Goal: Task Accomplishment & Management: Manage account settings

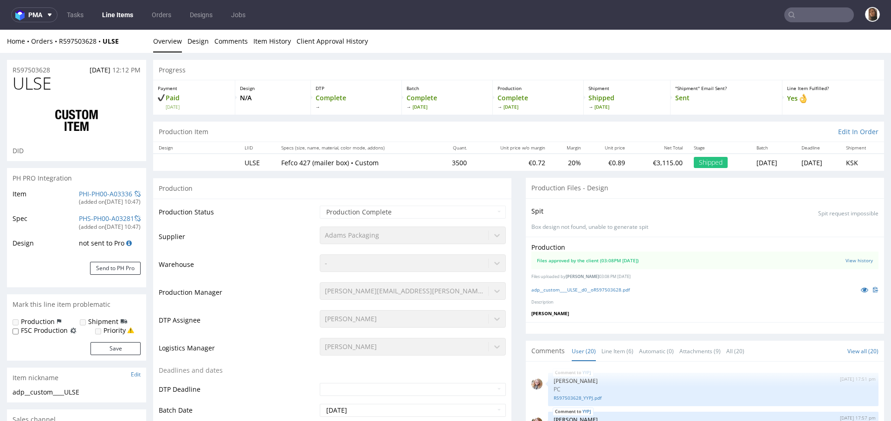
scroll to position [532, 0]
click at [803, 13] on input "text" at bounding box center [819, 14] width 70 height 15
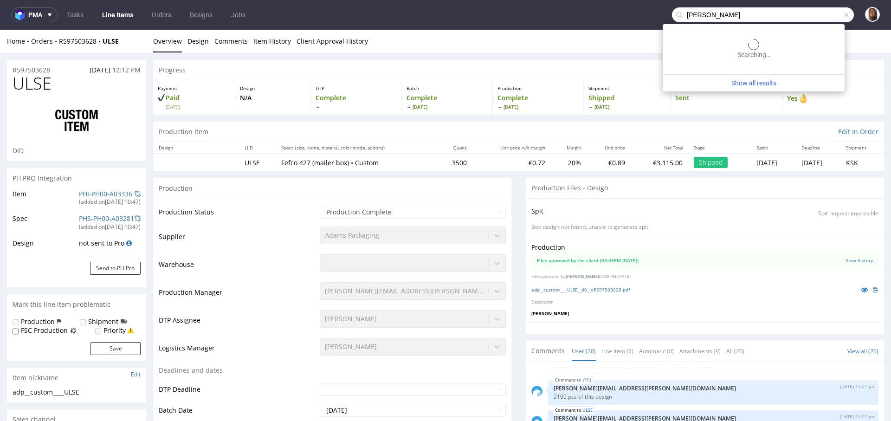
type input "hannes geng"
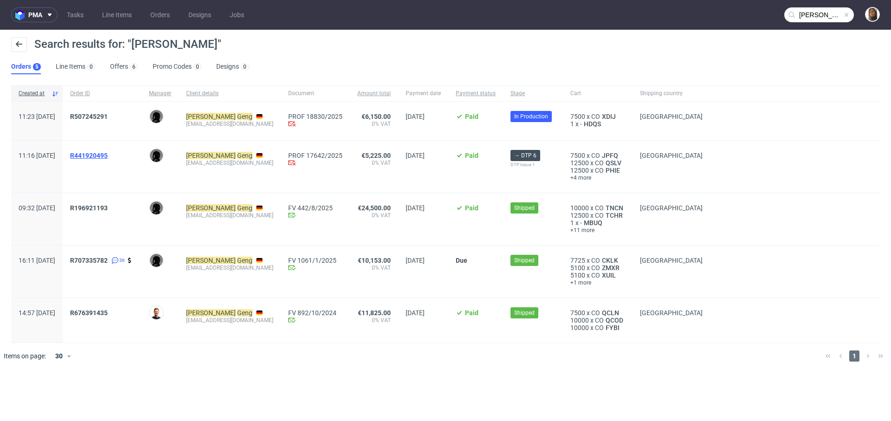
click at [108, 154] on span "R441920495" at bounding box center [89, 155] width 38 height 7
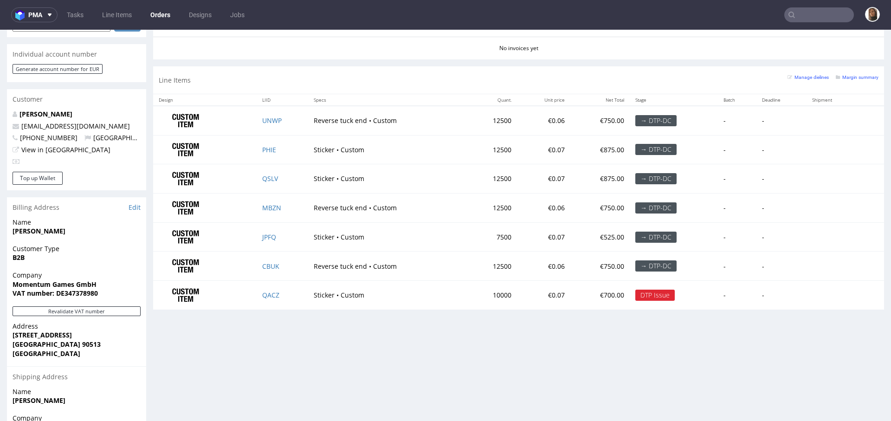
scroll to position [427, 0]
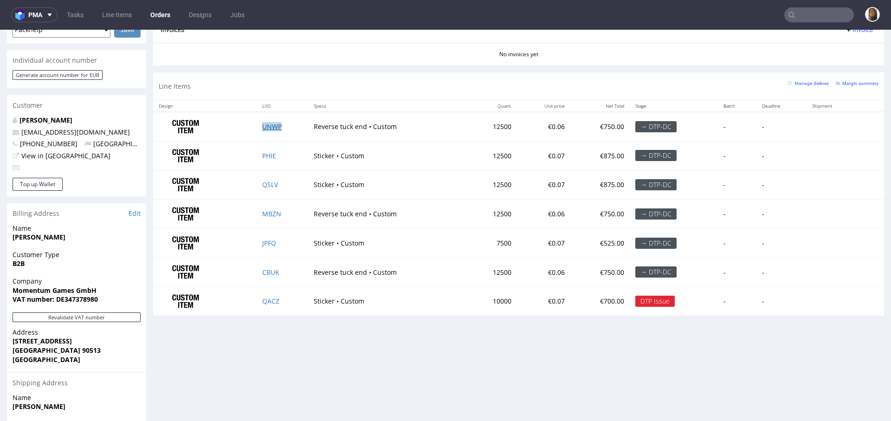
click at [266, 122] on link "UNWP" at bounding box center [271, 126] width 19 height 9
click at [265, 209] on link "MBZN" at bounding box center [271, 213] width 19 height 9
click at [268, 268] on link "CBUK" at bounding box center [270, 272] width 17 height 9
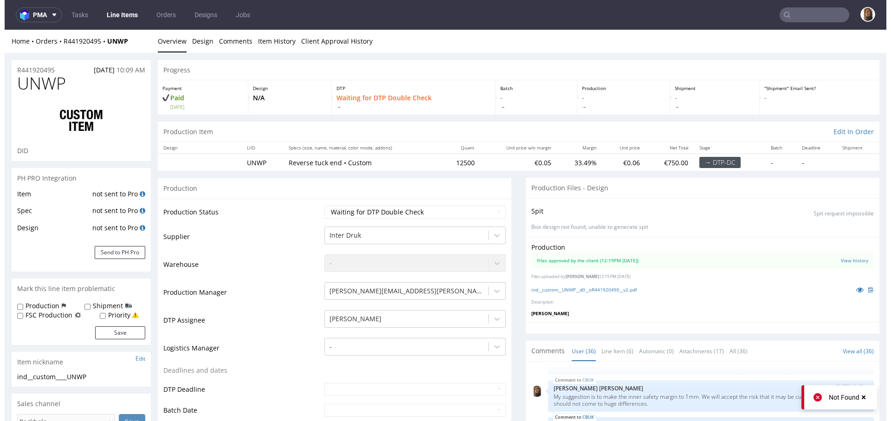
scroll to position [1231, 0]
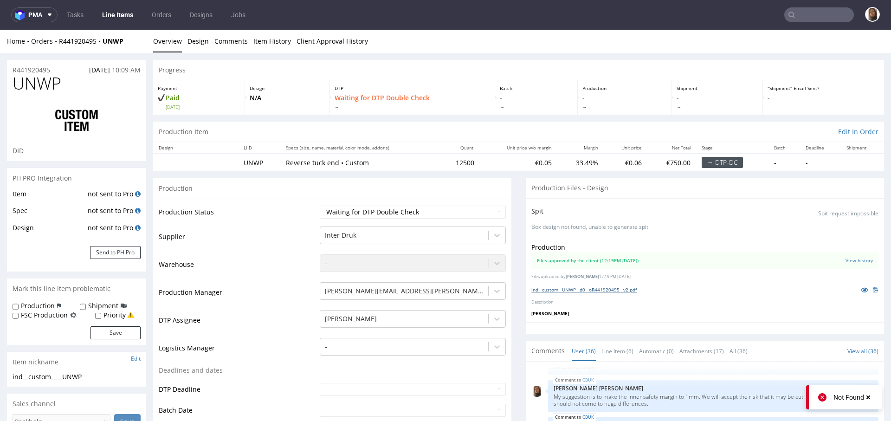
click at [596, 288] on link "ind__custom__UNWP__d0__oR441920495__v2.pdf" at bounding box center [584, 289] width 105 height 6
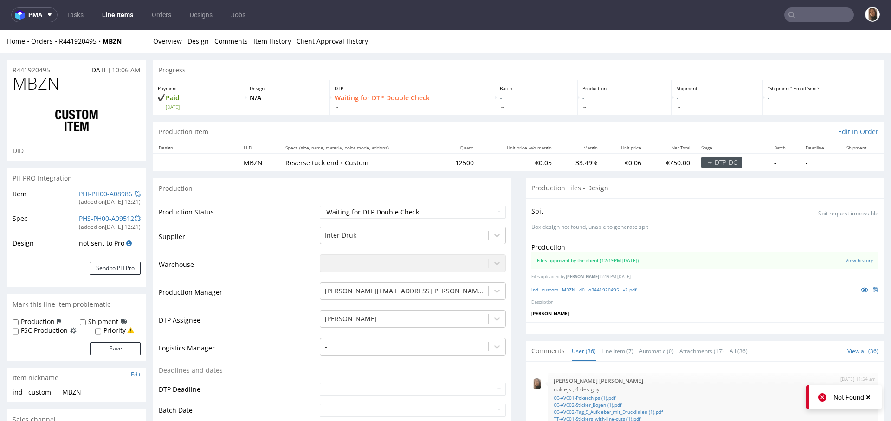
scroll to position [1231, 0]
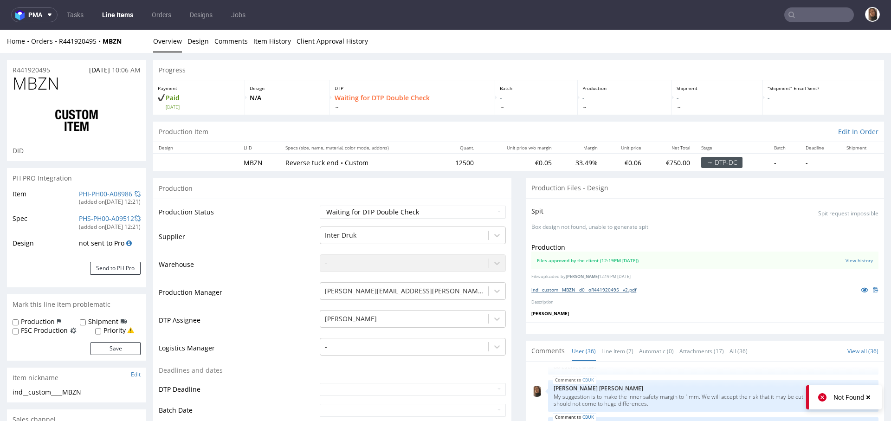
click at [618, 289] on link "ind__custom__MBZN__d0__oR441920495__v2.pdf" at bounding box center [584, 289] width 105 height 6
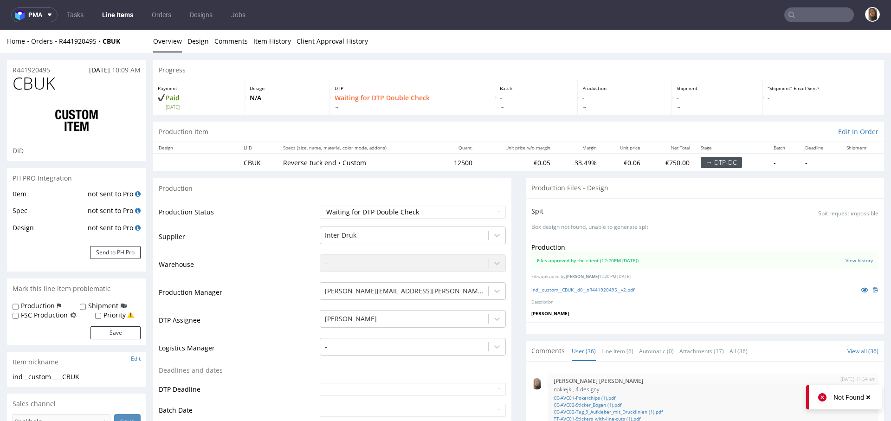
scroll to position [1231, 0]
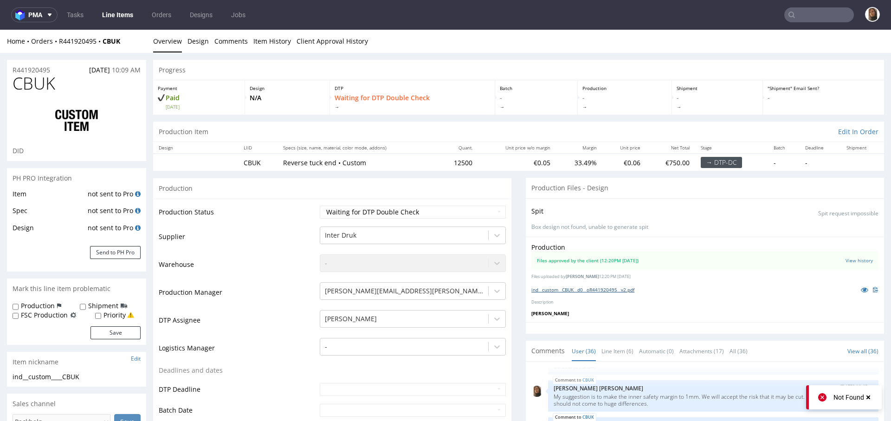
click at [599, 291] on link "ind__custom__CBUK__d0__oR441920495__v2.pdf" at bounding box center [583, 289] width 103 height 6
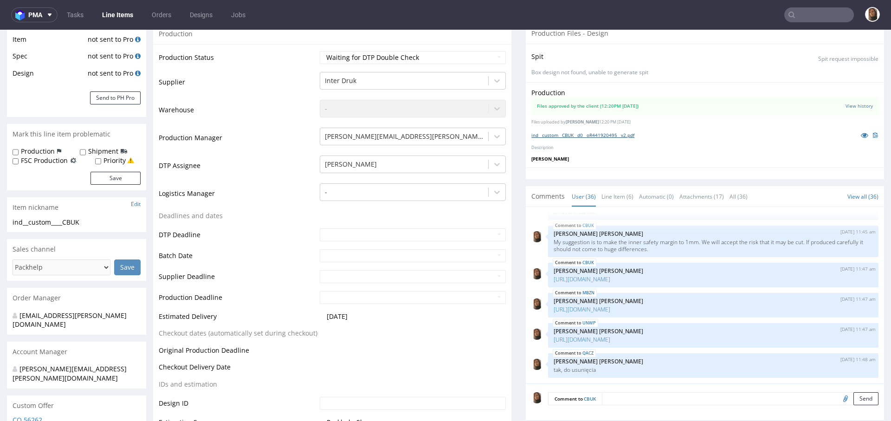
scroll to position [339, 0]
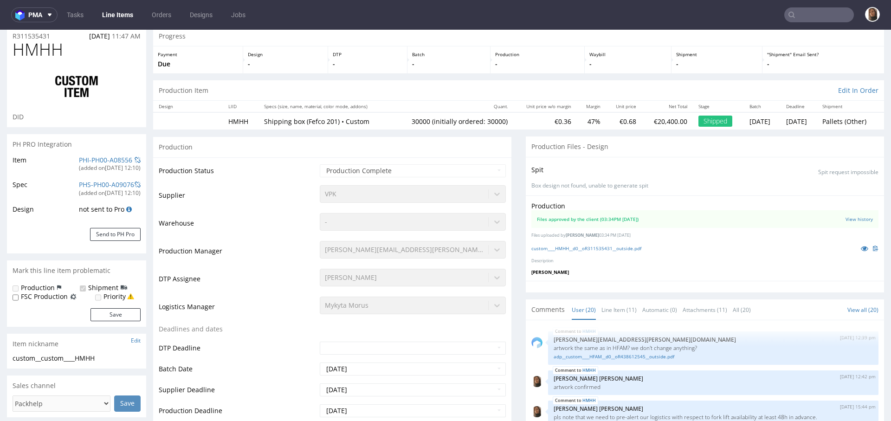
scroll to position [627, 0]
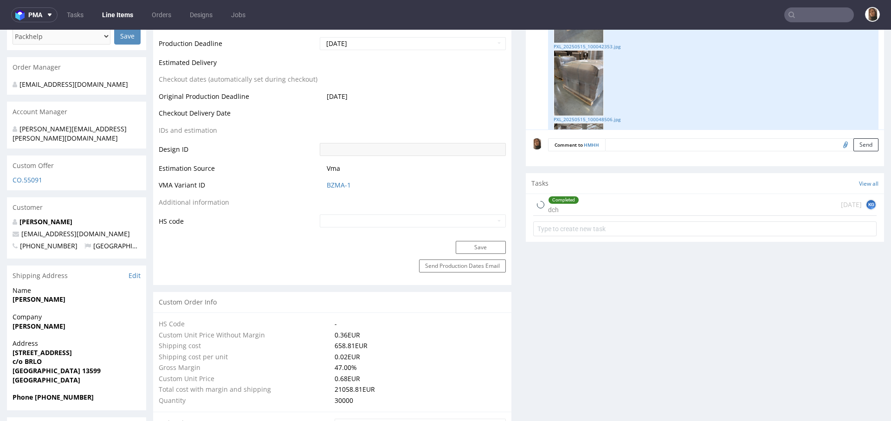
type input "27000"
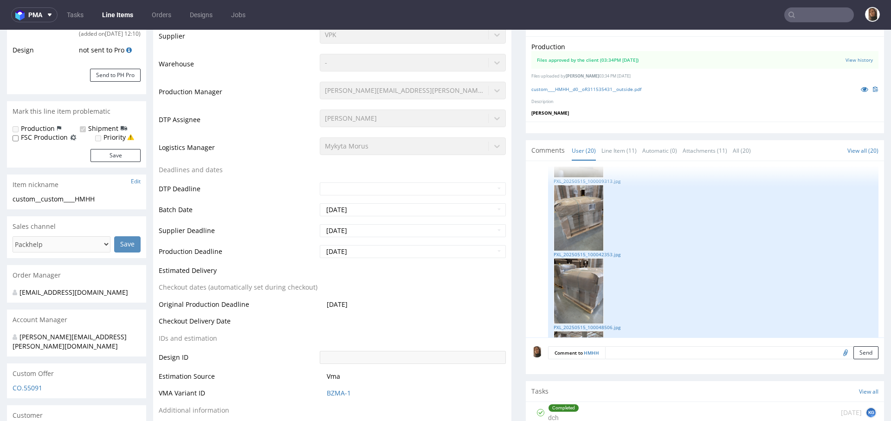
scroll to position [0, 0]
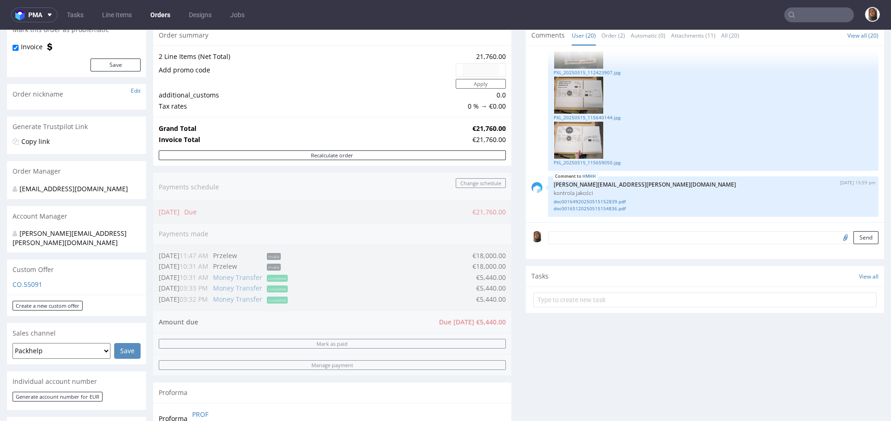
scroll to position [276, 0]
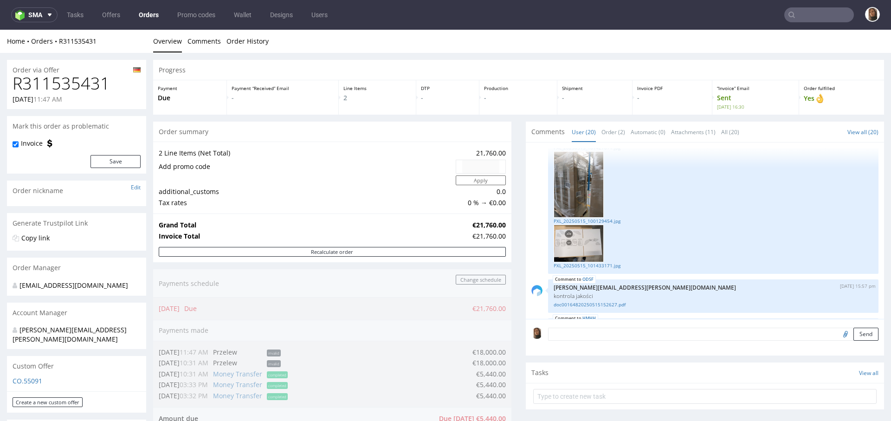
scroll to position [1367, 0]
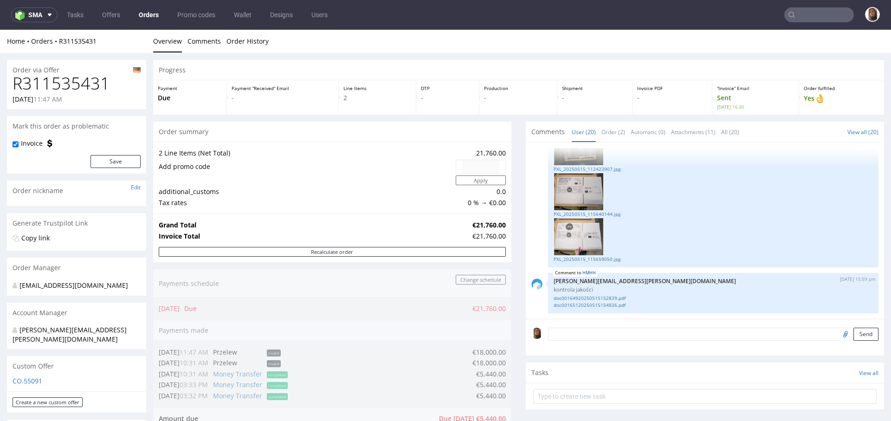
click at [97, 78] on h1 "R311535431" at bounding box center [77, 83] width 128 height 19
copy h1 "R311535431"
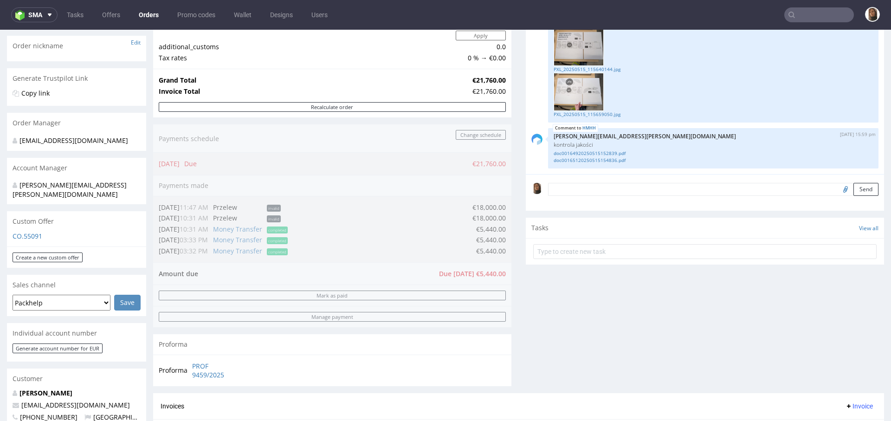
scroll to position [117, 0]
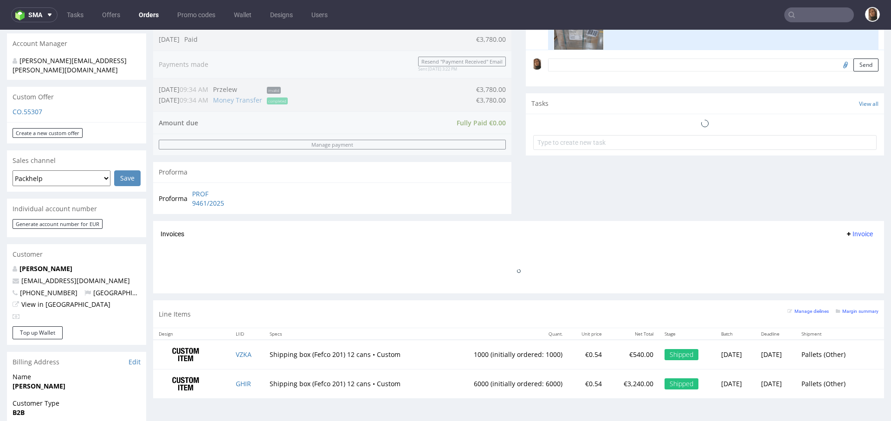
scroll to position [391, 0]
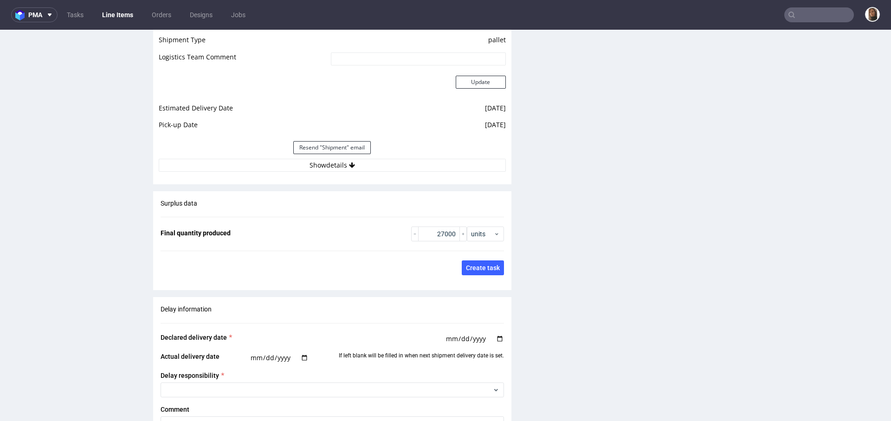
scroll to position [1458, 0]
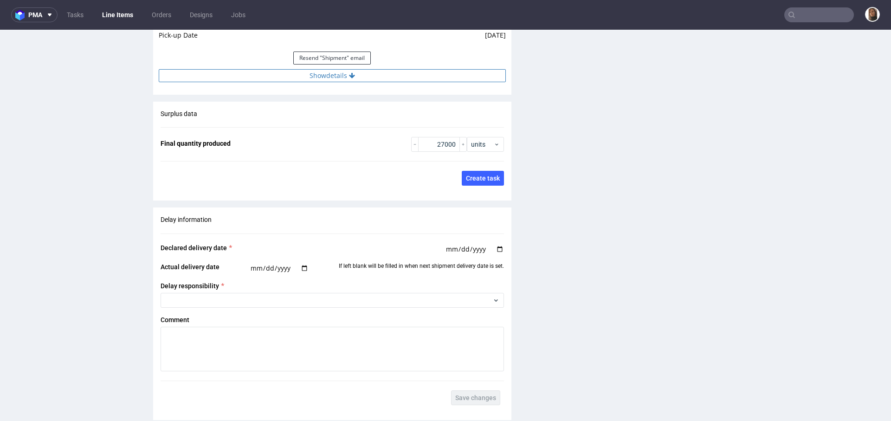
click at [337, 75] on button "Show details" at bounding box center [332, 75] width 347 height 13
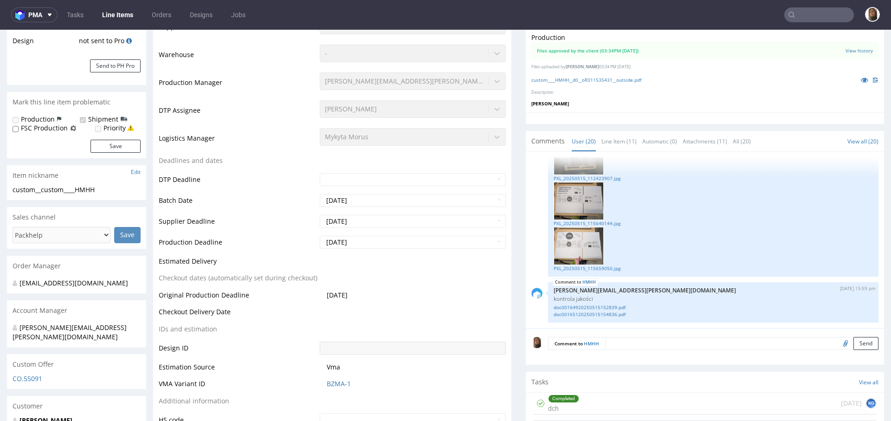
scroll to position [0, 0]
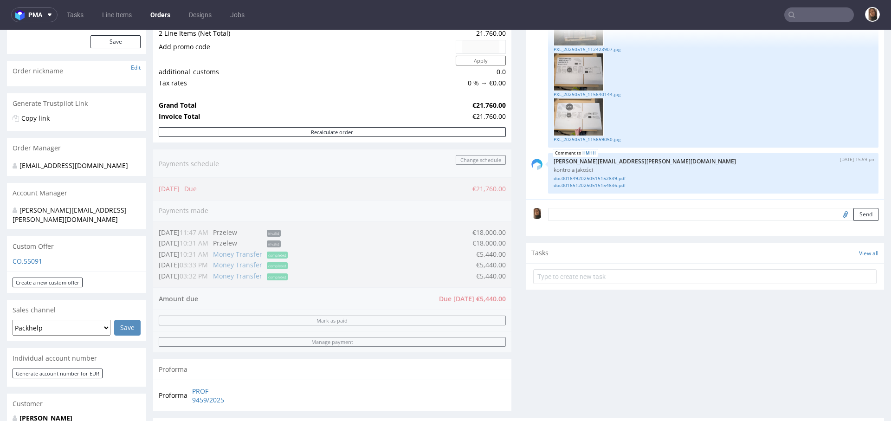
scroll to position [370, 0]
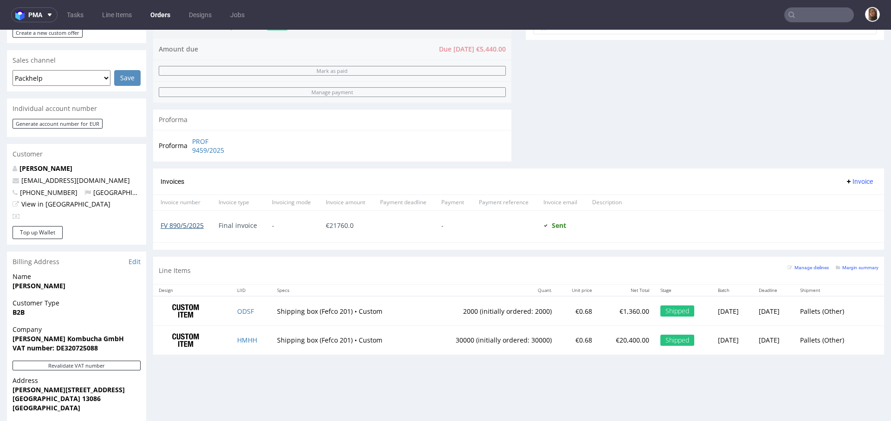
click at [193, 224] on link "FV 890/5/2025" at bounding box center [182, 225] width 43 height 9
click at [527, 184] on div "Invoices Invoice" at bounding box center [519, 182] width 716 height 12
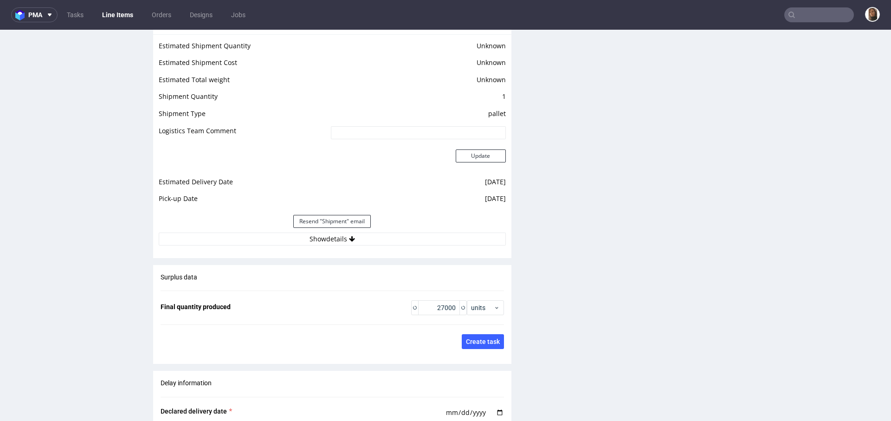
scroll to position [1671, 0]
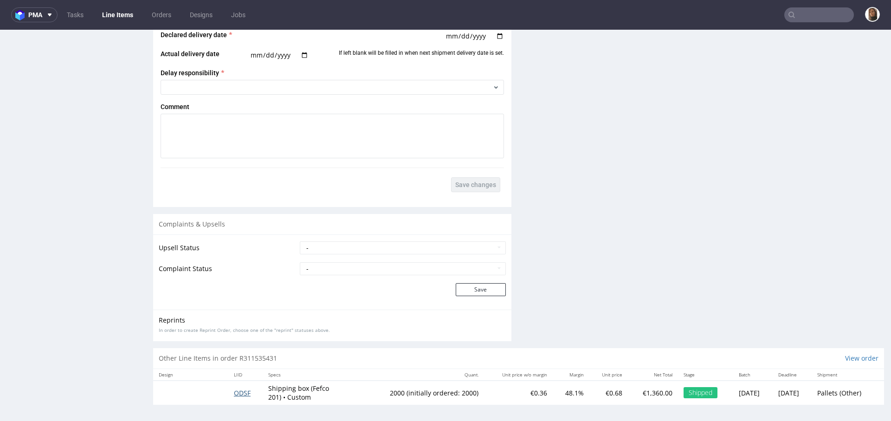
click at [239, 391] on span "ODSF" at bounding box center [242, 393] width 17 height 9
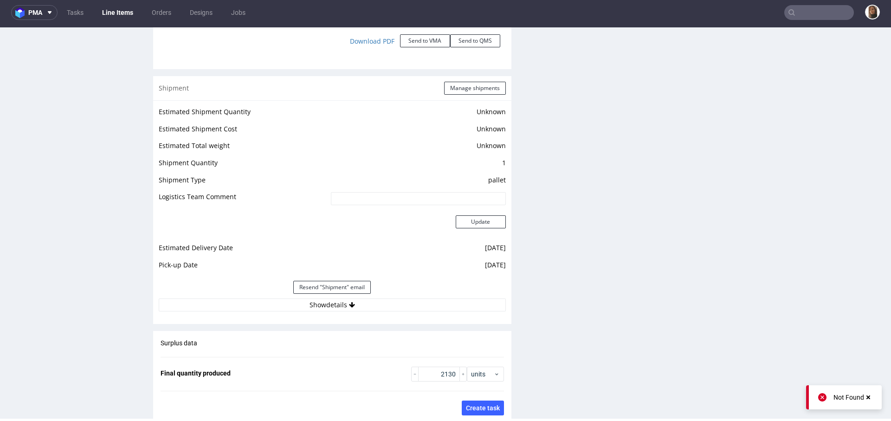
scroll to position [1302, 0]
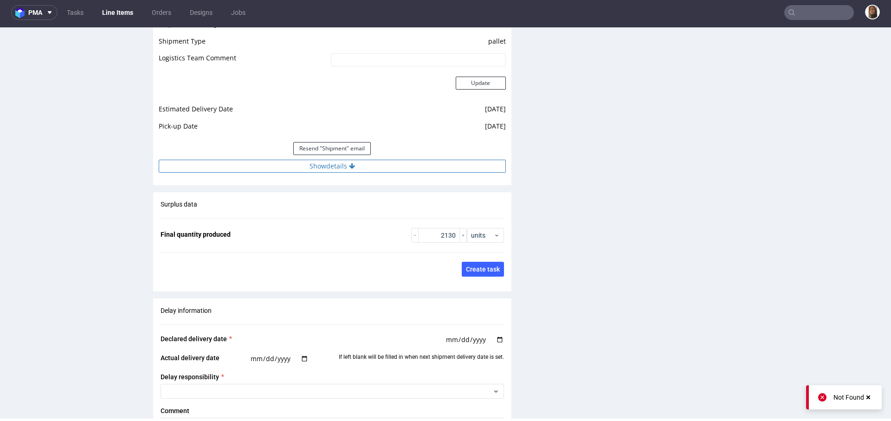
click at [297, 168] on button "Show details" at bounding box center [332, 166] width 347 height 13
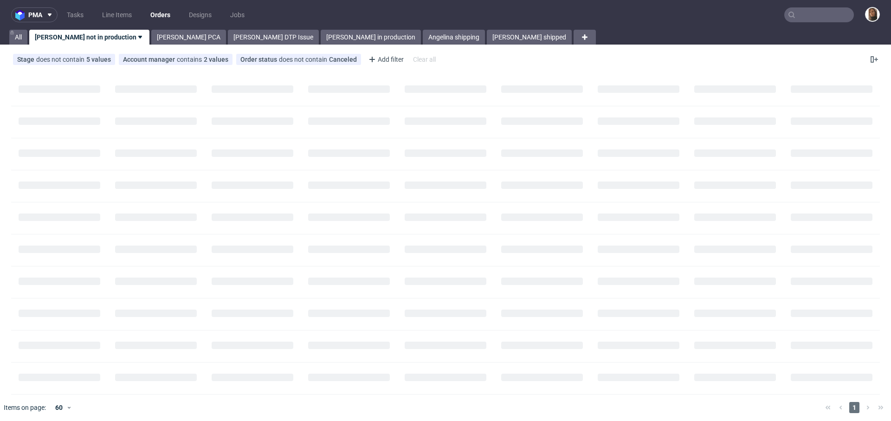
click at [798, 23] on nav "pma Tasks Line Items Orders Designs Jobs" at bounding box center [445, 15] width 891 height 30
click at [798, 16] on input "text" at bounding box center [819, 14] width 70 height 15
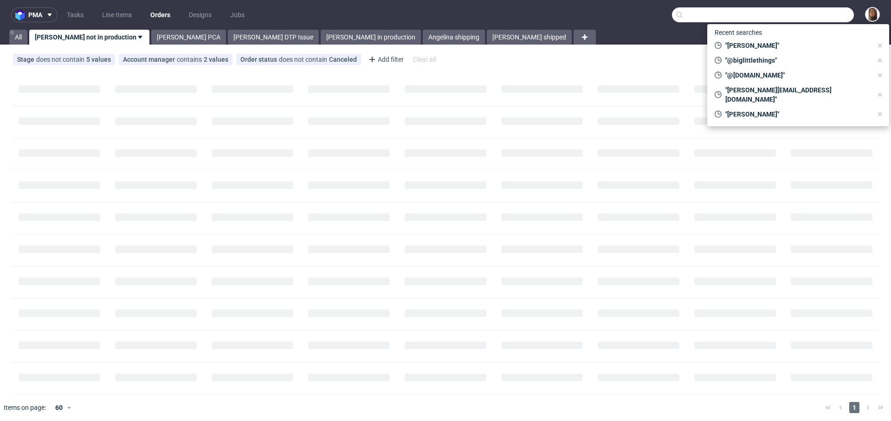
paste input "GHIR"
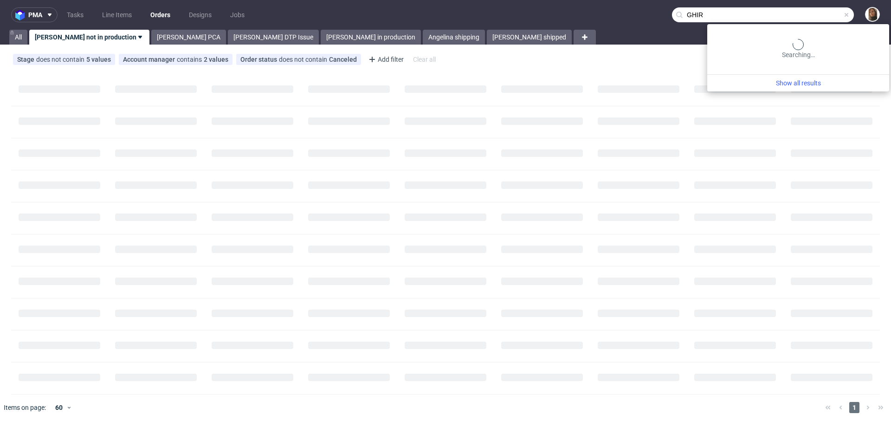
type input "GHIR"
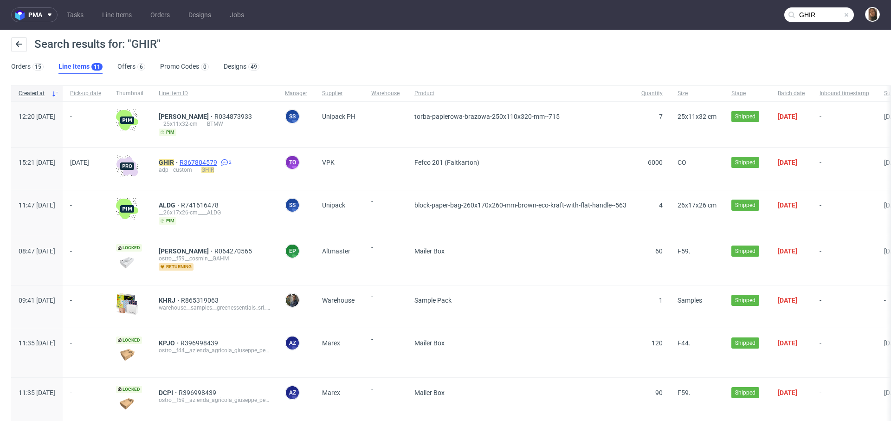
click at [219, 160] on span "R367804579" at bounding box center [199, 162] width 39 height 7
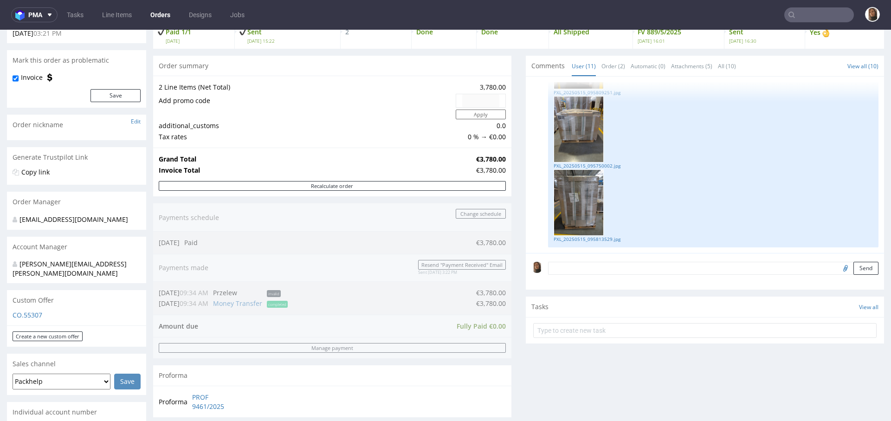
scroll to position [159, 0]
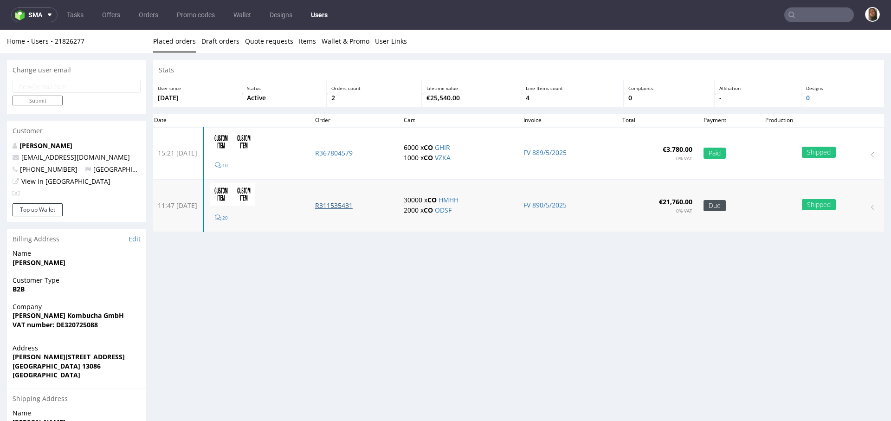
click at [344, 205] on p "R311535431" at bounding box center [354, 205] width 78 height 9
click at [349, 154] on p "R367804579" at bounding box center [354, 153] width 78 height 9
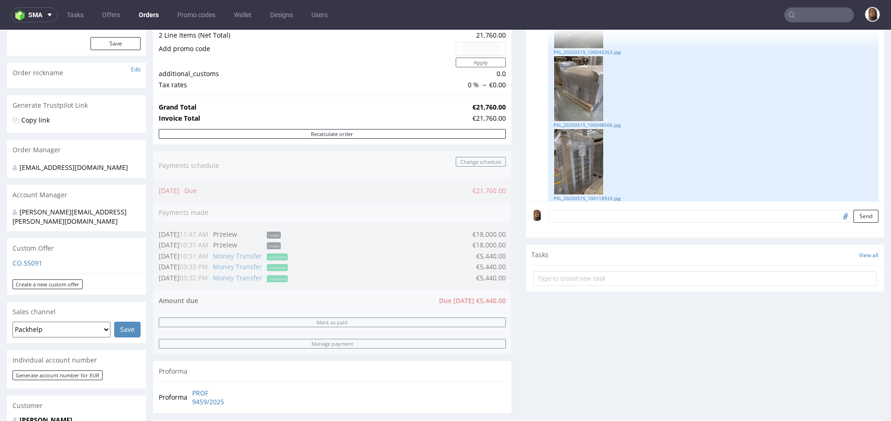
scroll to position [380, 0]
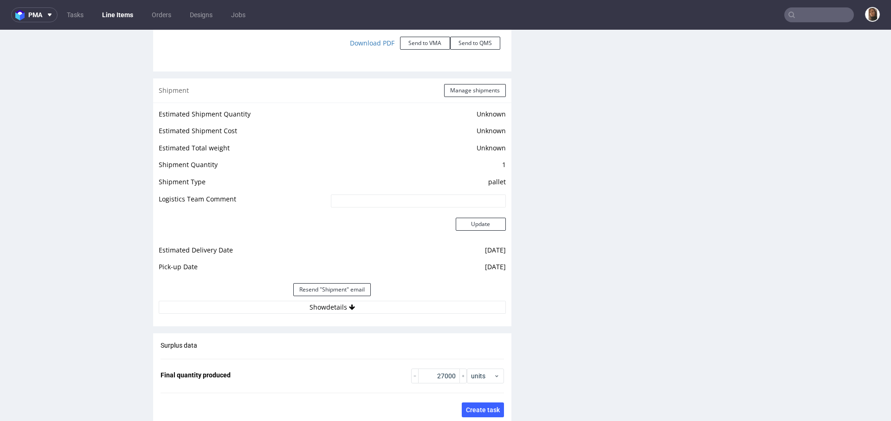
scroll to position [1275, 0]
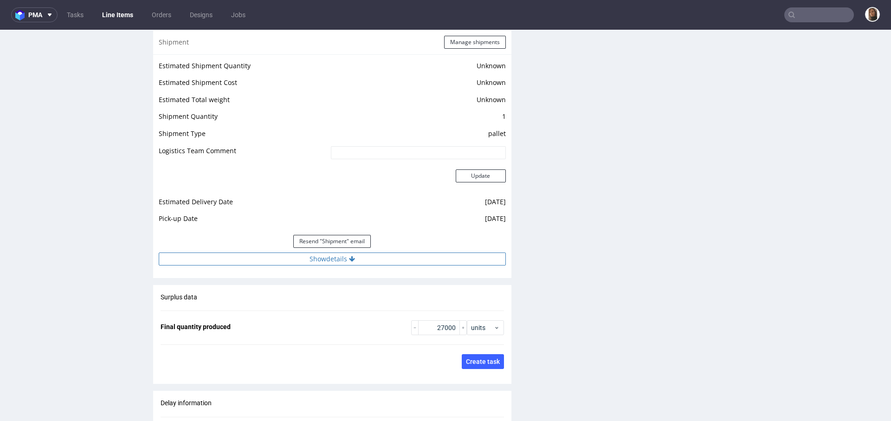
click at [339, 258] on button "Show details" at bounding box center [332, 259] width 347 height 13
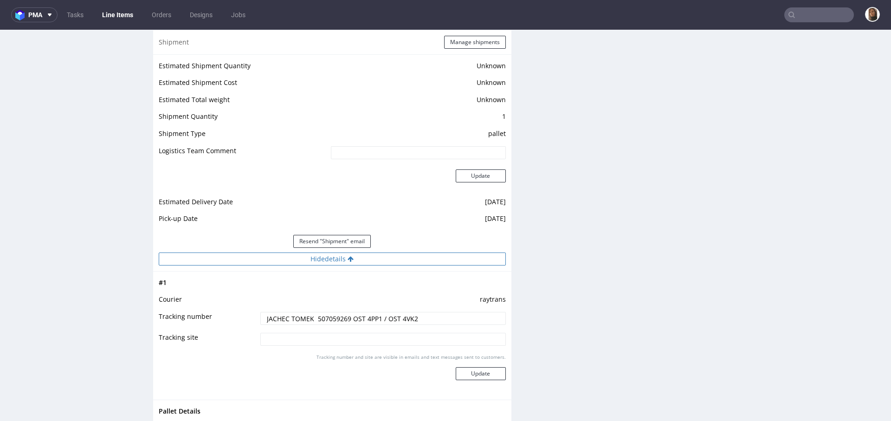
click at [339, 258] on button "Hide details" at bounding box center [332, 259] width 347 height 13
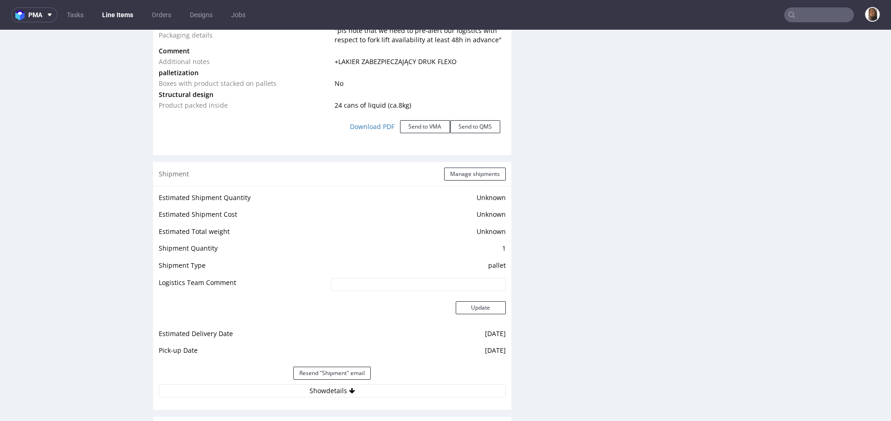
scroll to position [1344, 0]
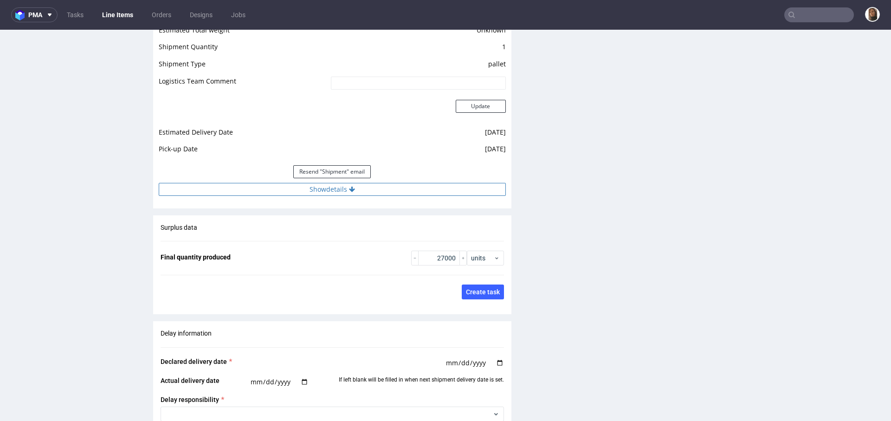
click at [327, 191] on button "Show details" at bounding box center [332, 189] width 347 height 13
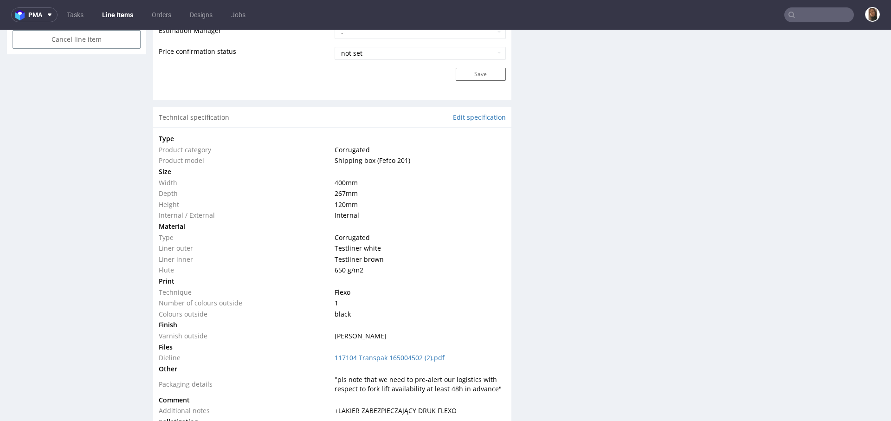
scroll to position [0, 0]
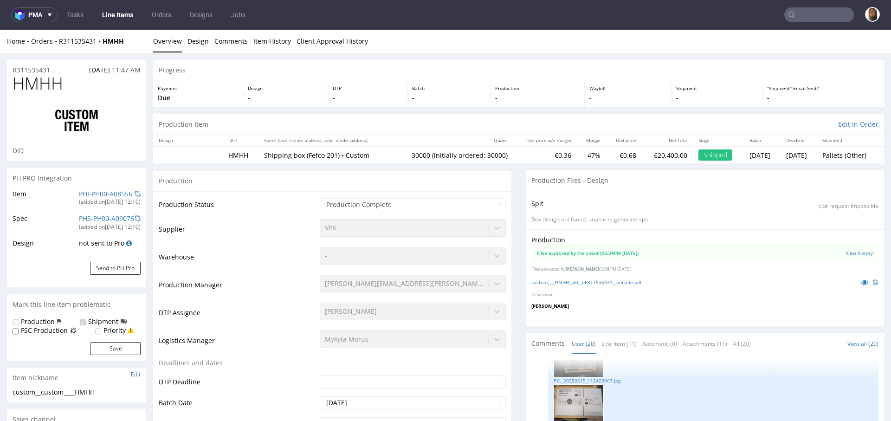
click at [207, 225] on td "Supplier" at bounding box center [238, 232] width 159 height 28
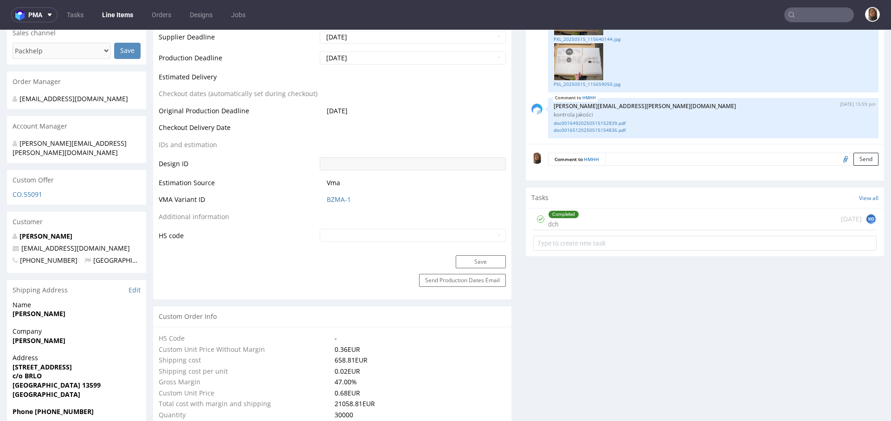
scroll to position [223, 0]
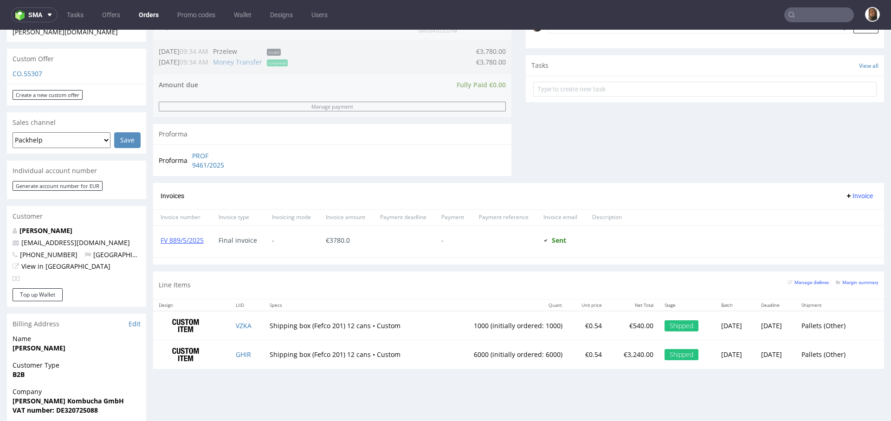
scroll to position [381, 0]
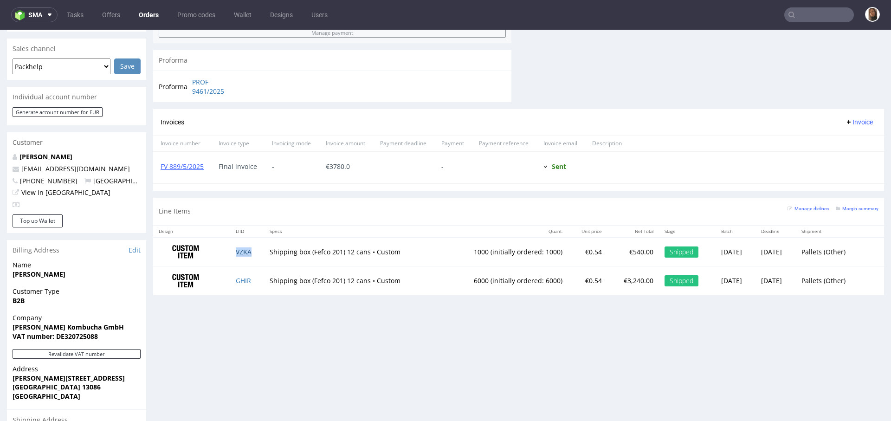
click at [243, 251] on link "VZKA" at bounding box center [244, 251] width 16 height 9
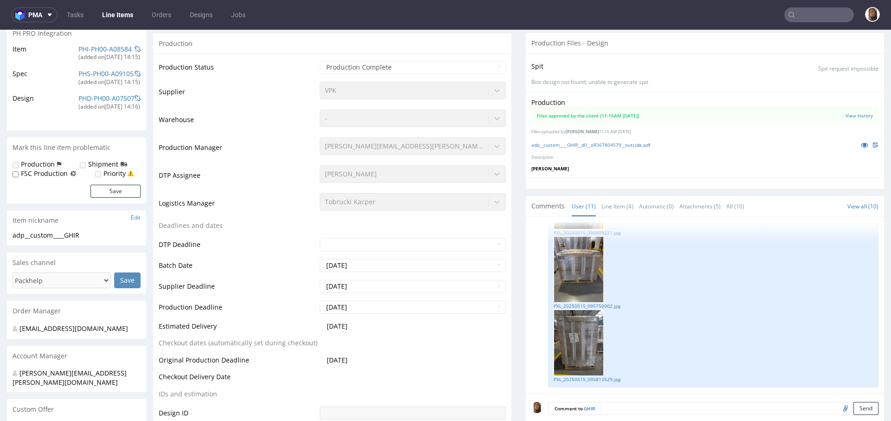
scroll to position [717, 0]
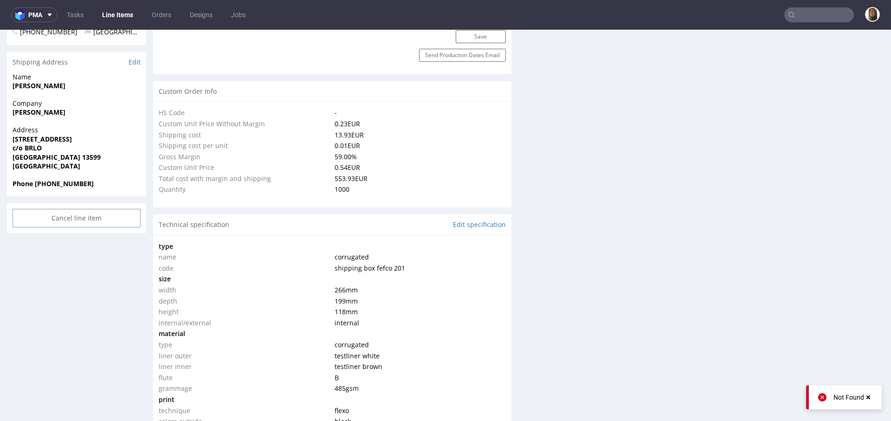
scroll to position [621, 0]
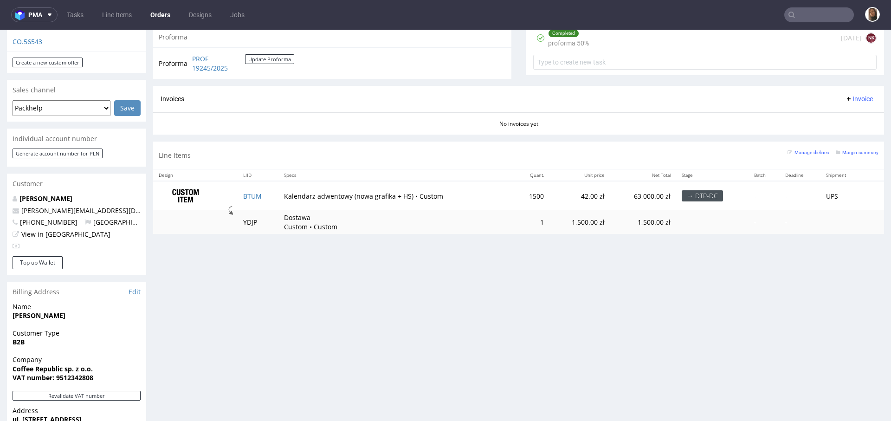
scroll to position [343, 0]
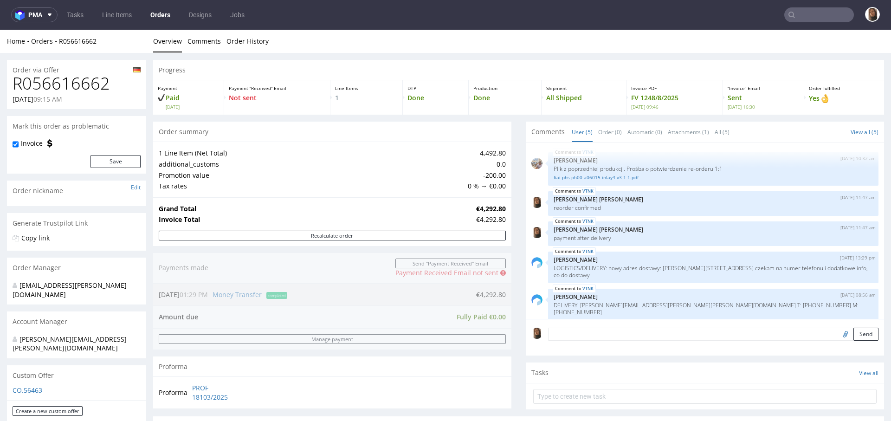
click at [830, 17] on input "text" at bounding box center [819, 14] width 70 height 15
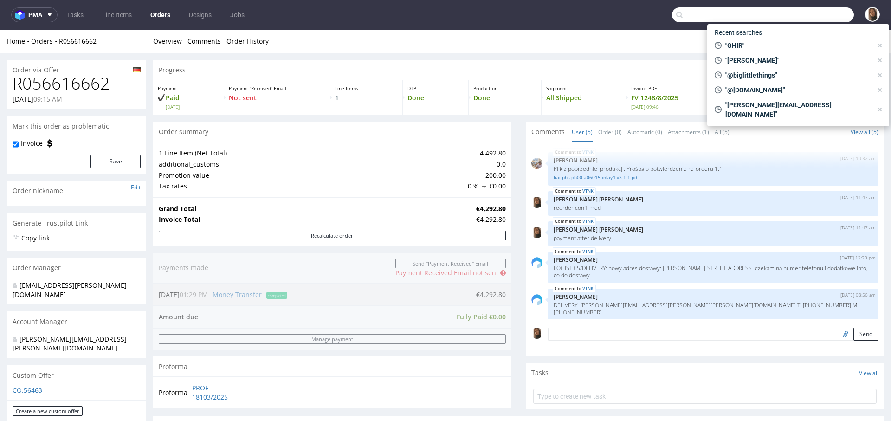
paste input "R526682030"
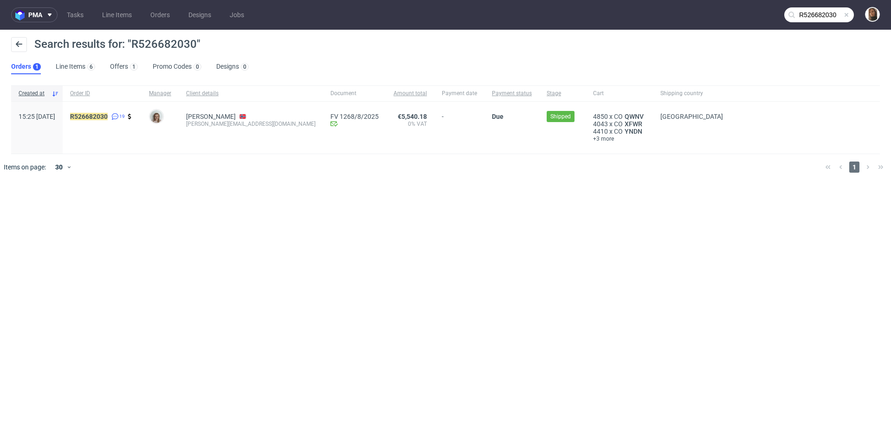
click at [827, 16] on input "R526682030" at bounding box center [819, 14] width 70 height 15
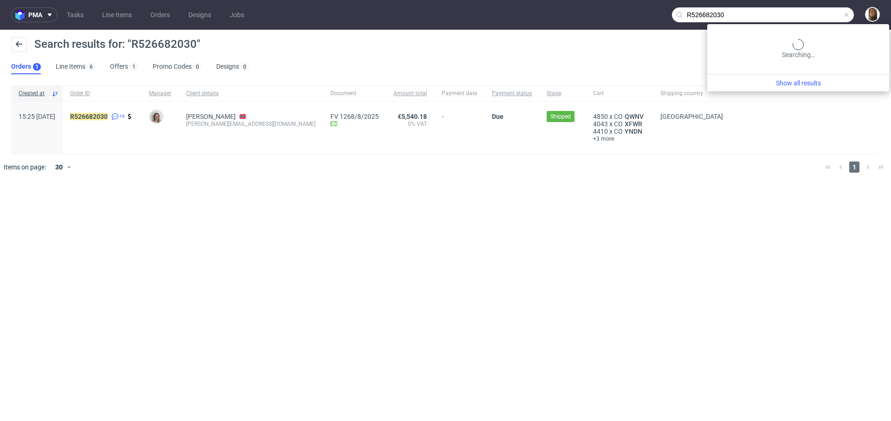
paste input "143435669"
type input "R143435669"
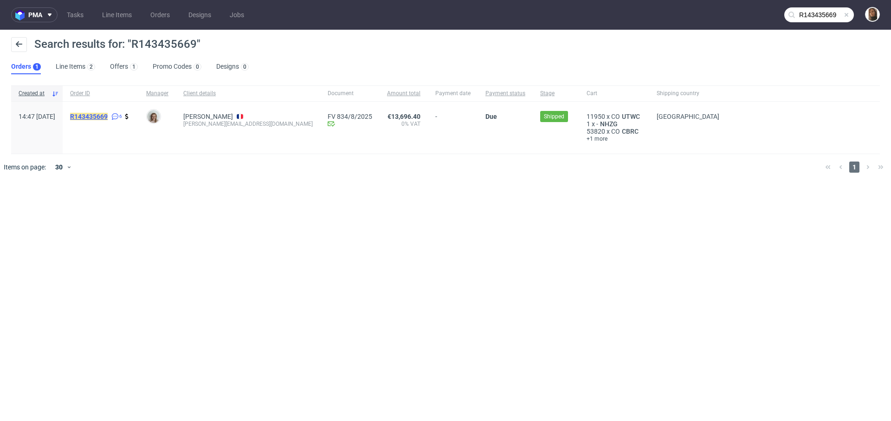
click at [108, 115] on mark "R143435669" at bounding box center [89, 116] width 38 height 7
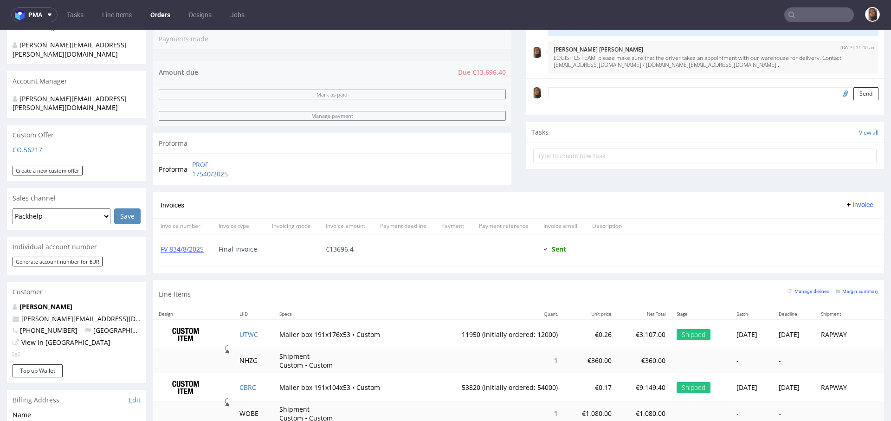
scroll to position [272, 0]
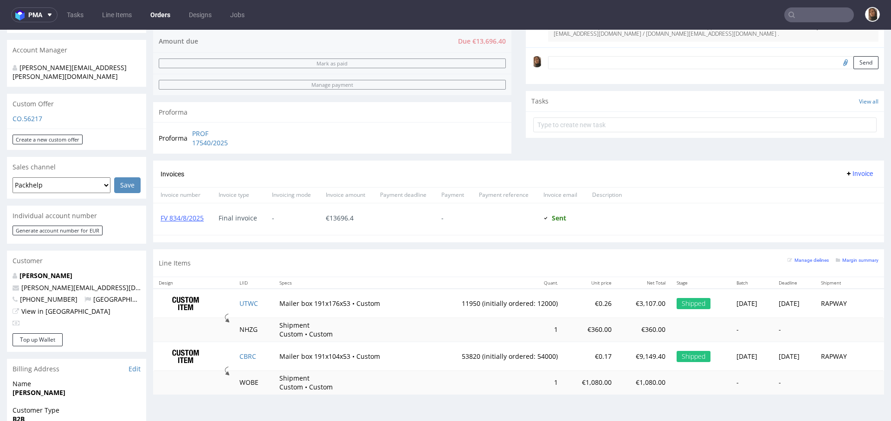
click at [810, 19] on input "text" at bounding box center [819, 14] width 70 height 15
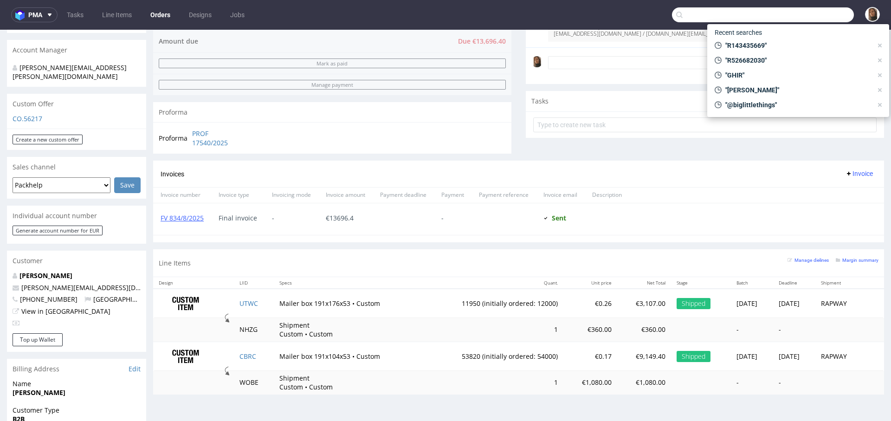
paste input "[EMAIL_ADDRESS][DOMAIN_NAME]"
type input "[EMAIL_ADDRESS][DOMAIN_NAME]"
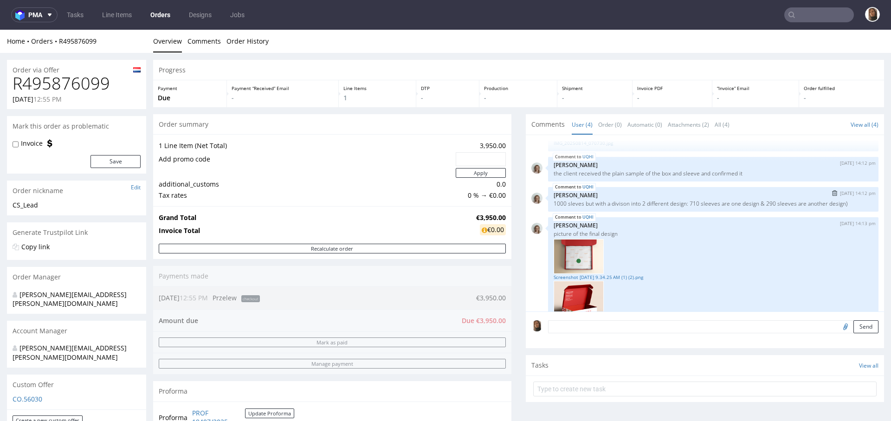
scroll to position [67, 0]
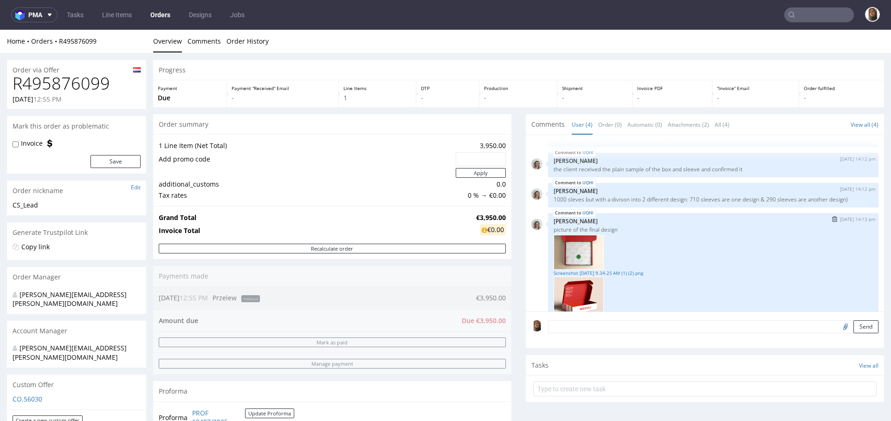
click at [575, 268] on img at bounding box center [579, 252] width 50 height 35
click at [577, 270] on link "Screenshot [DATE] 9.34.25 AM (1) (2).png" at bounding box center [713, 273] width 319 height 7
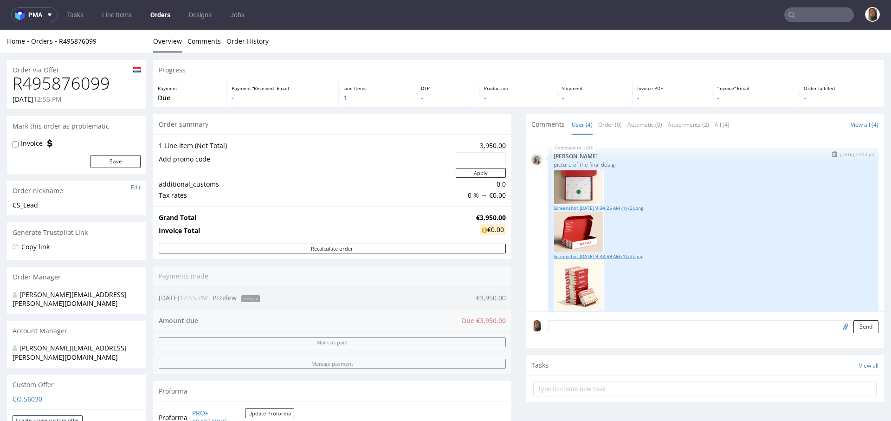
click at [575, 254] on link "Screenshot [DATE] 9.33.59 AM (1) (2).png" at bounding box center [713, 256] width 319 height 7
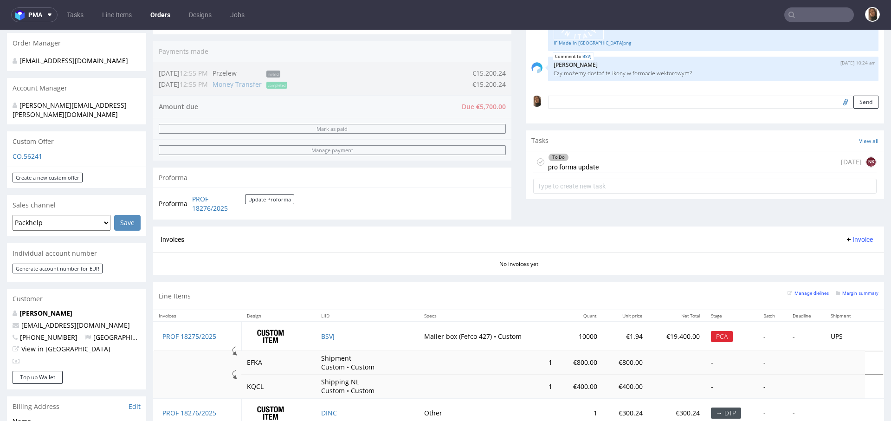
scroll to position [261, 0]
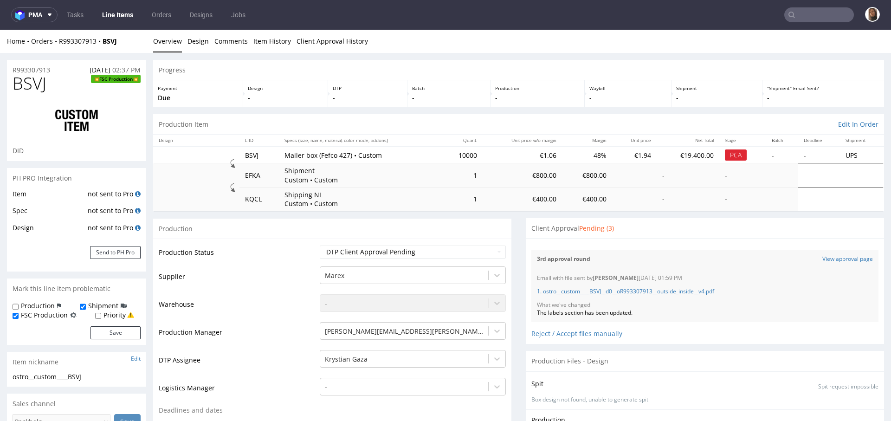
scroll to position [2, 0]
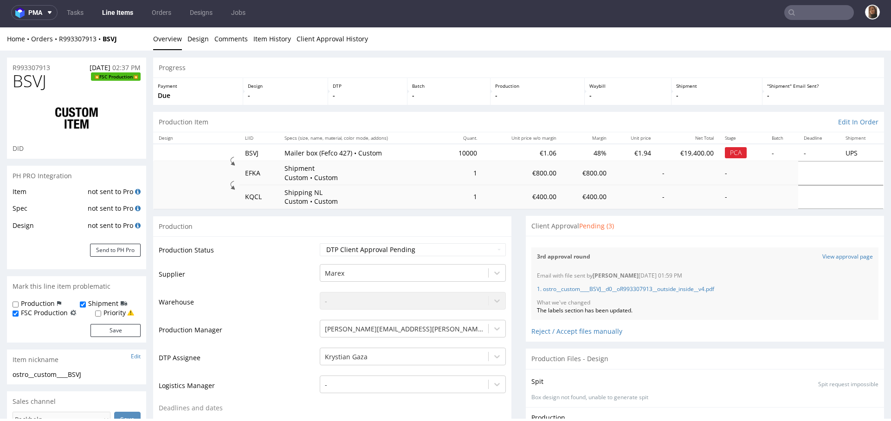
click at [814, 13] on input "text" at bounding box center [819, 12] width 70 height 15
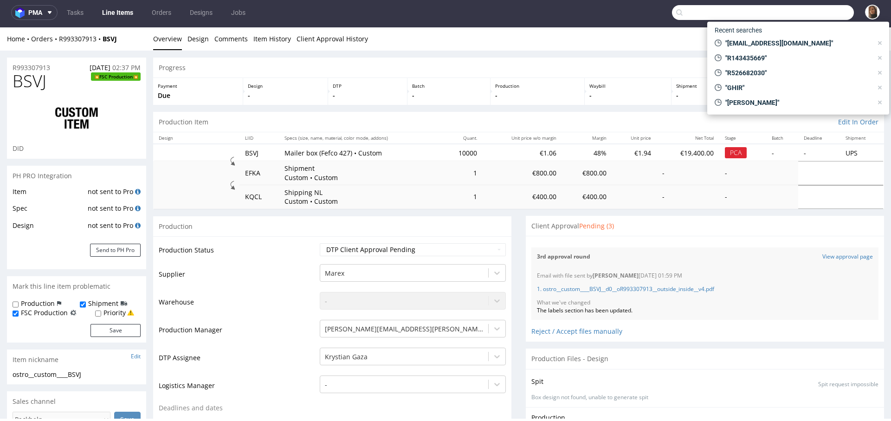
paste input "R606915310"
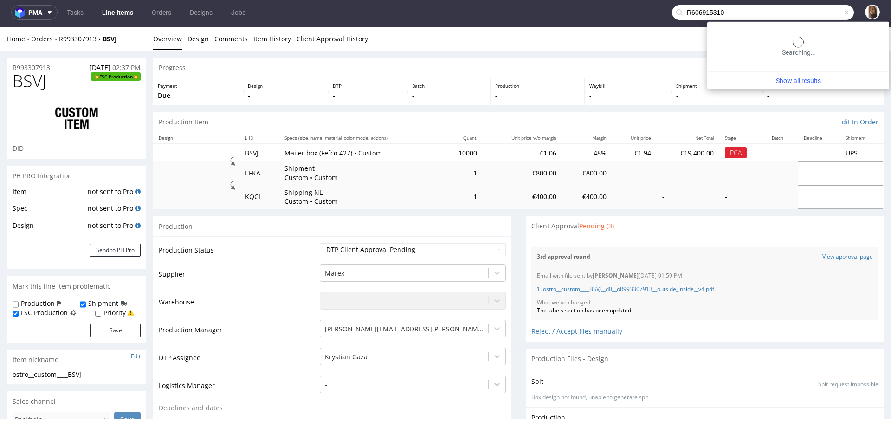
type input "R606915310"
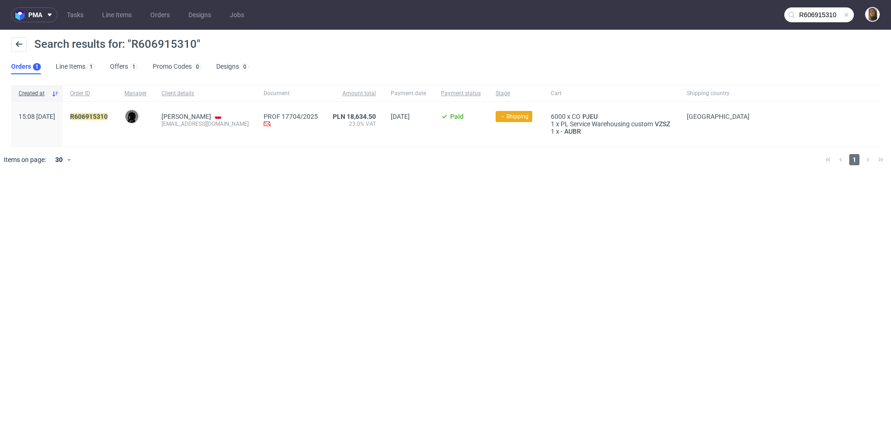
click at [103, 112] on div "R606915310" at bounding box center [90, 124] width 54 height 45
click at [108, 115] on mark "R606915310" at bounding box center [89, 116] width 38 height 7
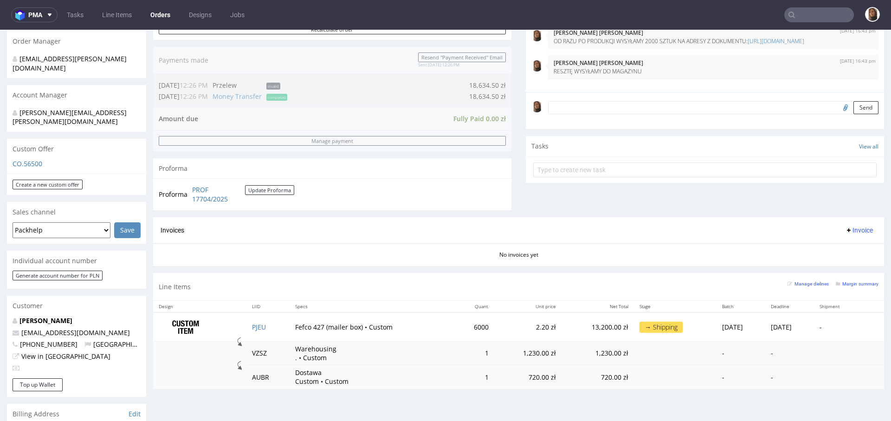
scroll to position [253, 0]
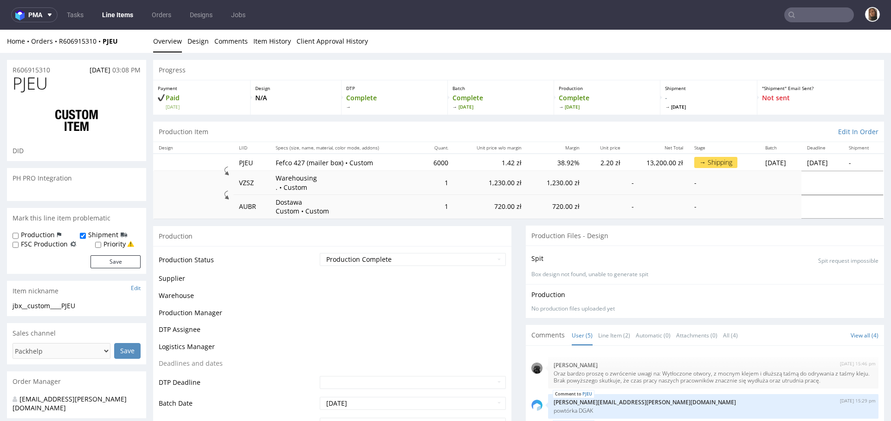
scroll to position [13, 0]
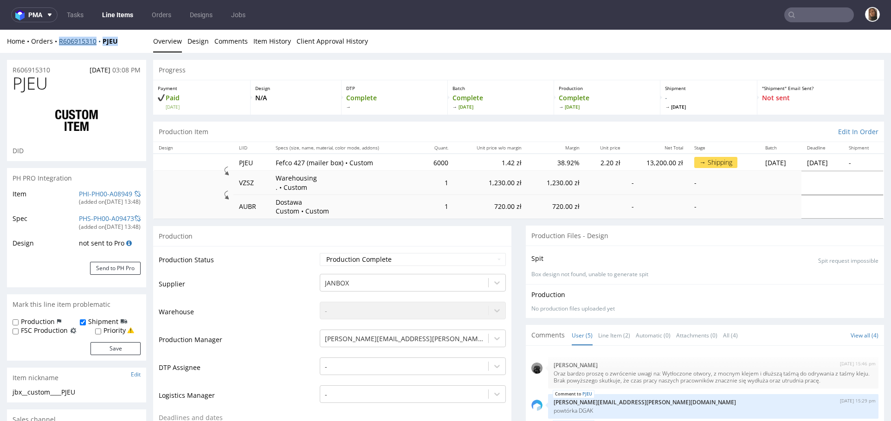
drag, startPoint x: 134, startPoint y: 41, endPoint x: 61, endPoint y: 42, distance: 72.4
click at [61, 42] on div "Home Orders R606915310 PJEU" at bounding box center [76, 41] width 139 height 9
copy div "606915310 PJEU"
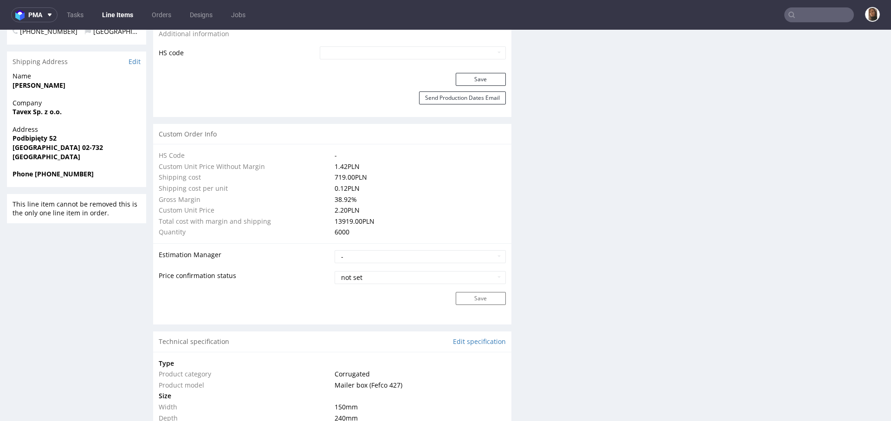
scroll to position [762, 0]
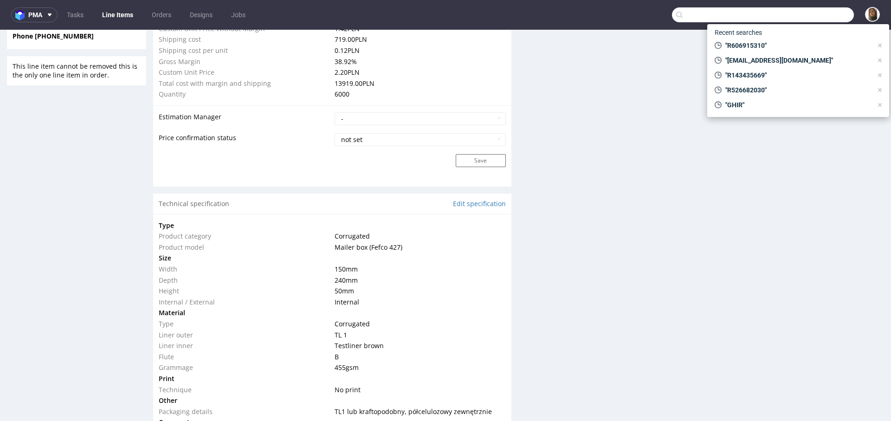
click at [809, 10] on input "text" at bounding box center [763, 14] width 182 height 15
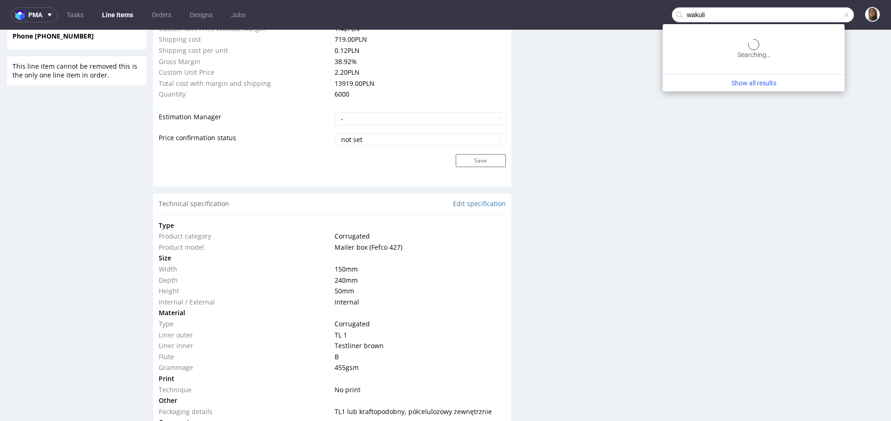
type input "wakuli"
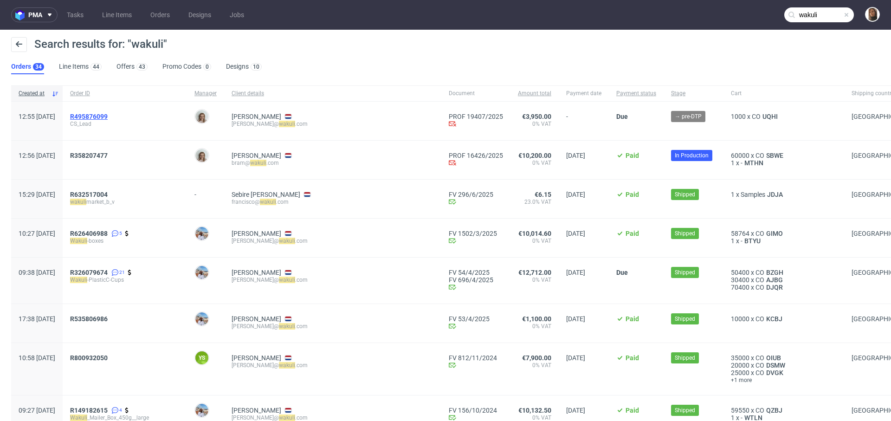
click at [108, 113] on span "R495876099" at bounding box center [89, 116] width 38 height 7
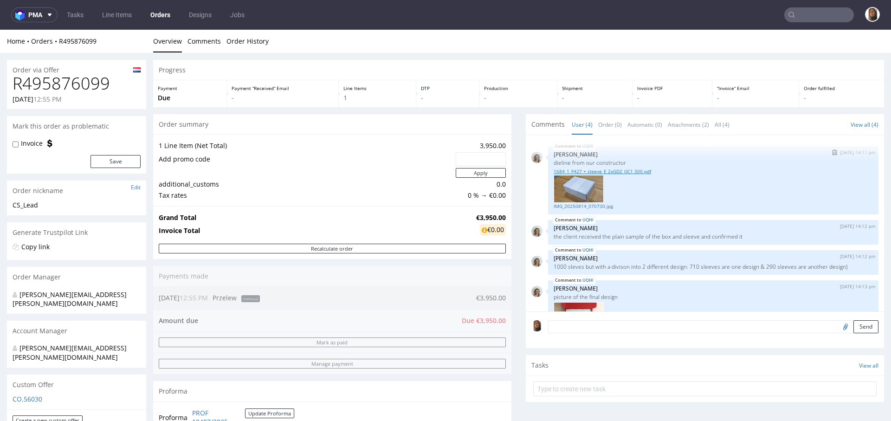
click at [618, 170] on link "1684_1_F427 + sleeve_E 2xGD2_GC1 300.pdf" at bounding box center [713, 171] width 319 height 7
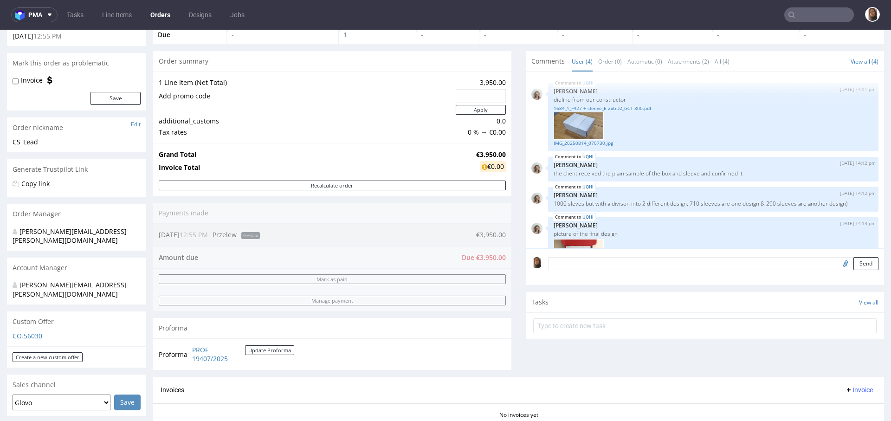
scroll to position [172, 0]
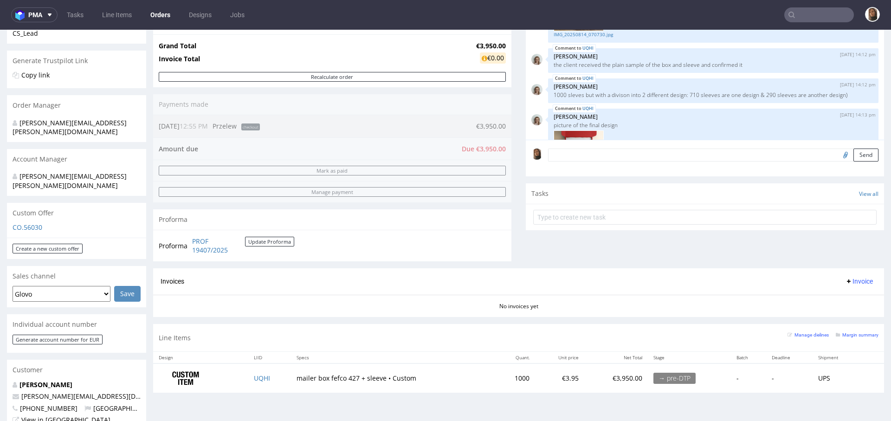
click at [160, 16] on link "Orders" at bounding box center [160, 14] width 31 height 15
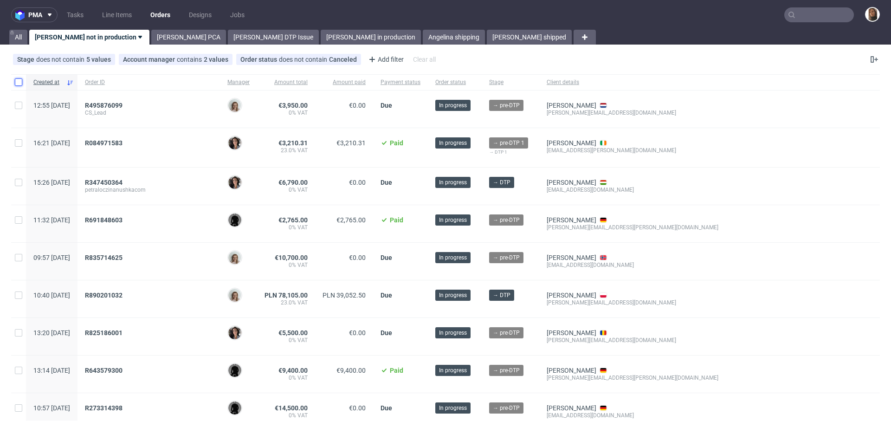
click at [17, 82] on input "checkbox" at bounding box center [18, 81] width 7 height 7
checkbox input "true"
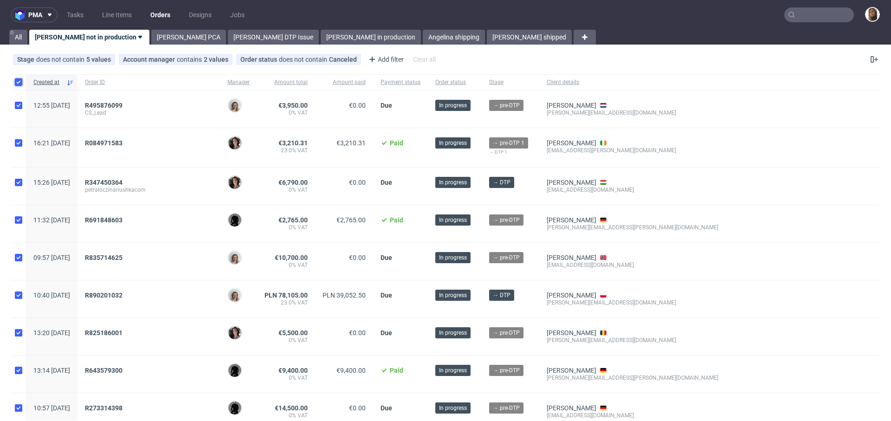
checkbox input "true"
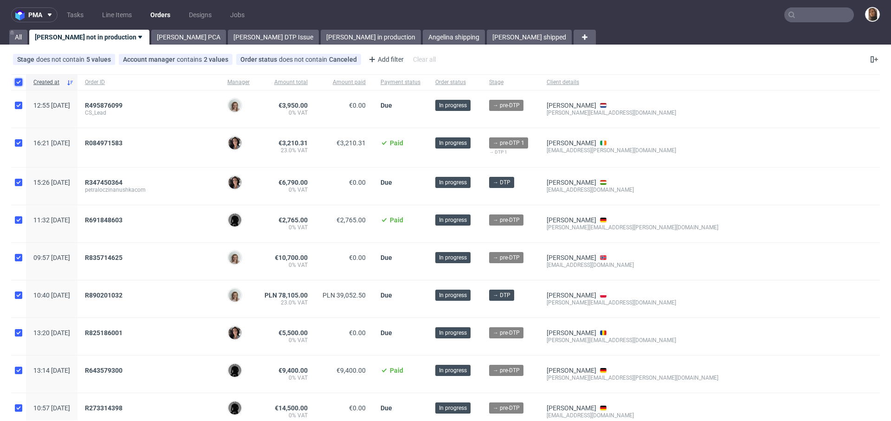
checkbox input "true"
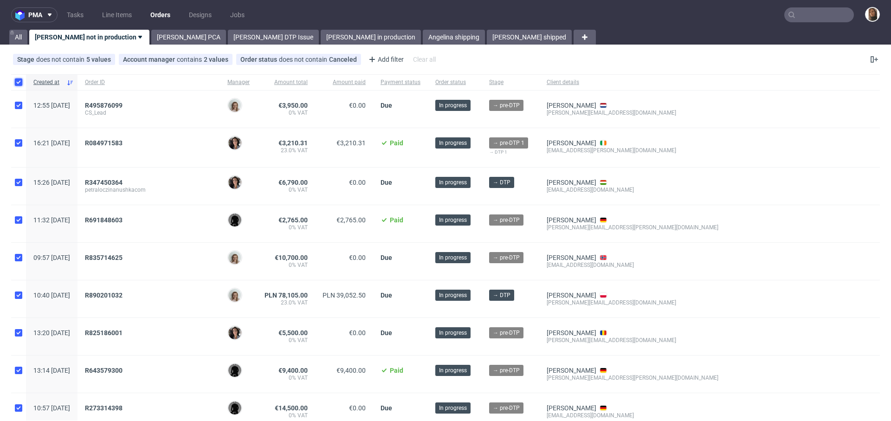
checkbox input "true"
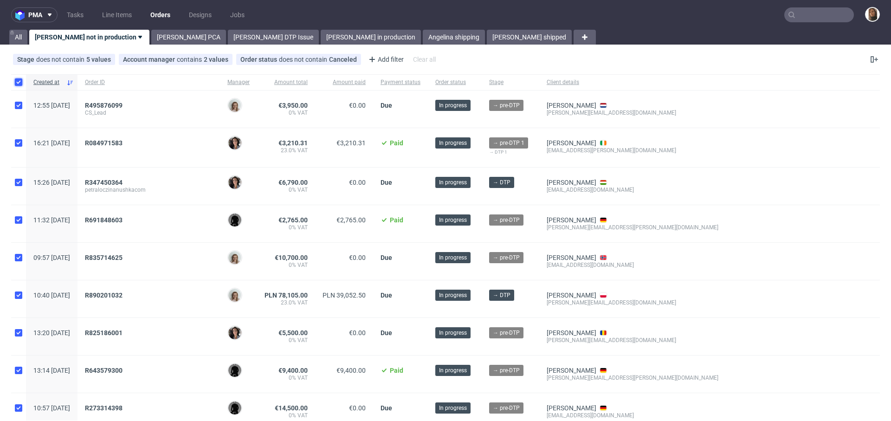
checkbox input "true"
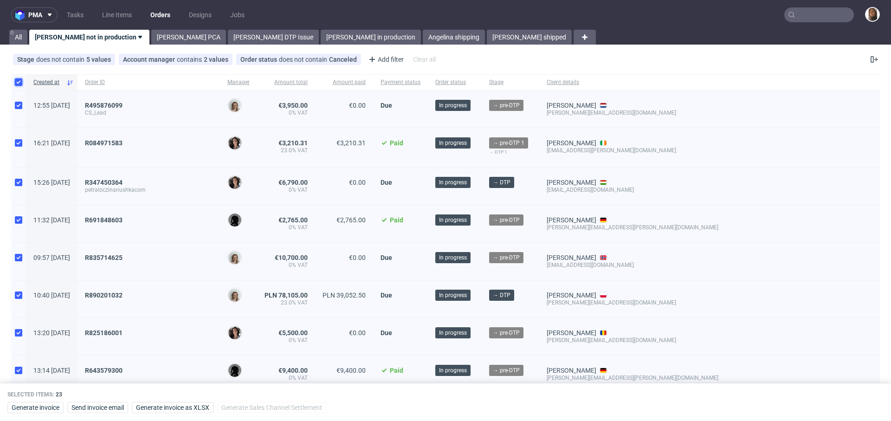
click at [17, 82] on input "checkbox" at bounding box center [18, 81] width 7 height 7
checkbox input "false"
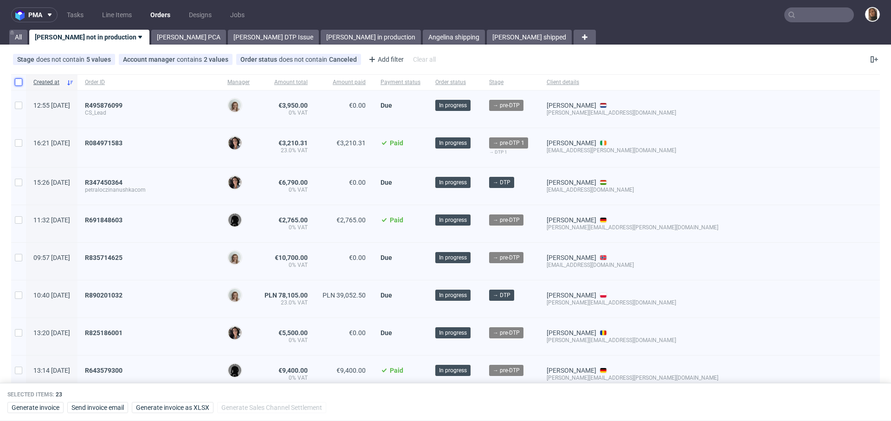
checkbox input "false"
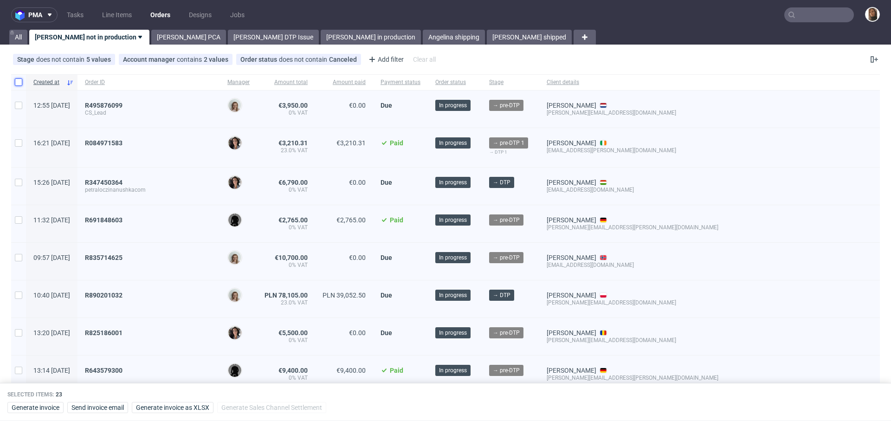
checkbox input "false"
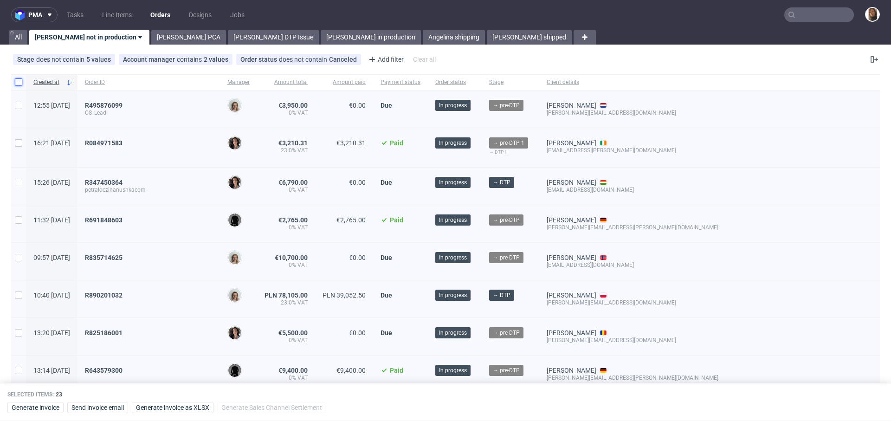
checkbox input "false"
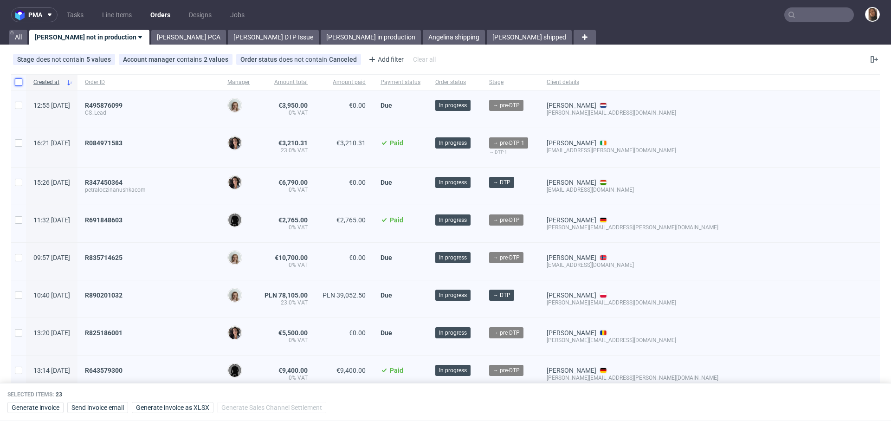
checkbox input "false"
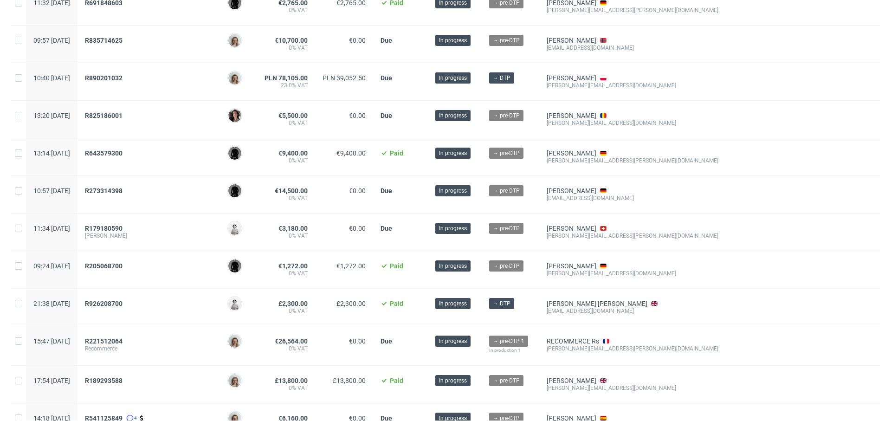
scroll to position [568, 0]
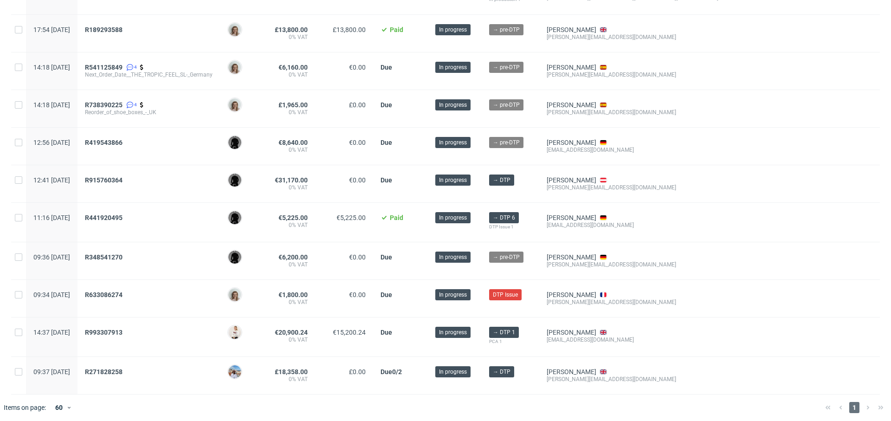
click at [129, 258] on span "R348541270" at bounding box center [149, 260] width 128 height 15
click at [123, 253] on span "R348541270" at bounding box center [104, 256] width 38 height 7
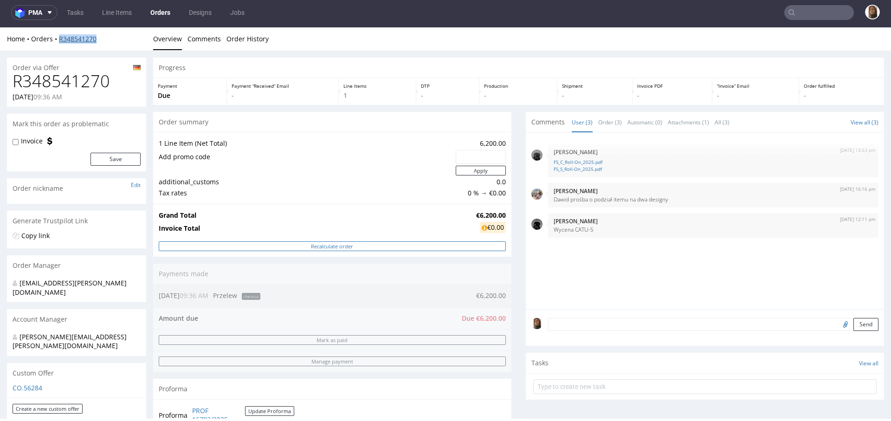
scroll to position [18, 0]
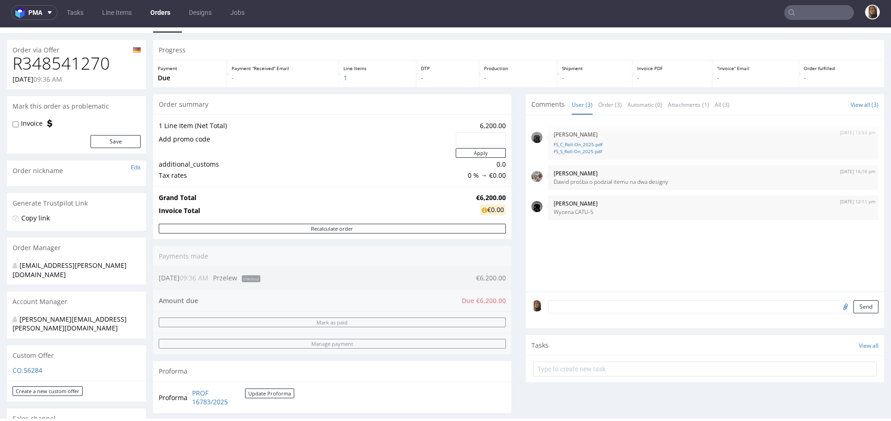
click at [166, 15] on link "Orders" at bounding box center [160, 12] width 31 height 15
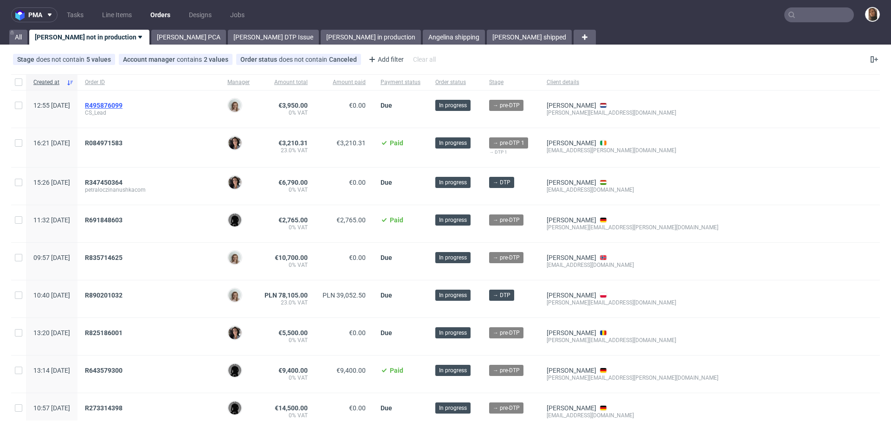
click at [123, 104] on span "R495876099" at bounding box center [104, 105] width 38 height 7
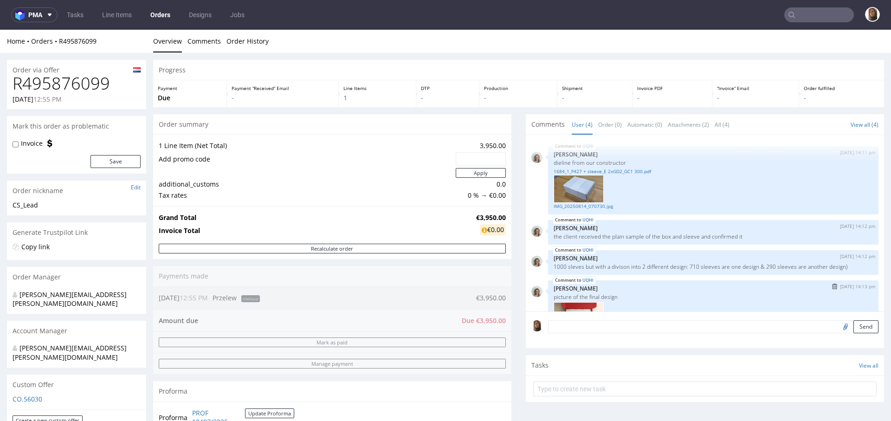
scroll to position [148, 0]
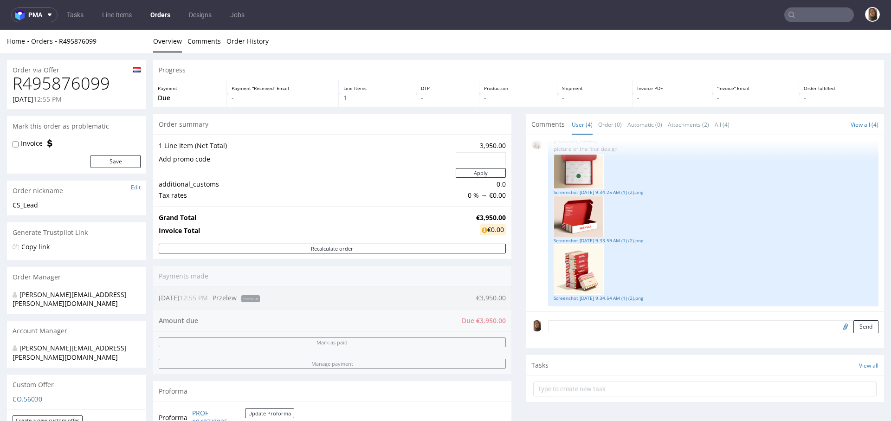
click at [167, 12] on link "Orders" at bounding box center [160, 14] width 31 height 15
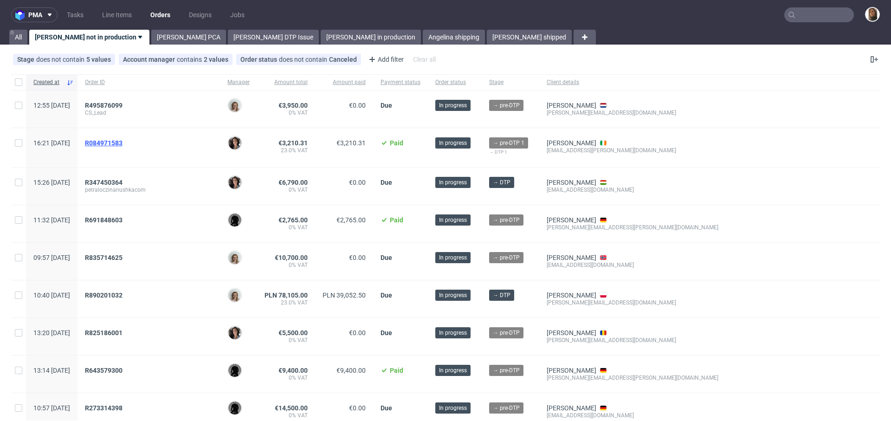
click at [123, 141] on span "R084971583" at bounding box center [104, 142] width 38 height 7
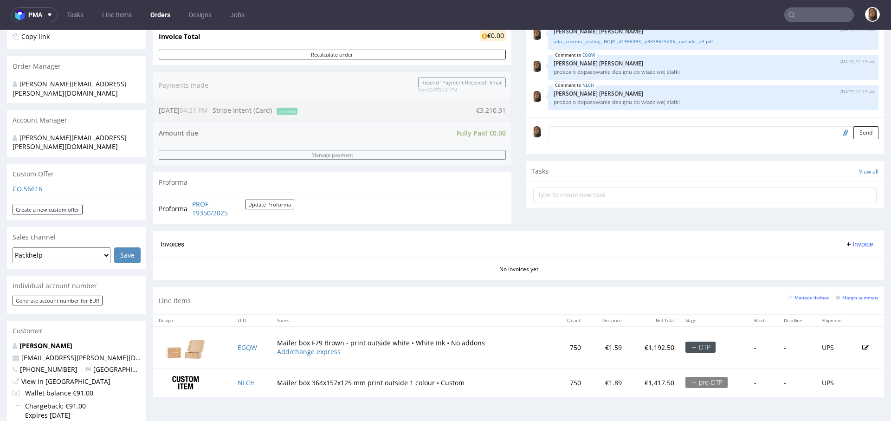
scroll to position [253, 0]
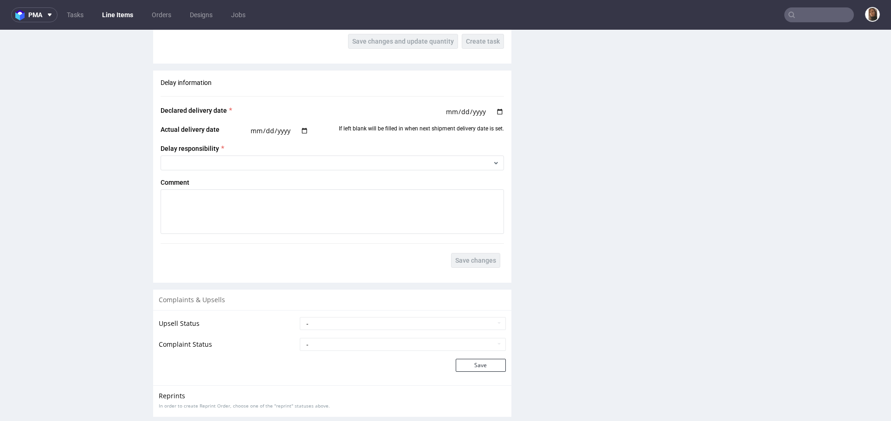
scroll to position [1499, 0]
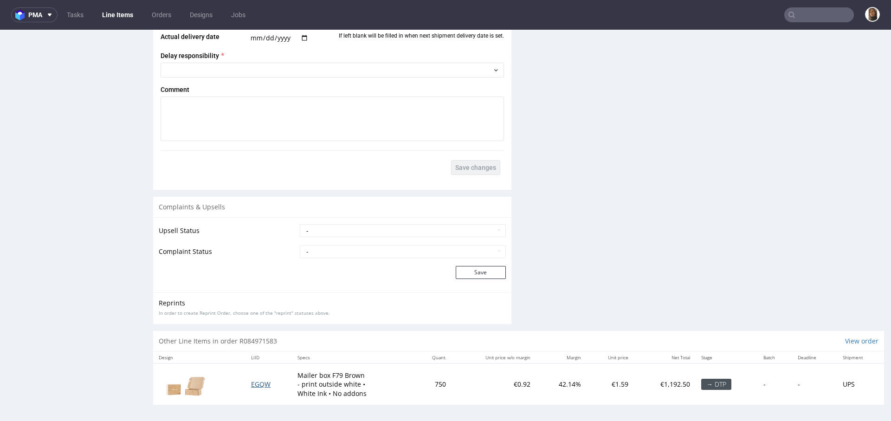
click at [251, 380] on span "EGQW" at bounding box center [260, 384] width 19 height 9
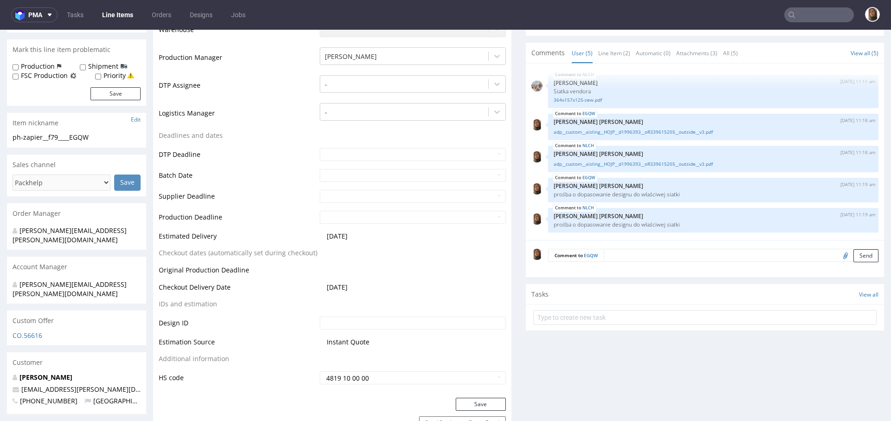
scroll to position [305, 0]
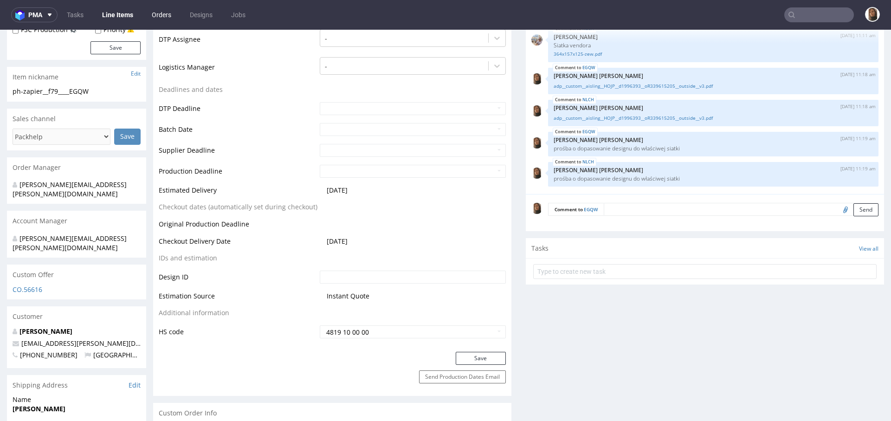
click at [157, 8] on link "Orders" at bounding box center [161, 14] width 31 height 15
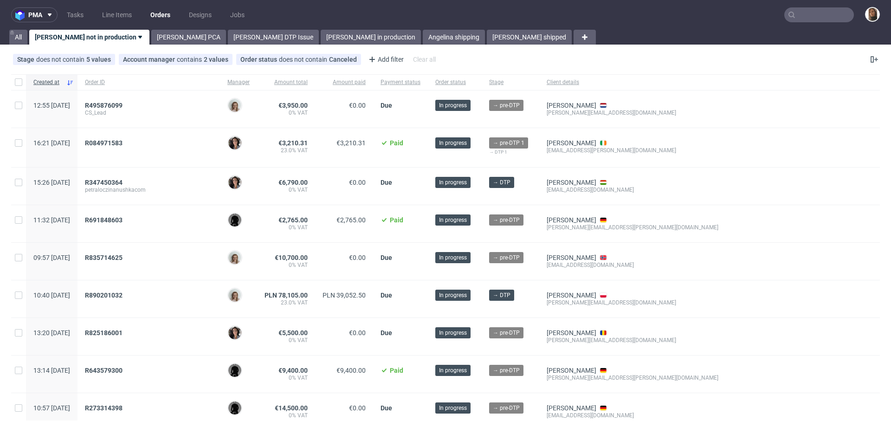
scroll to position [568, 0]
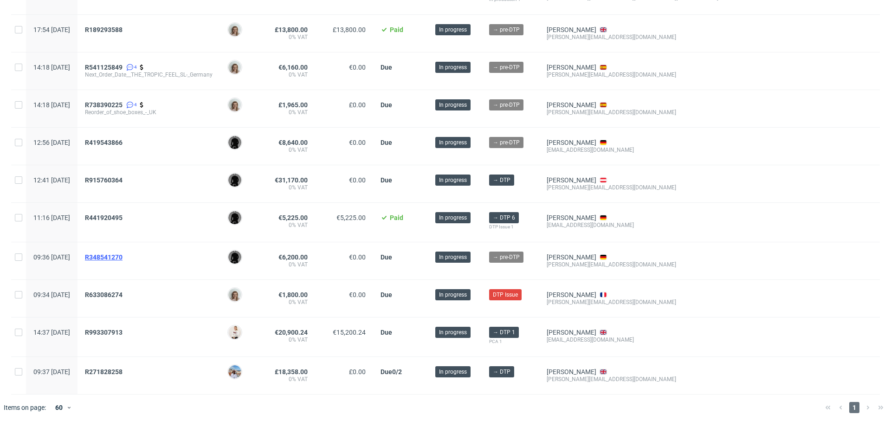
click at [123, 253] on span "R348541270" at bounding box center [104, 256] width 38 height 7
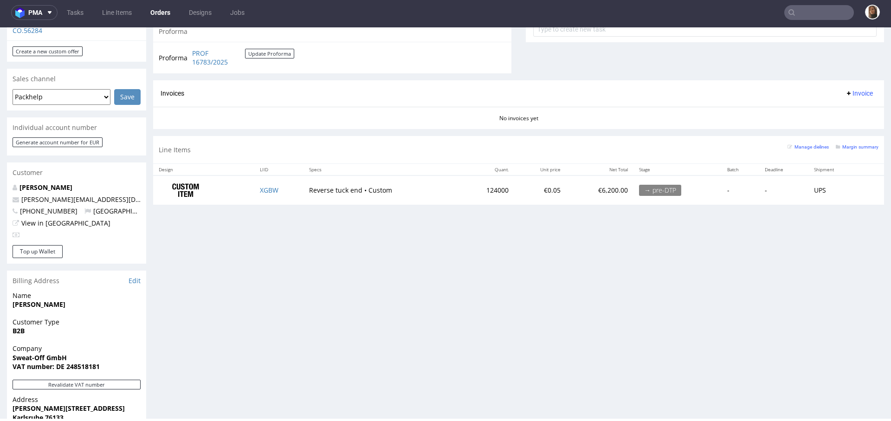
scroll to position [172, 0]
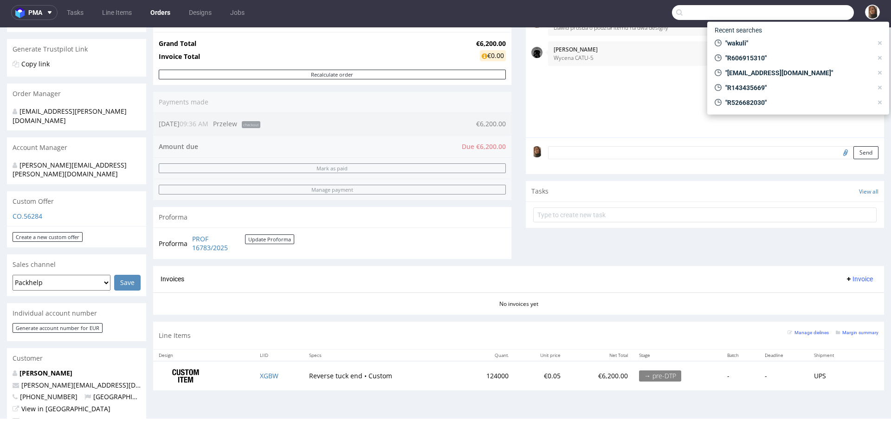
click at [819, 8] on input "text" at bounding box center [763, 12] width 182 height 15
paste input "Viktor Huhn"
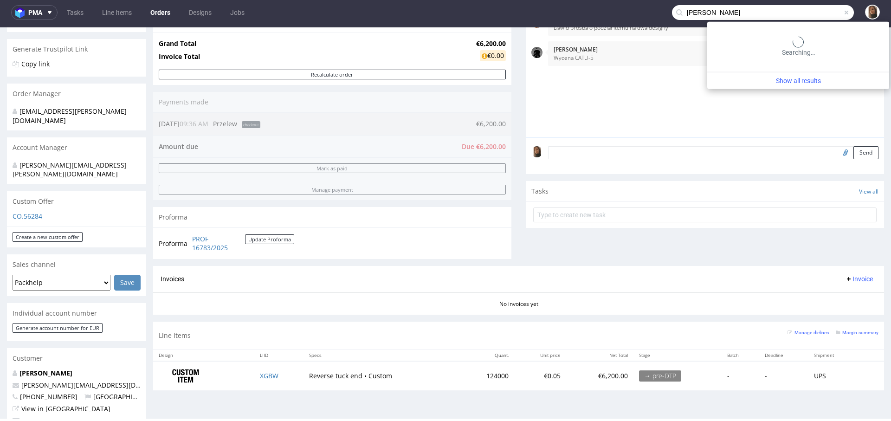
type input "Viktor Huhn"
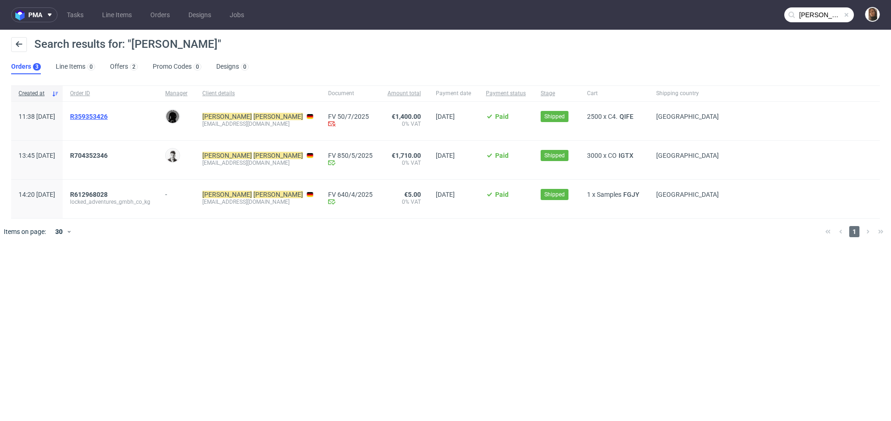
click at [108, 116] on span "R359353426" at bounding box center [89, 116] width 38 height 7
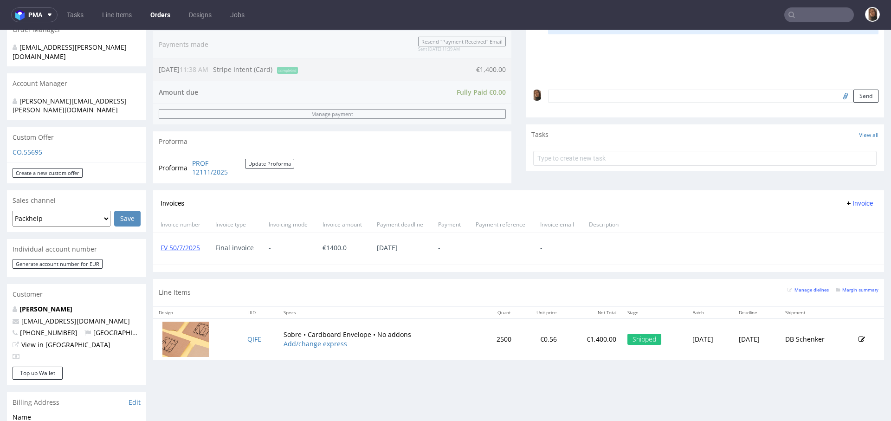
scroll to position [246, 0]
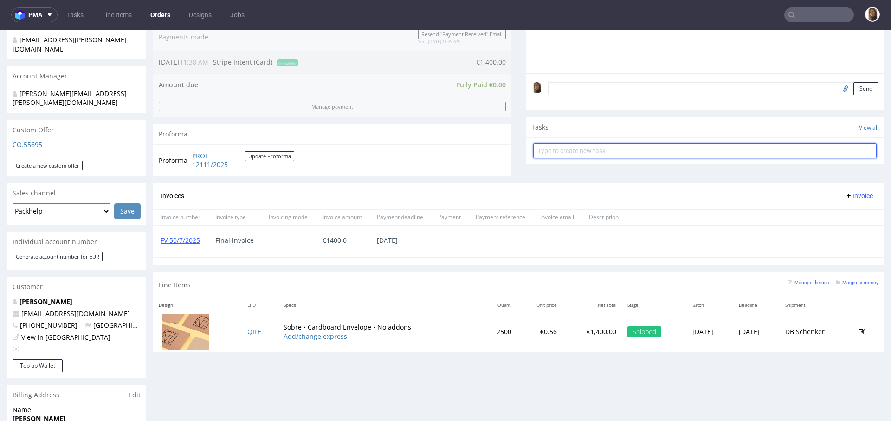
click at [576, 151] on input "text" at bounding box center [705, 150] width 344 height 15
type input "refund"
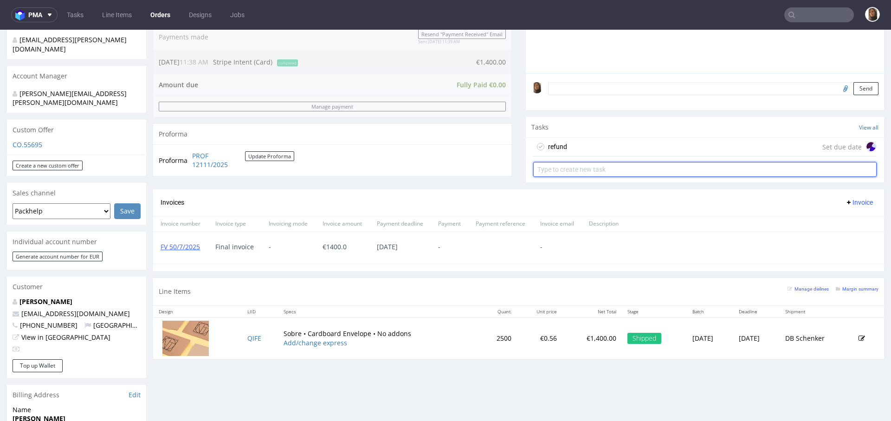
click at [578, 175] on input "text" at bounding box center [705, 169] width 344 height 15
type input "u"
type input "invoice correction"
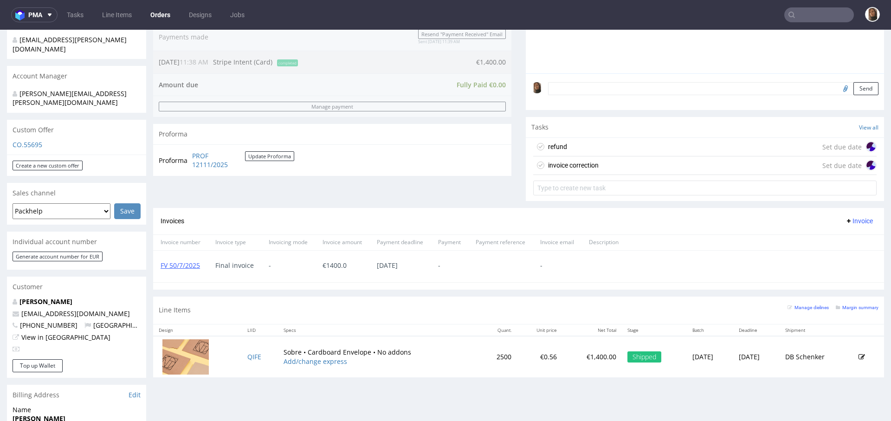
click at [586, 145] on div "refund Set due date" at bounding box center [705, 147] width 344 height 19
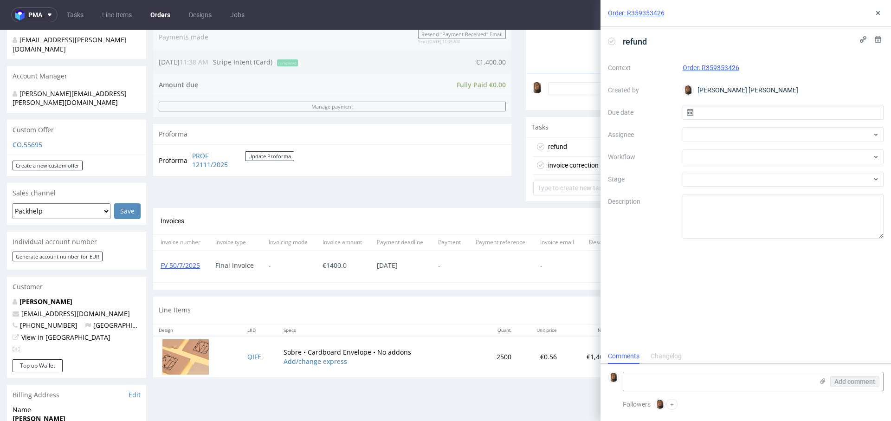
scroll to position [7, 0]
click at [702, 127] on div at bounding box center [783, 134] width 201 height 15
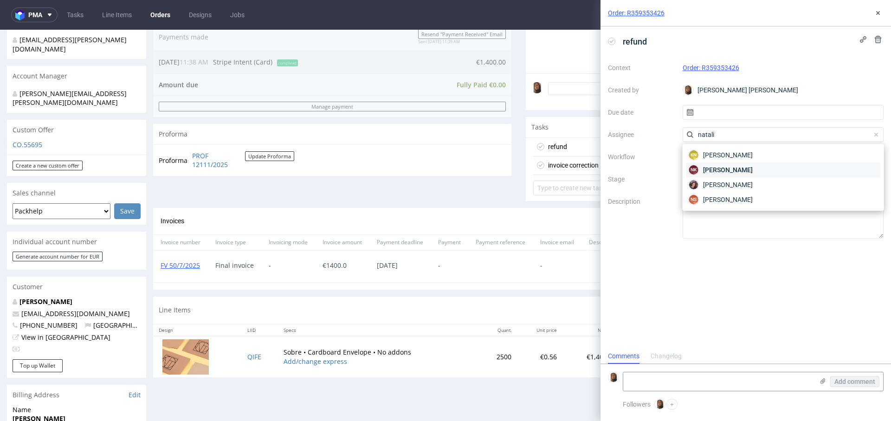
type input "natali"
click at [735, 167] on span "Natalia Kaczorowska" at bounding box center [728, 169] width 50 height 9
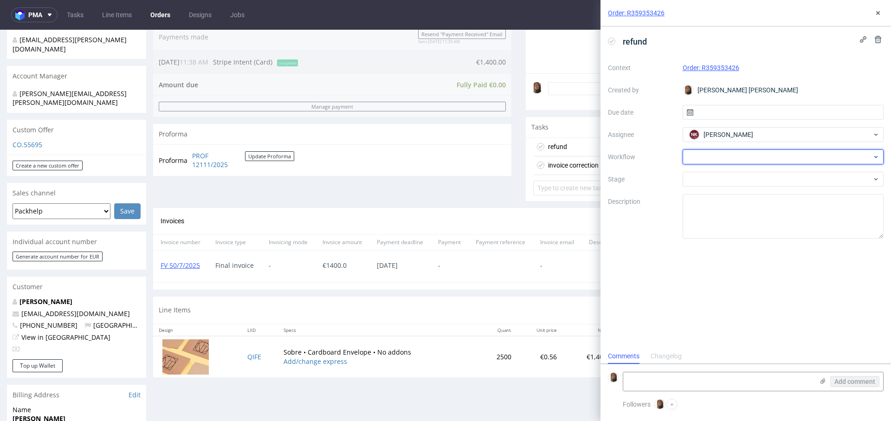
click at [717, 154] on div at bounding box center [783, 156] width 201 height 15
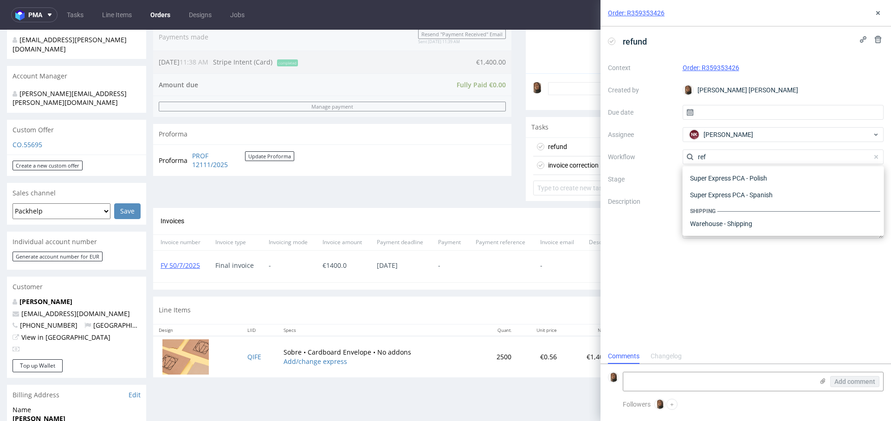
scroll to position [50, 0]
type input "refund"
click at [738, 206] on div "Finance - Refunds - Stripe" at bounding box center [784, 207] width 194 height 17
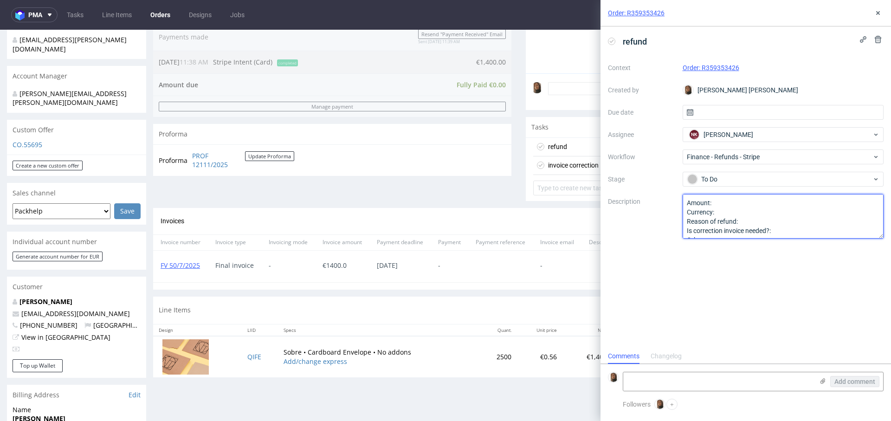
click at [737, 202] on textarea "Amount: Currency: Reason of refund: Is correction invoice needed?: Other:" at bounding box center [783, 216] width 201 height 45
click at [740, 210] on textarea "Amount: Currency: Reason of refund: Is correction invoice needed?: Other:" at bounding box center [783, 216] width 201 height 45
click at [765, 218] on textarea "Amount: Currency: Reason of refund: Is correction invoice needed?: Other:" at bounding box center [783, 216] width 201 height 45
click at [781, 219] on textarea "Amount:30% Currency: EUR Reason of refund:complaint - problems with adhesive st…" at bounding box center [783, 216] width 201 height 45
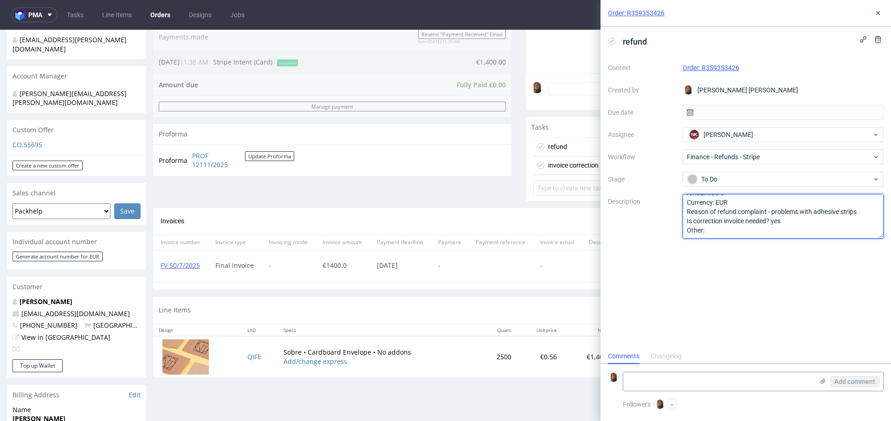
scroll to position [0, 0]
click at [711, 205] on textarea "Amount:30% Currency: EUR Reason of refund:complaint - problems with adhesive st…" at bounding box center [783, 216] width 201 height 45
click at [717, 233] on textarea "Amount:30% Currency: EUR Reason of refund:complaint - problems with adhesive st…" at bounding box center [783, 216] width 201 height 45
type textarea "Amount:30% Currency: EUR Reason of refund:complaint - problems with adhesive st…"
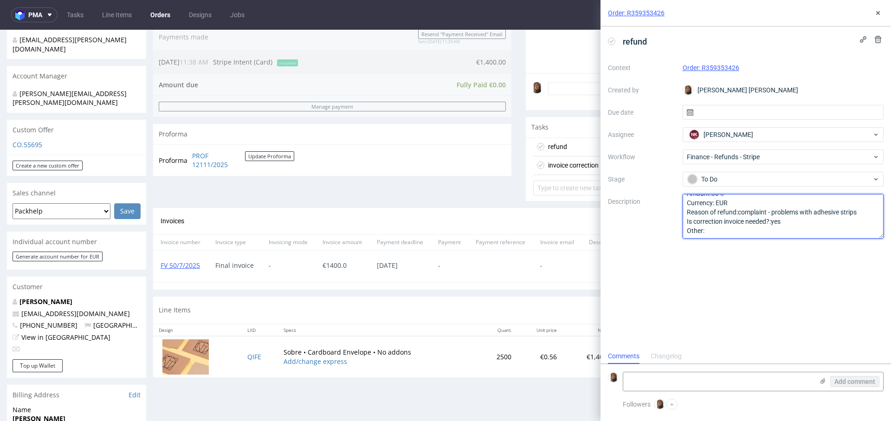
scroll to position [10, 0]
click at [878, 11] on icon at bounding box center [878, 12] width 7 height 7
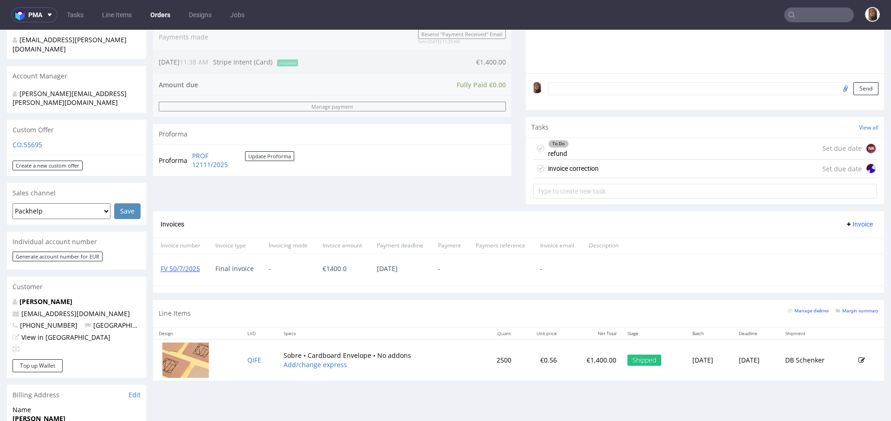
click at [590, 165] on div "invoice correction" at bounding box center [573, 168] width 51 height 11
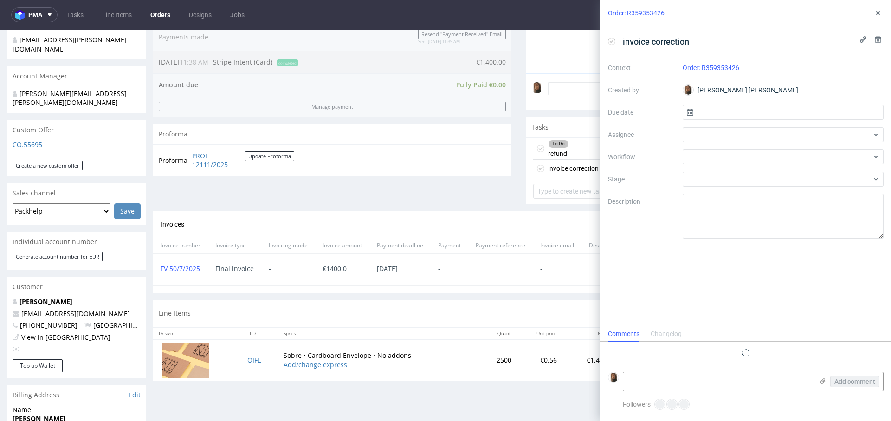
scroll to position [7, 0]
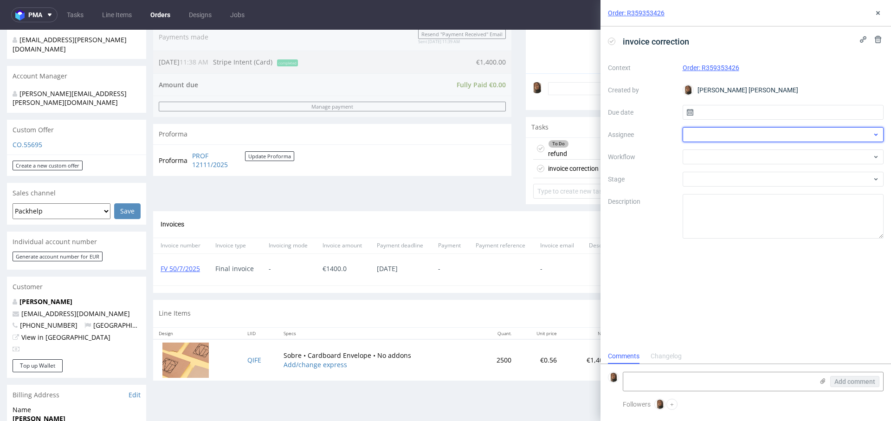
click at [695, 134] on div at bounding box center [783, 134] width 201 height 15
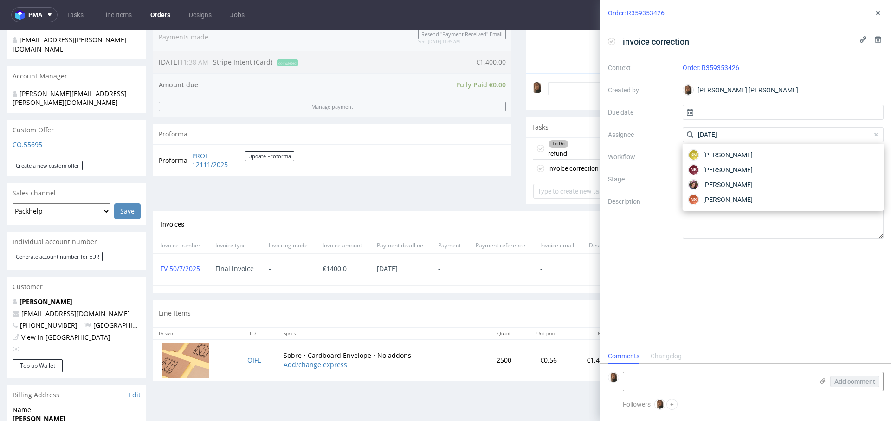
type input "natal"
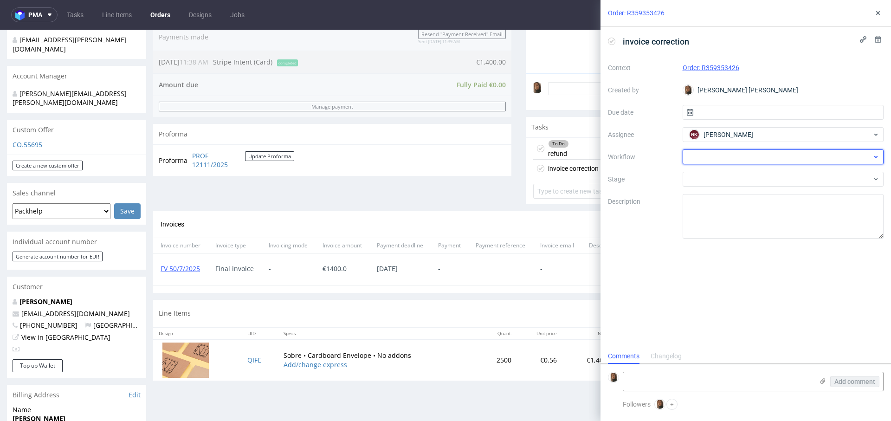
click at [721, 155] on div at bounding box center [783, 156] width 201 height 15
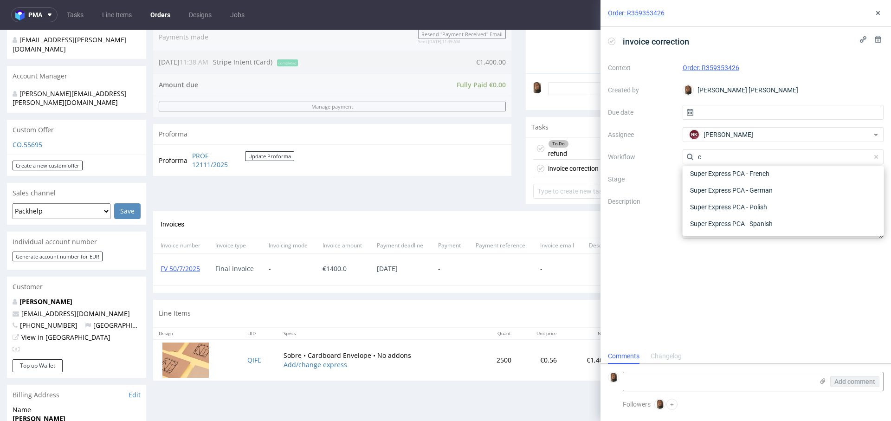
scroll to position [0, 0]
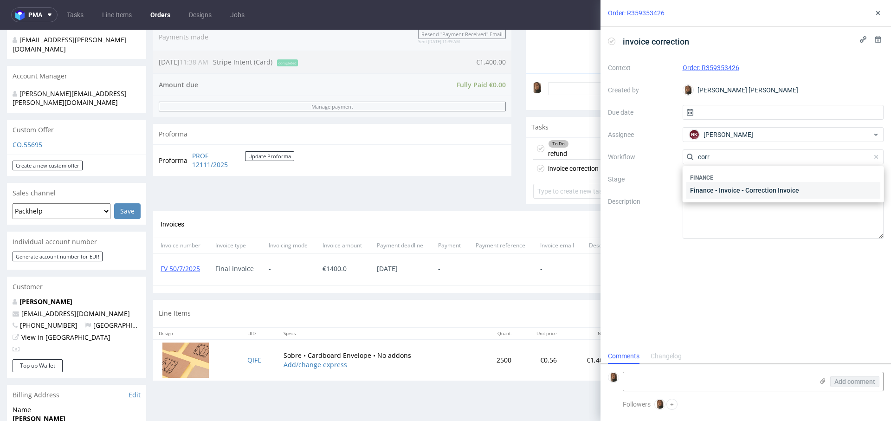
type input "corr"
click at [752, 191] on div "Finance - Invoice - Correction Invoice" at bounding box center [784, 190] width 194 height 17
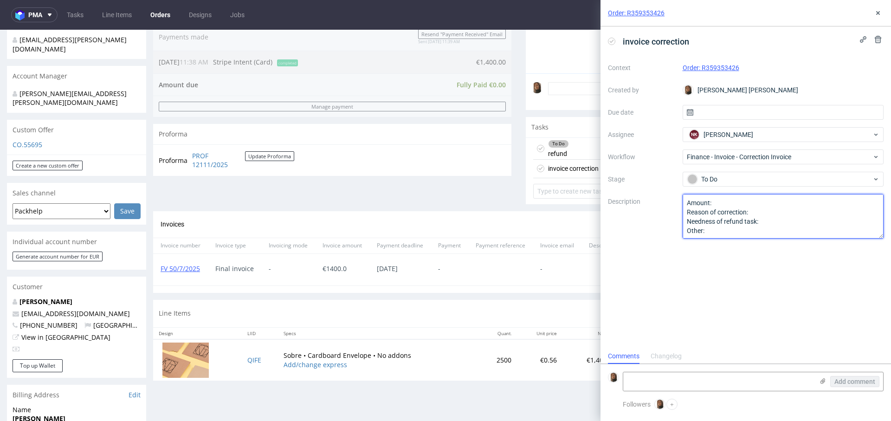
click at [740, 198] on textarea "Amount: Reason of correction: Needness of refund task: Other:" at bounding box center [783, 216] width 201 height 45
click at [776, 209] on textarea "Amount: Reason of correction: Needness of refund task: Other:" at bounding box center [783, 216] width 201 height 45
click at [774, 225] on textarea "Amount: Reason of correction: Needness of refund task: Other:" at bounding box center [783, 216] width 201 height 45
type textarea "Amount:30% Reason of correction:complaint - problems with adhesive strips Needn…"
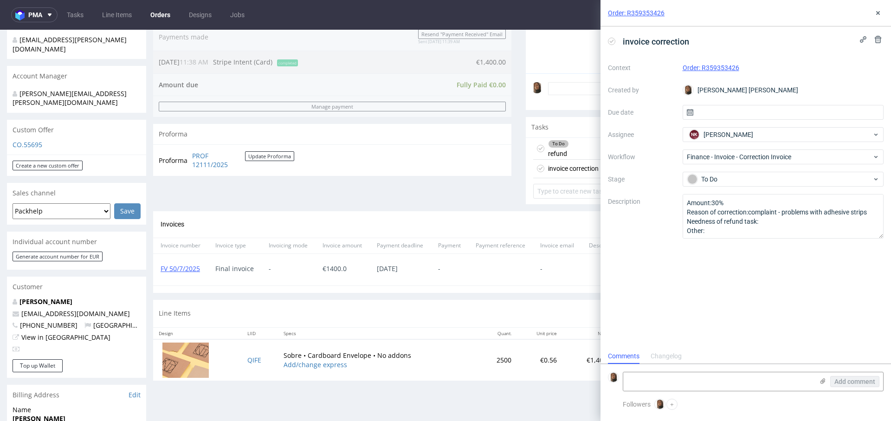
click at [884, 13] on div "Order: R359353426" at bounding box center [746, 13] width 291 height 26
click at [878, 13] on use at bounding box center [878, 13] width 4 height 4
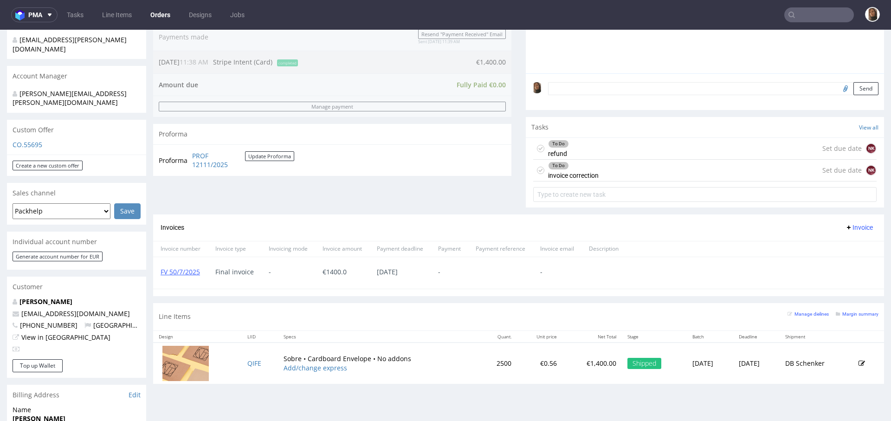
click at [795, 15] on input "text" at bounding box center [819, 14] width 70 height 15
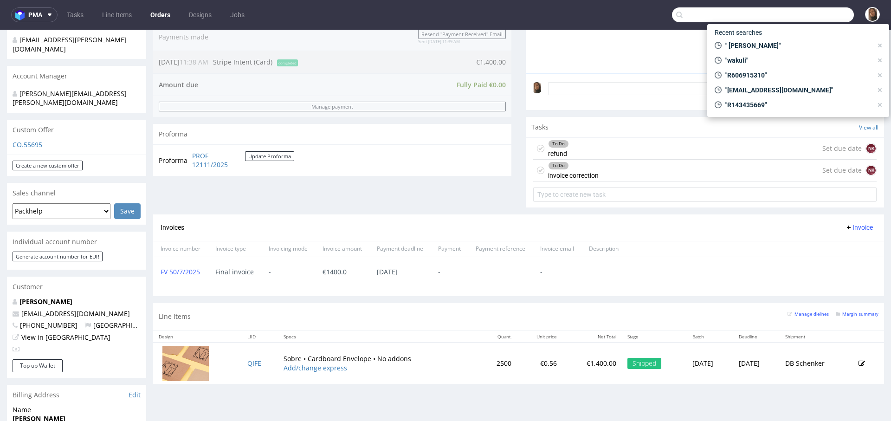
paste input "R147880580"
type input "R147880580"
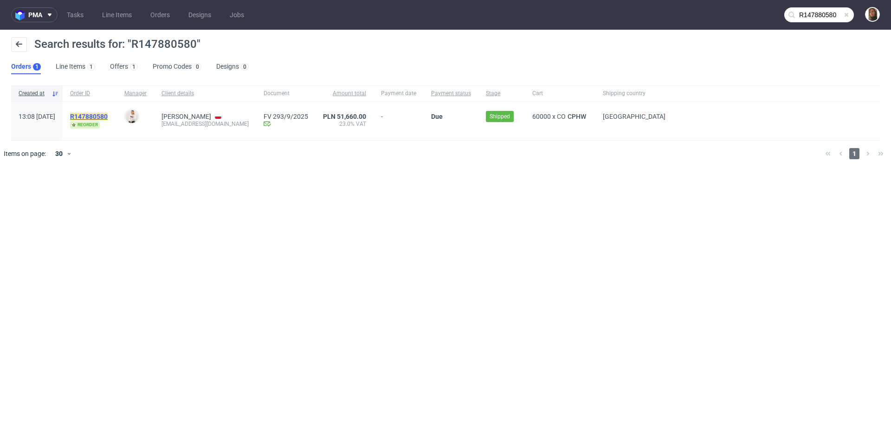
click at [108, 113] on mark "R147880580" at bounding box center [89, 116] width 38 height 7
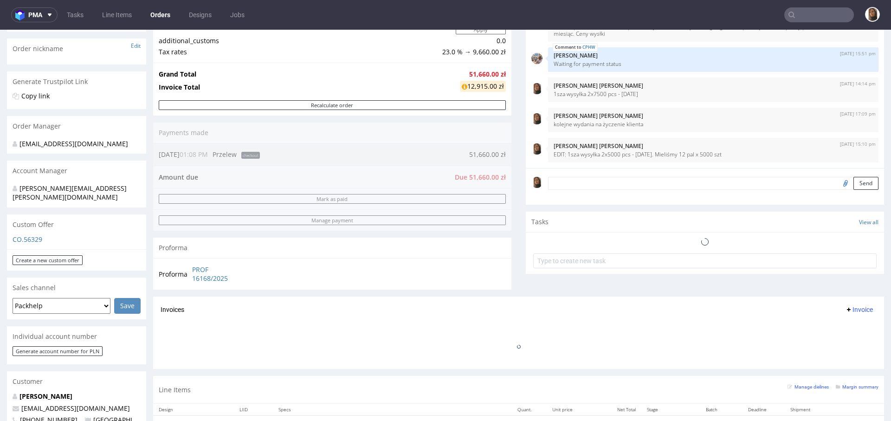
scroll to position [195, 0]
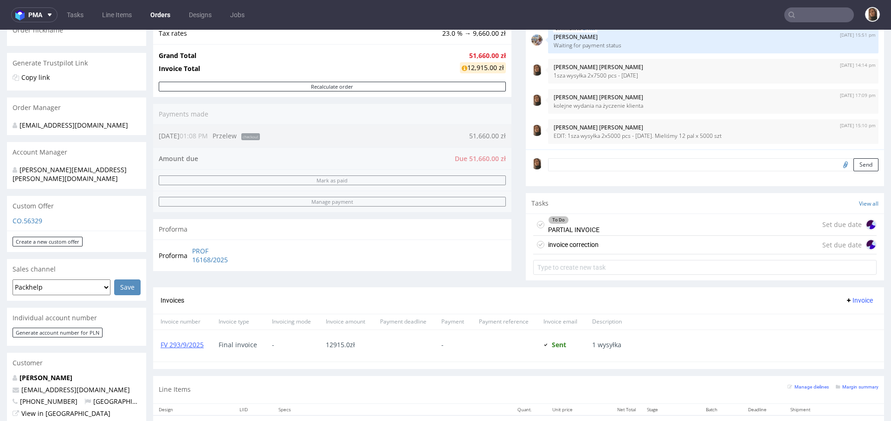
click at [565, 245] on div "invoice correction" at bounding box center [573, 244] width 51 height 11
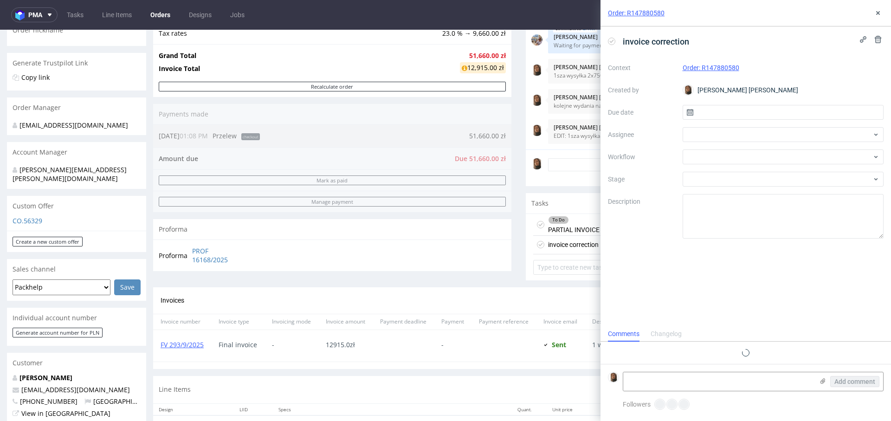
scroll to position [7, 0]
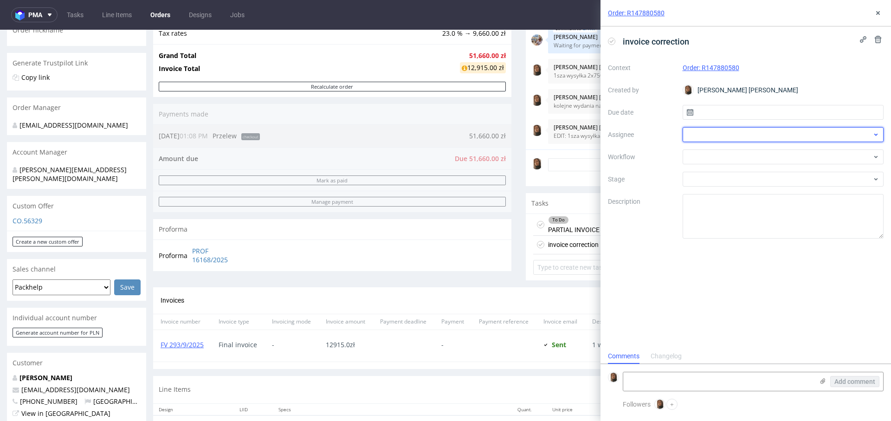
click at [709, 135] on div at bounding box center [783, 134] width 201 height 15
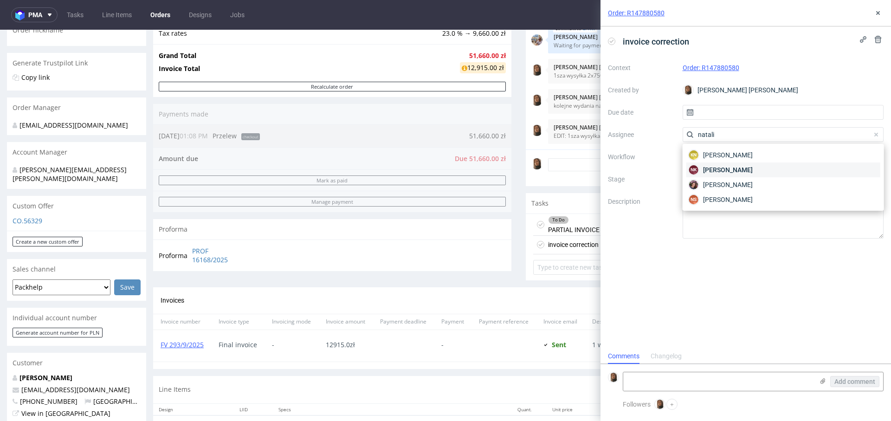
type input "natali"
click at [753, 169] on span "Natalia Kaczorowska" at bounding box center [728, 169] width 50 height 9
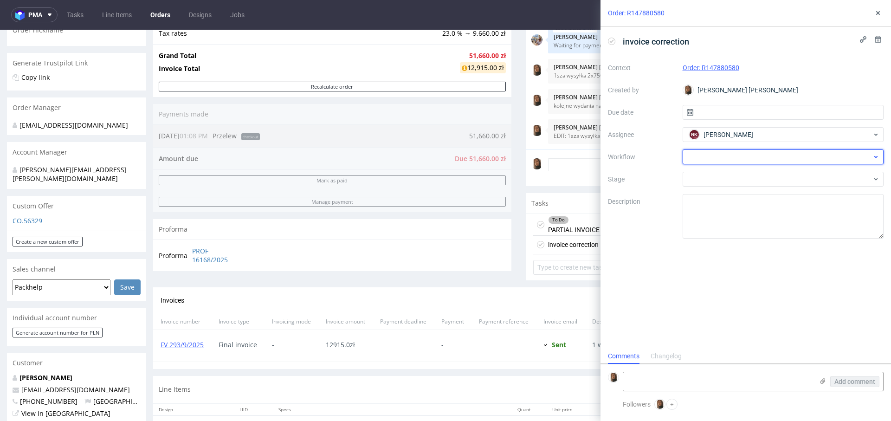
click at [721, 152] on div at bounding box center [783, 156] width 201 height 15
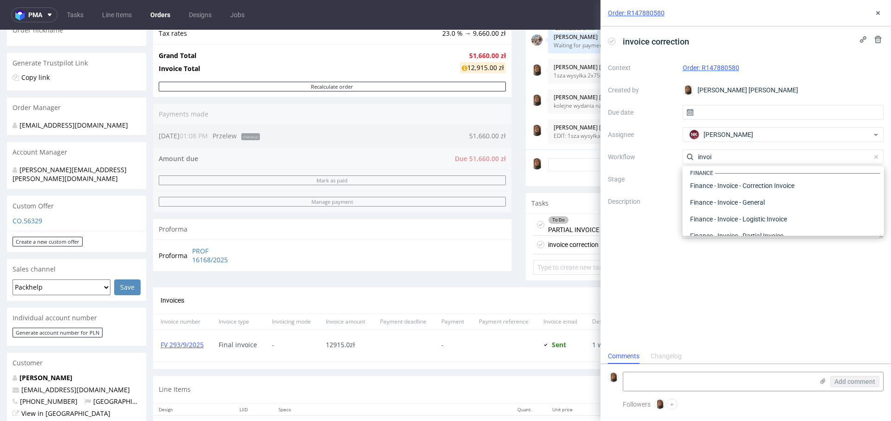
scroll to position [0, 0]
type input "invoi"
click at [724, 185] on div "Finance - Invoice - Correction Invoice" at bounding box center [784, 190] width 194 height 17
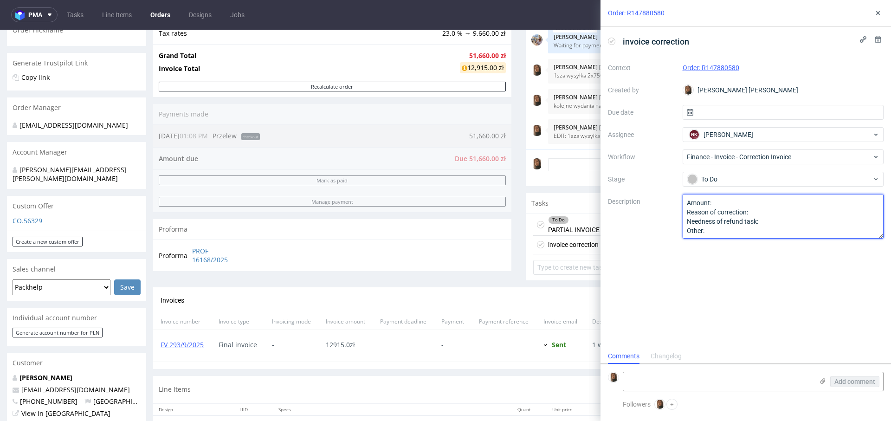
click at [733, 203] on textarea "Amount: Reason of correction: Needness of refund task: Other:" at bounding box center [783, 216] width 201 height 45
drag, startPoint x: 686, startPoint y: 204, endPoint x: 705, endPoint y: 245, distance: 45.3
click at [705, 245] on div "invoice correction Context Order: R147880580 Created by Angelina Marć Due date …" at bounding box center [746, 187] width 291 height 322
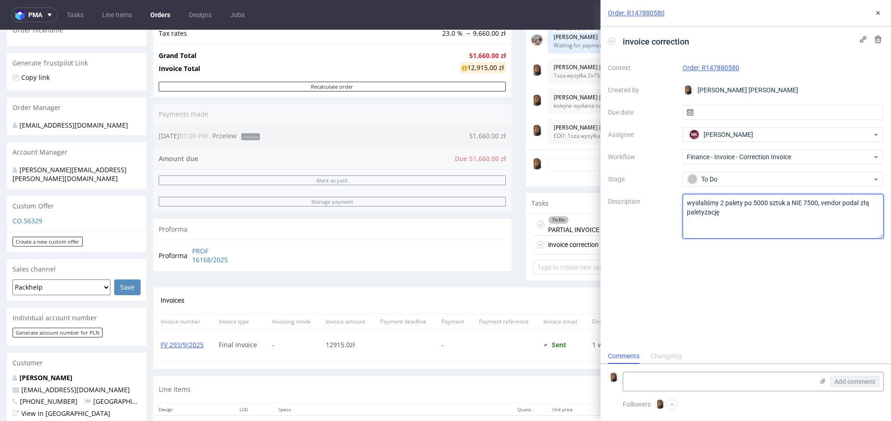
click at [704, 205] on textarea "Amount: Reason of correction: Needness of refund task: Other:" at bounding box center [783, 216] width 201 height 45
click at [0, 0] on lt-span "W ysłaliśmy" at bounding box center [0, 0] width 0 height 0
type textarea "Wysłaliśmy 2 palety po 5000 sztuk a NIE 7500, vendor podał złą paletyzację"
click at [880, 8] on button at bounding box center [878, 12] width 11 height 11
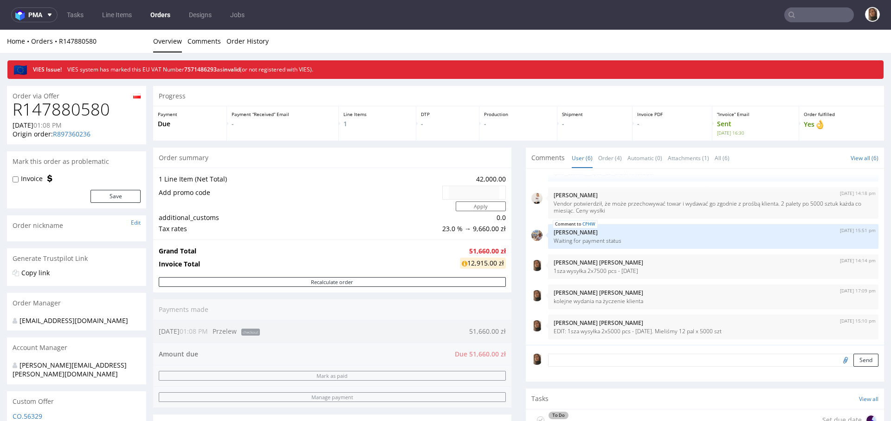
click at [80, 104] on h1 "R147880580" at bounding box center [77, 109] width 128 height 19
copy h1 "R147880580"
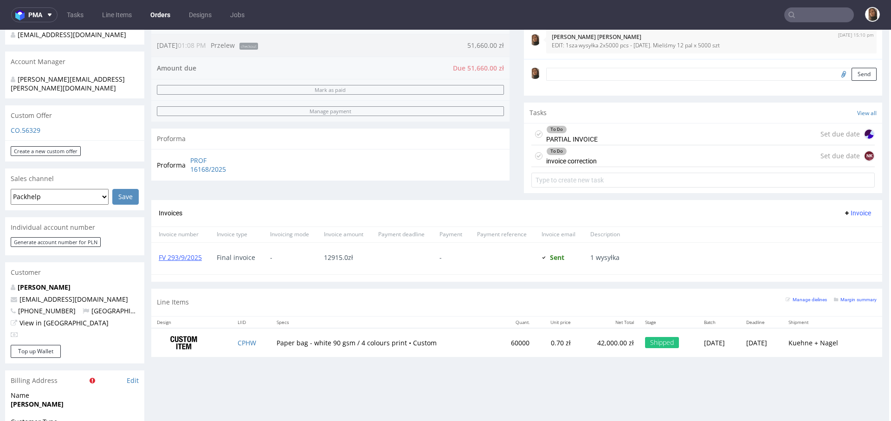
scroll to position [315, 2]
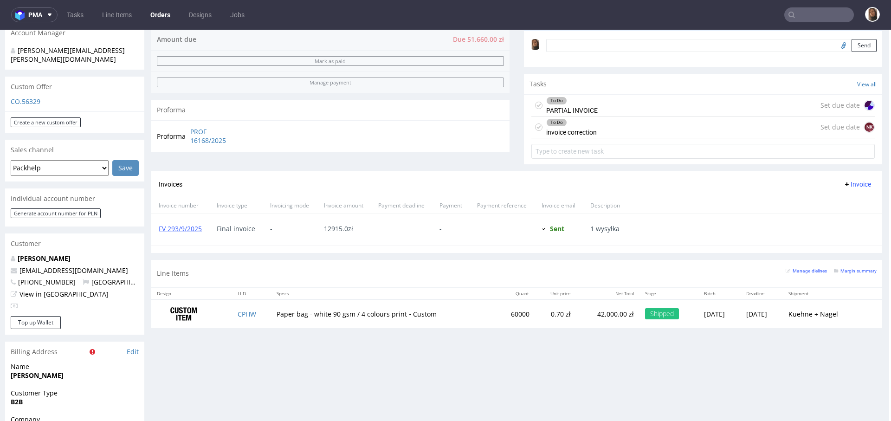
click at [799, 16] on input "text" at bounding box center [819, 14] width 70 height 15
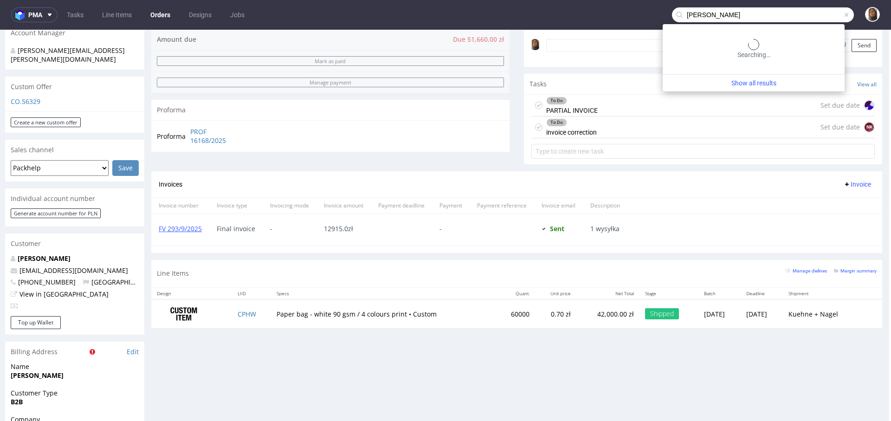
type input "hannes geng"
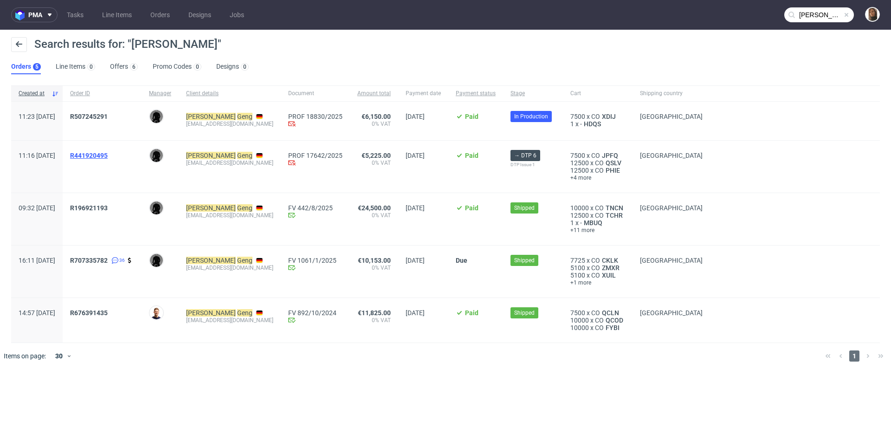
click at [108, 152] on span "R441920495" at bounding box center [89, 155] width 38 height 7
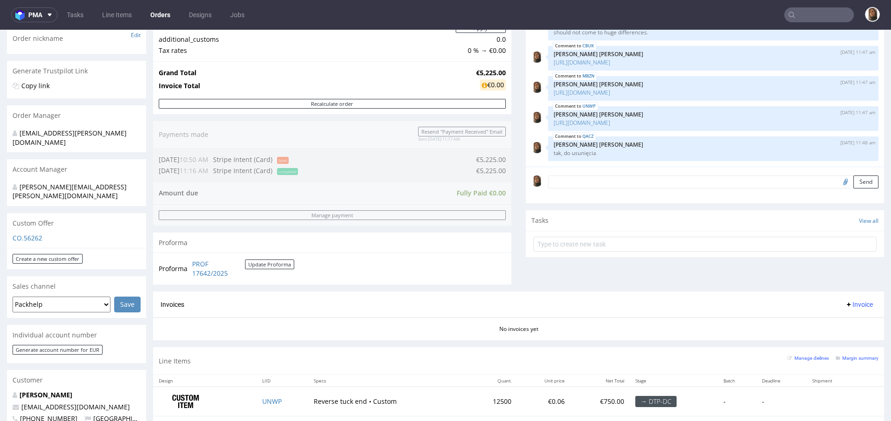
scroll to position [434, 0]
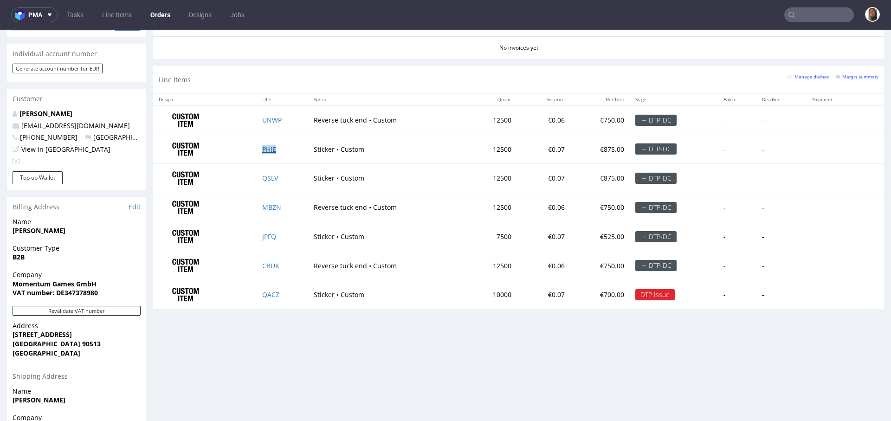
click at [265, 145] on link "PHIE" at bounding box center [269, 149] width 14 height 9
click at [268, 178] on link "QSLV" at bounding box center [270, 178] width 16 height 9
click at [269, 233] on link "JPFQ" at bounding box center [269, 236] width 14 height 9
click at [356, 313] on div "Progress Payment Paid Fri 15 Aug Payment “Received” Email Sent Fri 15 Aug 11:17…" at bounding box center [518, 68] width 731 height 885
click at [162, 17] on link "Orders" at bounding box center [160, 14] width 31 height 15
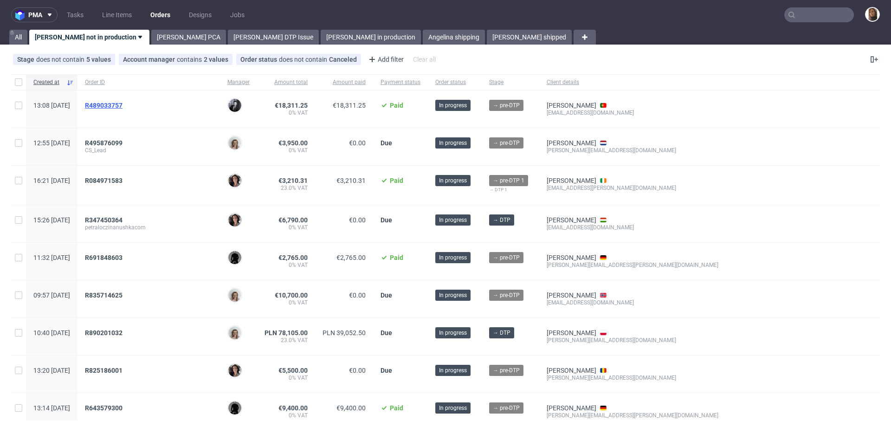
click at [123, 104] on span "R489033757" at bounding box center [104, 105] width 38 height 7
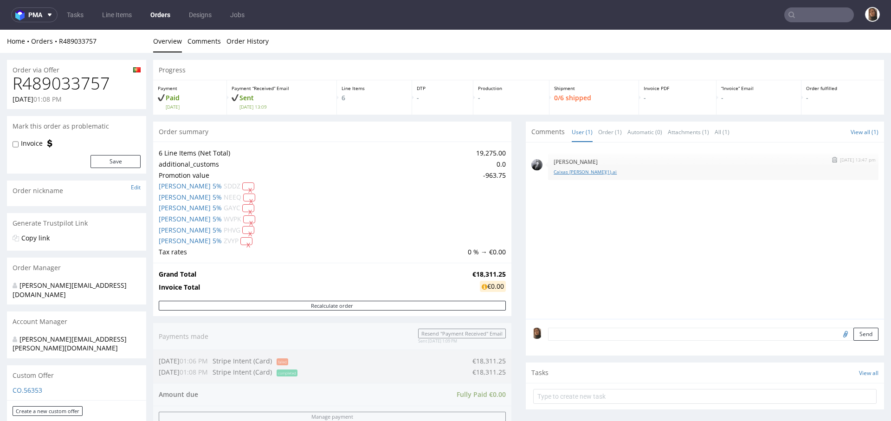
click at [556, 170] on link "Caixas Minga(1).ai" at bounding box center [713, 172] width 319 height 7
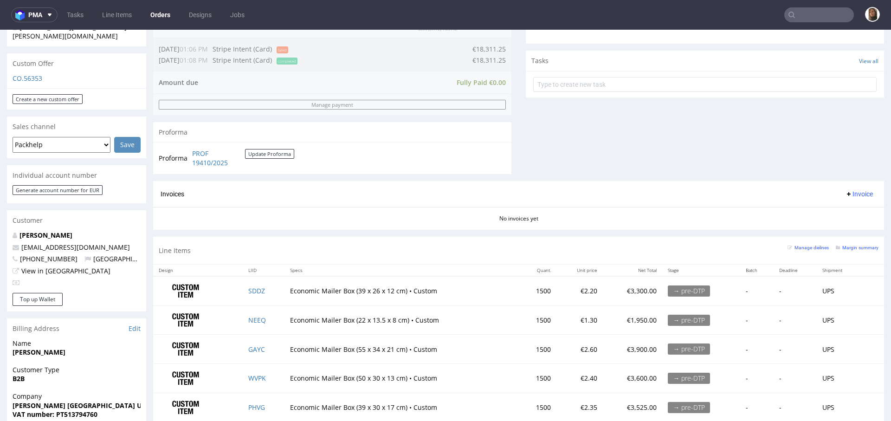
scroll to position [508, 0]
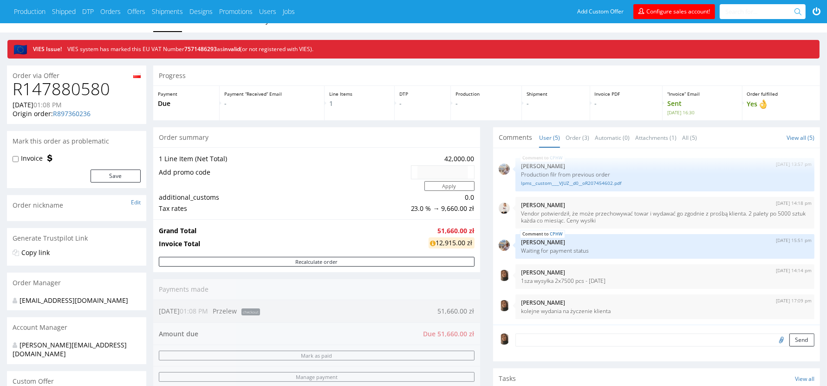
scroll to position [176, 0]
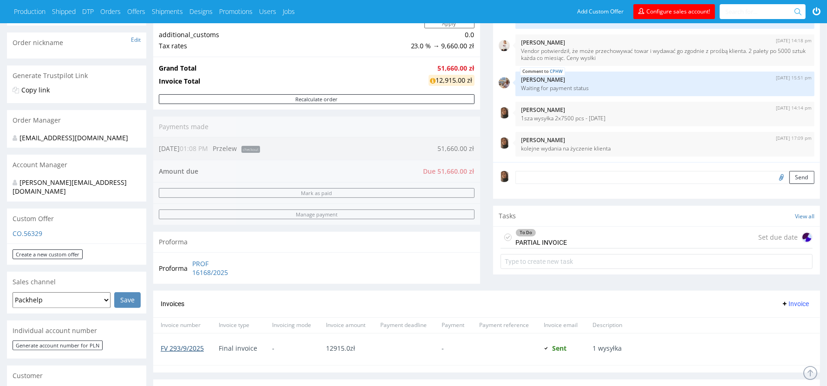
click at [196, 347] on link "FV 293/9/2025" at bounding box center [182, 348] width 43 height 9
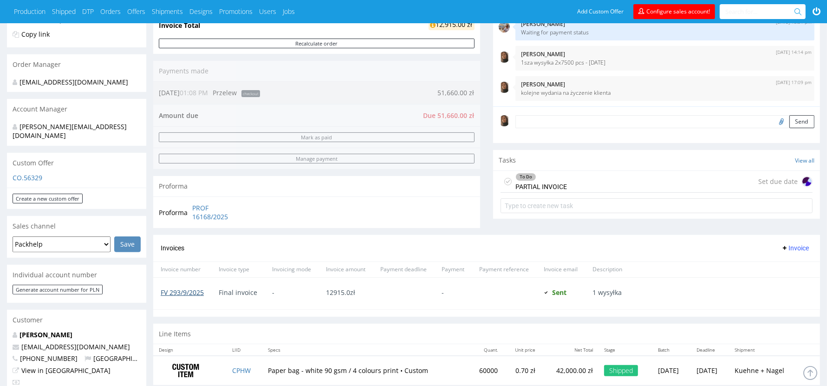
scroll to position [233, 0]
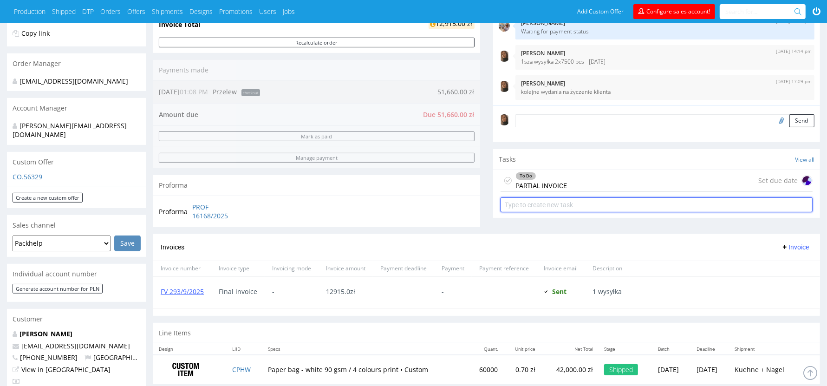
click at [591, 204] on input "text" at bounding box center [656, 204] width 312 height 15
type input "invoice correction"
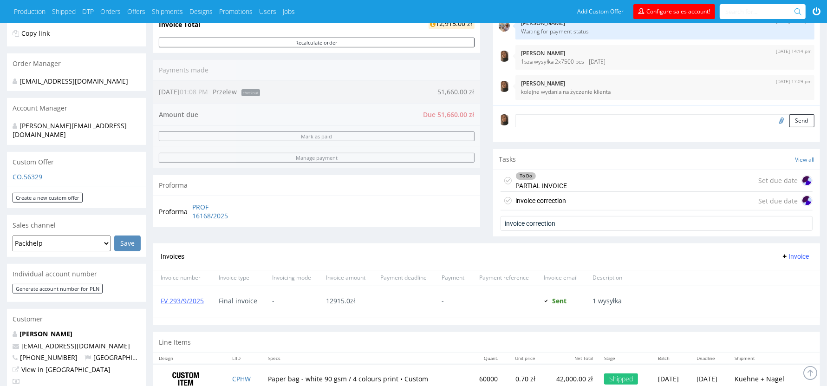
click at [620, 198] on div "invoice correction Set due date" at bounding box center [656, 201] width 312 height 19
click at [584, 196] on div "invoice correction Set due date" at bounding box center [656, 201] width 312 height 19
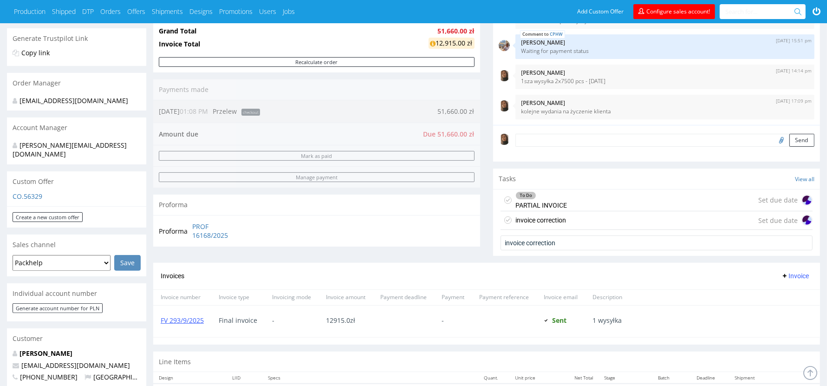
scroll to position [209, 0]
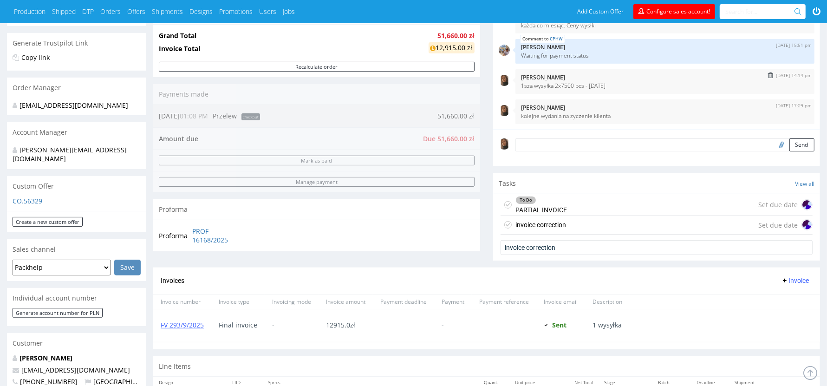
drag, startPoint x: 616, startPoint y: 79, endPoint x: 632, endPoint y: 83, distance: 16.2
click at [632, 83] on div "[DATE] 14:14 pm [PERSON_NAME] 1sza wysyłka 2x7500 pcs - [DATE]" at bounding box center [664, 81] width 299 height 25
copy div "[PERSON_NAME] 1sza wysyłka 2x7500 pcs - [DATE]"
click at [607, 143] on textarea at bounding box center [664, 144] width 299 height 13
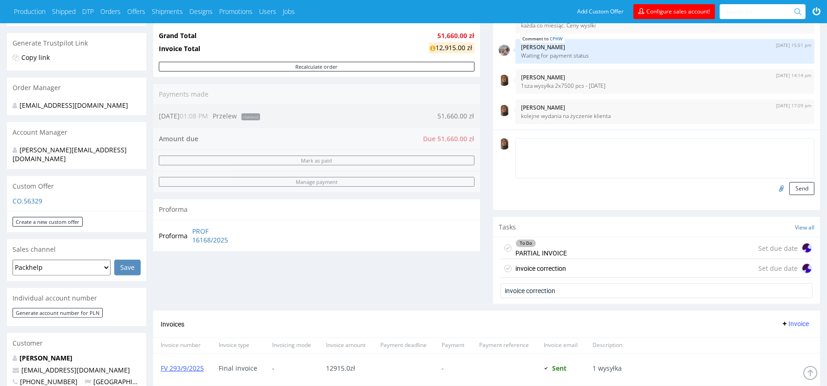
paste textarea "1sza wysyłka 2x7500 pcs - [DATE]"
click at [571, 153] on textarea "1sza wysyłka 2x7500 pcs - [DATE]" at bounding box center [664, 158] width 299 height 40
click at [520, 152] on textarea "1sza wysyłka 2x5000 pcs - [DATE]" at bounding box center [664, 158] width 299 height 40
click at [670, 153] on textarea "EDIT: 1sza wysyłka 2x5000 pcs - [DATE]" at bounding box center [664, 158] width 299 height 40
type textarea "EDIT: 1sza wysyłka 2x5000 pcs - [DATE]. Mieliśmy 12 pal x 5000 szt"
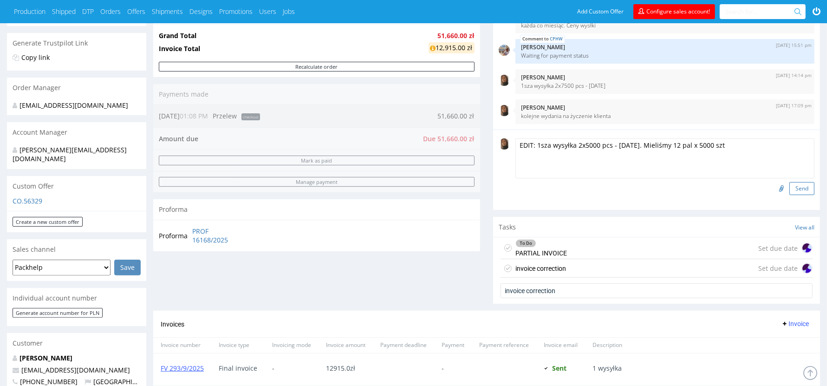
click at [805, 185] on button "Send" at bounding box center [801, 188] width 25 height 13
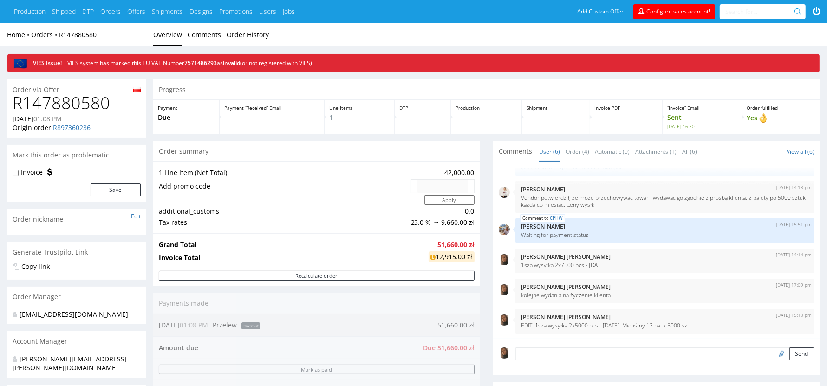
scroll to position [367, 0]
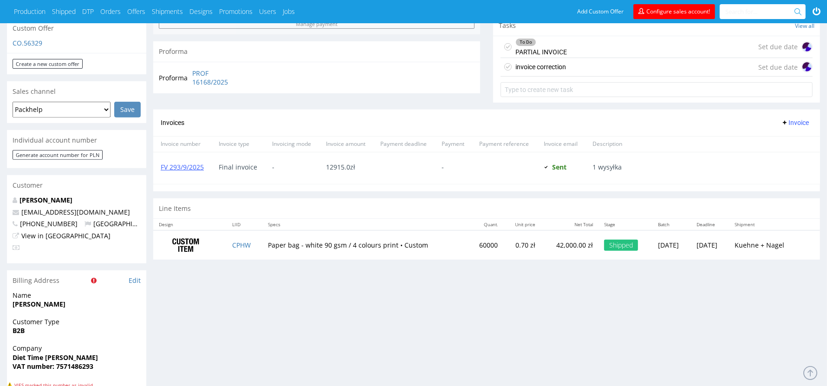
click at [620, 60] on div "invoice correction Set due date" at bounding box center [656, 67] width 312 height 19
click at [609, 65] on div "invoice correction Set due date" at bounding box center [656, 67] width 312 height 19
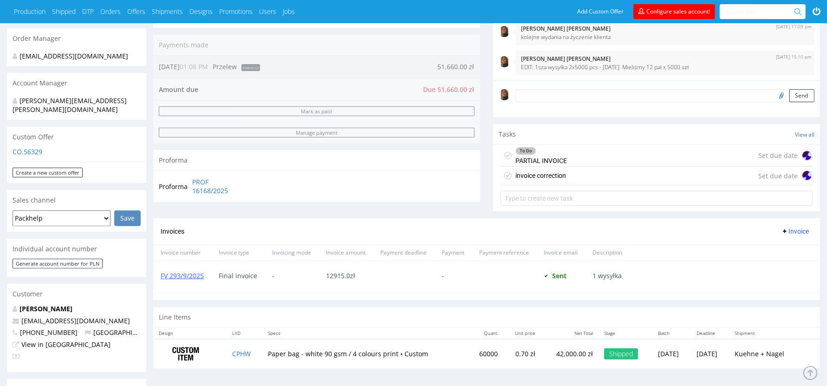
scroll to position [231, 0]
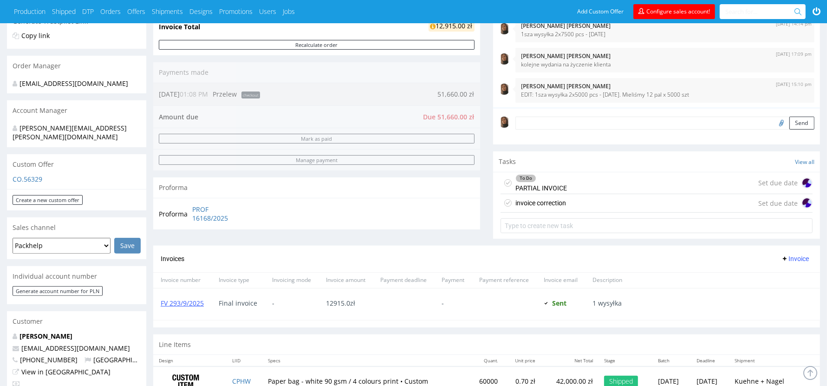
click at [556, 205] on div "invoice correction" at bounding box center [540, 202] width 51 height 11
click at [536, 202] on div "invoice correction" at bounding box center [540, 202] width 51 height 11
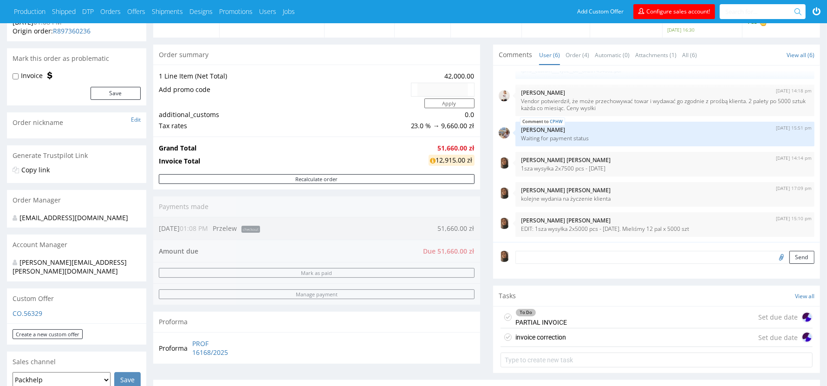
scroll to position [107, 0]
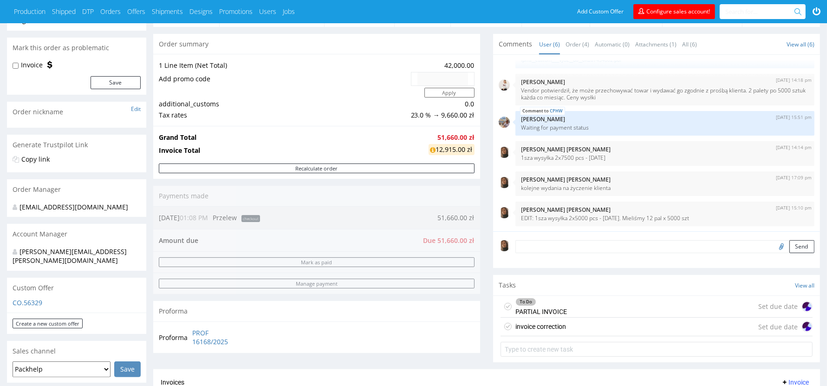
click at [553, 321] on div "invoice correction" at bounding box center [540, 326] width 51 height 11
click at [513, 324] on div "invoice correction" at bounding box center [532, 326] width 65 height 15
click at [532, 324] on div "invoice correction" at bounding box center [540, 326] width 51 height 11
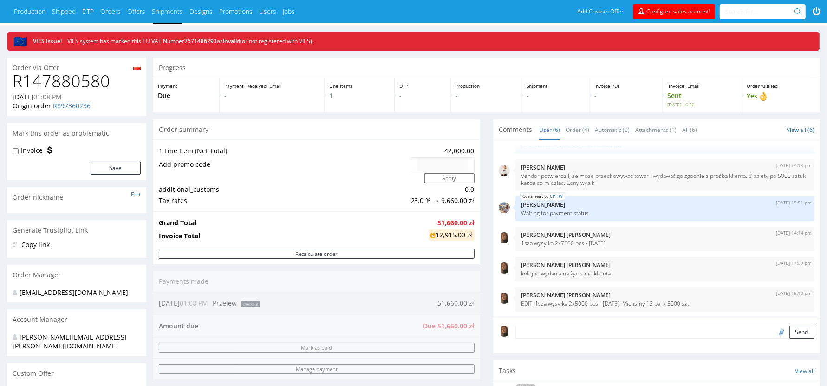
scroll to position [0, 0]
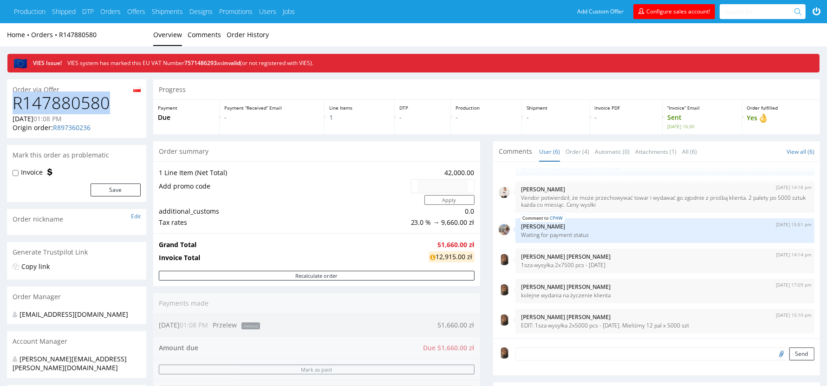
drag, startPoint x: 109, startPoint y: 106, endPoint x: 0, endPoint y: 106, distance: 108.6
copy h1 "R147880580"
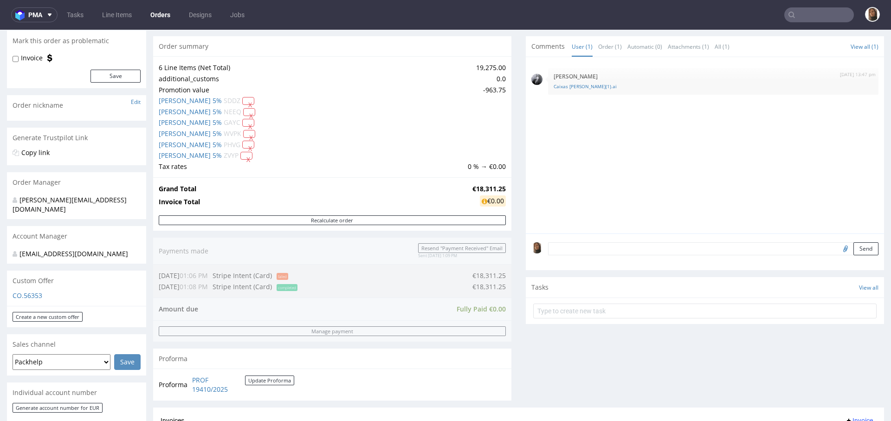
scroll to position [86, 0]
click at [23, 298] on p "CO.56353" at bounding box center [77, 295] width 128 height 9
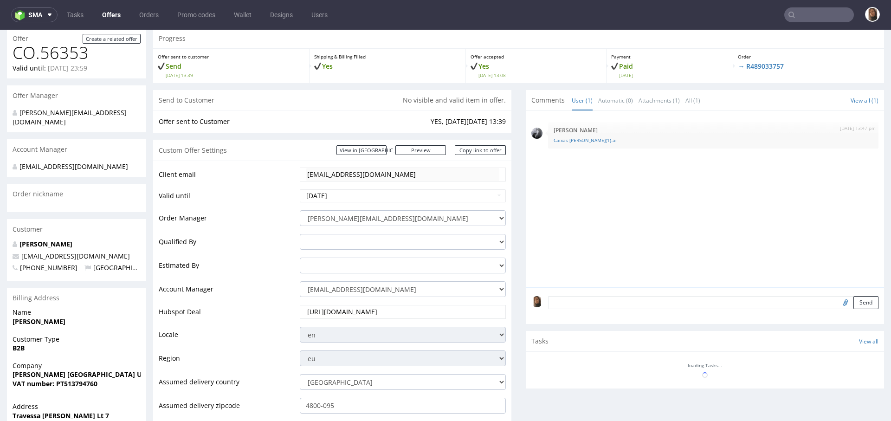
scroll to position [108, 0]
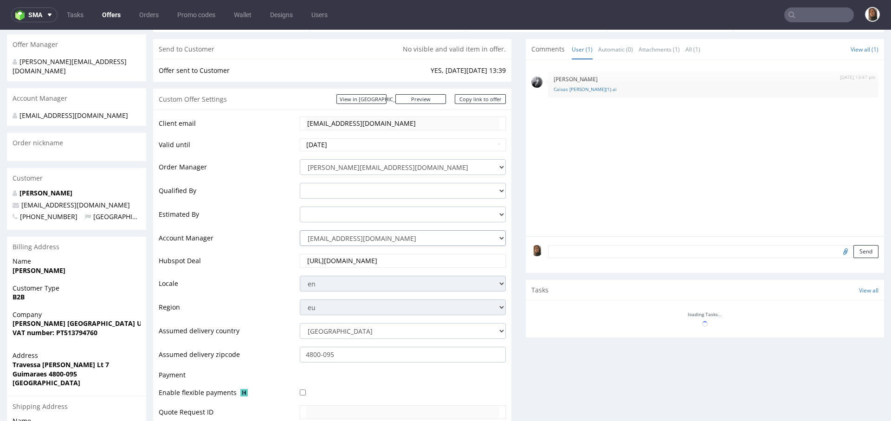
click at [351, 230] on select "[EMAIL_ADDRESS][DOMAIN_NAME] [DOMAIN_NAME][EMAIL_ADDRESS][DOMAIN_NAME] [PERSON_…" at bounding box center [403, 238] width 206 height 16
select select "4535285"
click at [300, 230] on select "[EMAIL_ADDRESS][DOMAIN_NAME] [DOMAIN_NAME][EMAIL_ADDRESS][DOMAIN_NAME] [PERSON_…" at bounding box center [403, 238] width 206 height 16
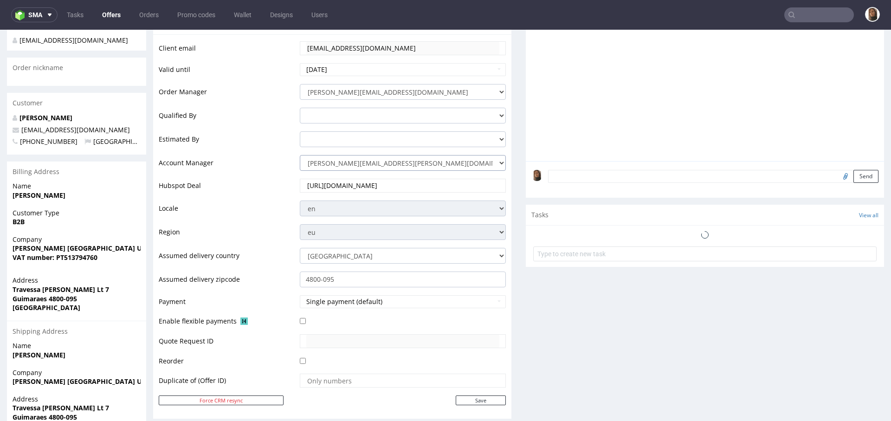
scroll to position [321, 0]
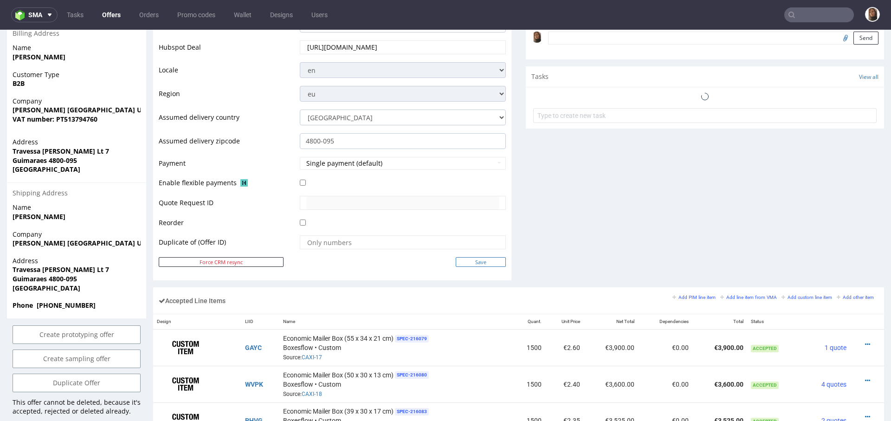
click at [461, 260] on input "Save" at bounding box center [481, 262] width 50 height 10
type input "In progress..."
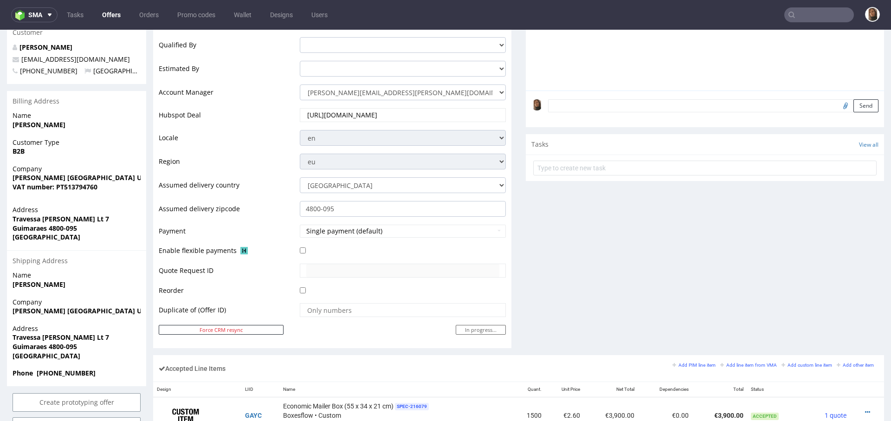
scroll to position [0, 0]
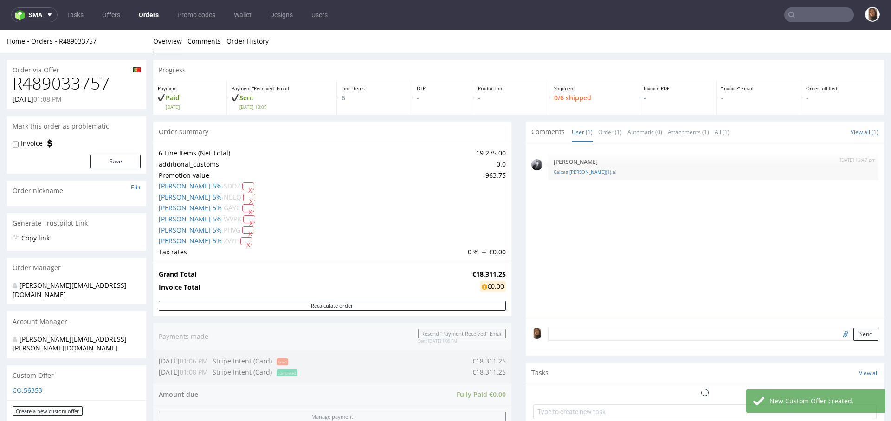
click at [73, 76] on h1 "R489033757" at bounding box center [77, 83] width 128 height 19
copy h1 "R489033757"
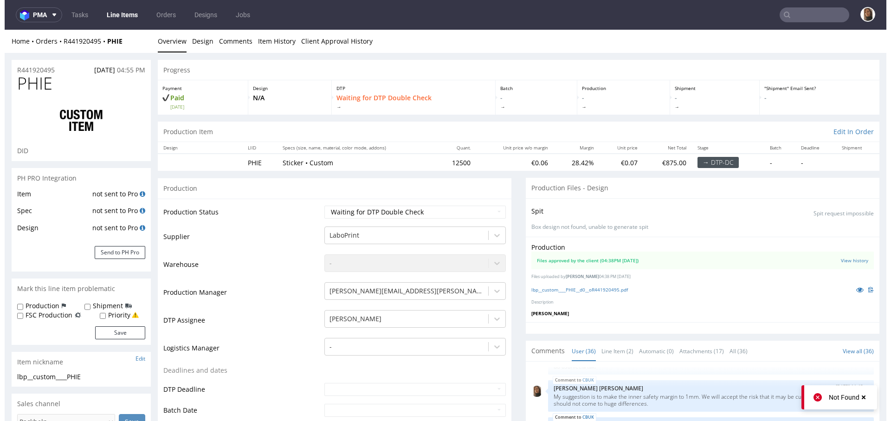
scroll to position [1231, 0]
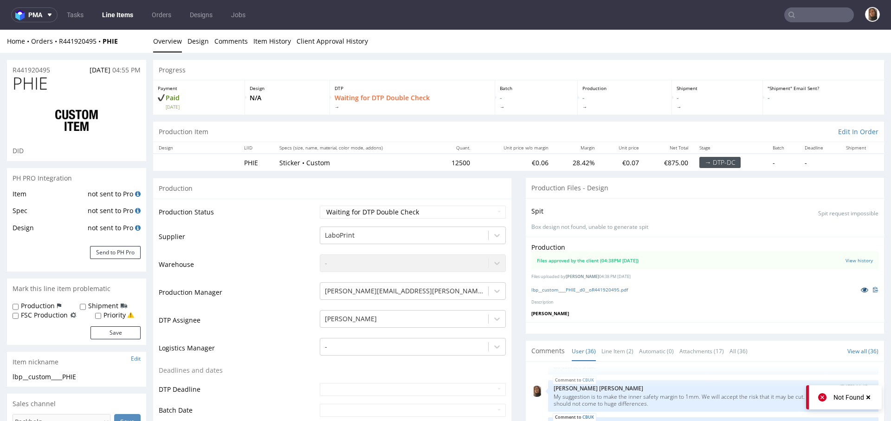
click at [861, 288] on icon at bounding box center [864, 289] width 7 height 6
click at [861, 292] on icon at bounding box center [864, 289] width 7 height 6
click at [609, 352] on link "Line Item (2)" at bounding box center [618, 351] width 32 height 20
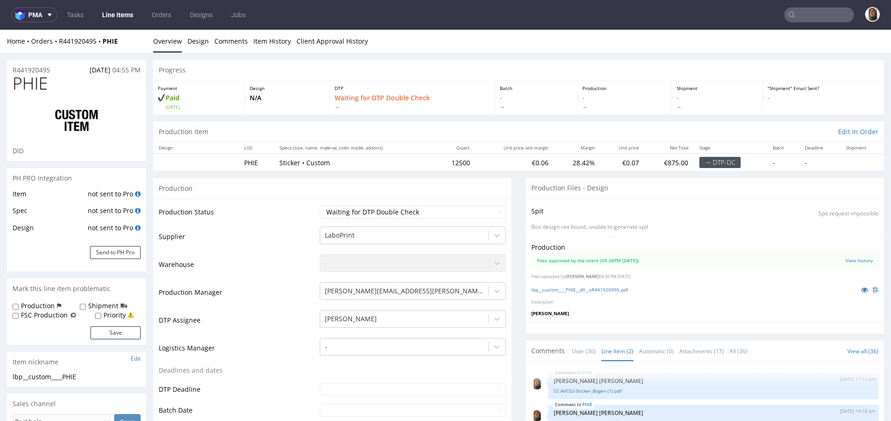
scroll to position [81, 0]
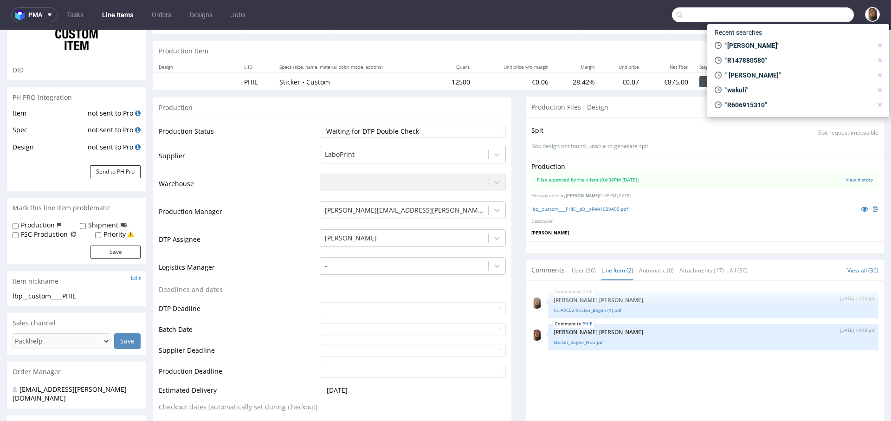
click at [805, 15] on input "text" at bounding box center [763, 14] width 182 height 15
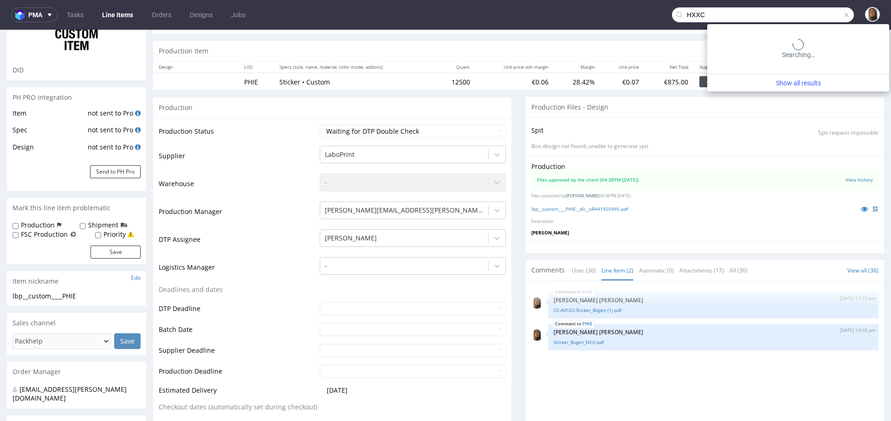
type input "HXXC"
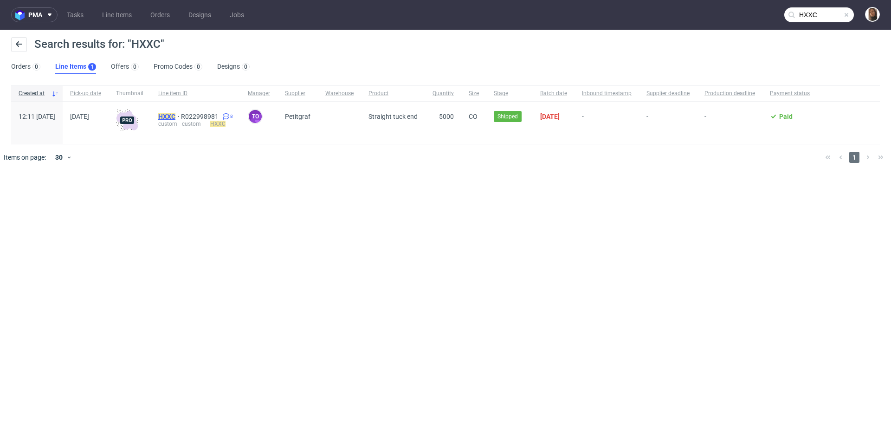
click at [175, 114] on mark "HXXC" at bounding box center [166, 116] width 17 height 7
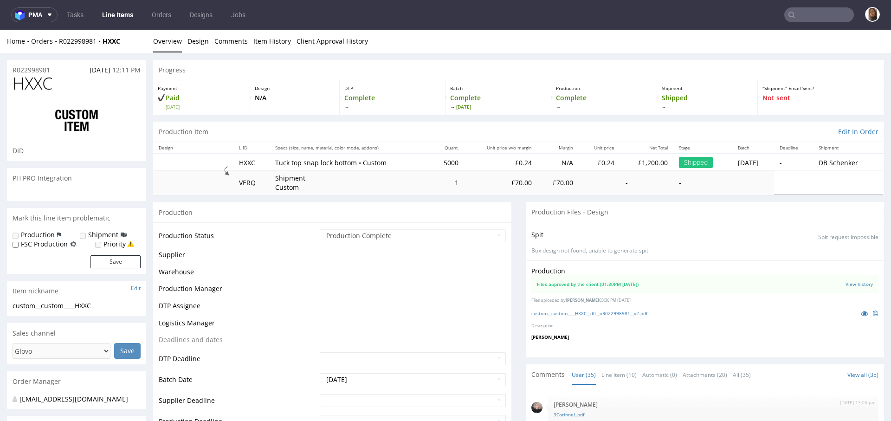
scroll to position [1229, 0]
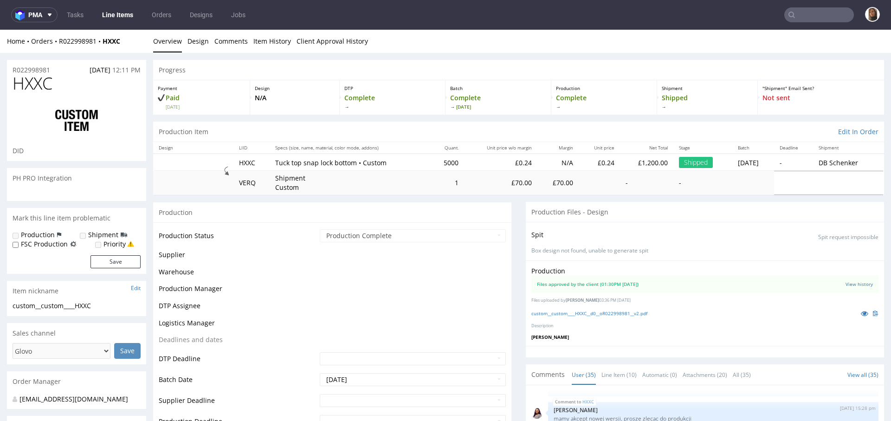
select select "in_progress"
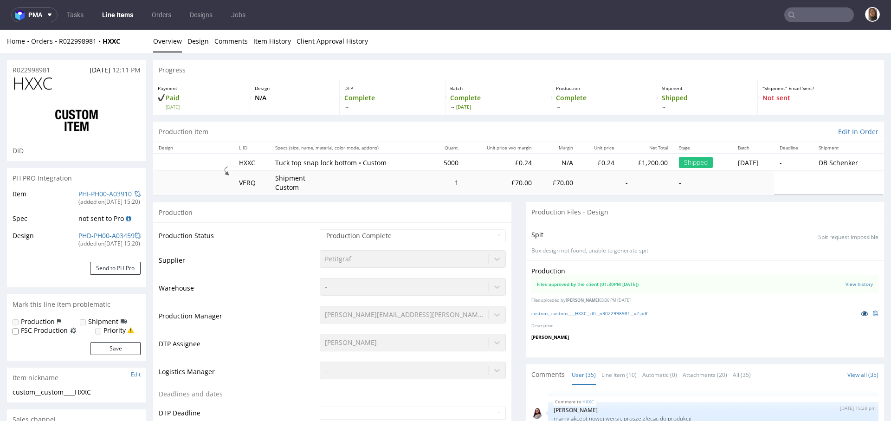
click at [861, 312] on icon at bounding box center [864, 313] width 7 height 6
click at [116, 50] on div "Home Orders R022998981 HXXC Overview Design Comments Item History Client Approv…" at bounding box center [445, 41] width 891 height 23
copy strong "HXXC"
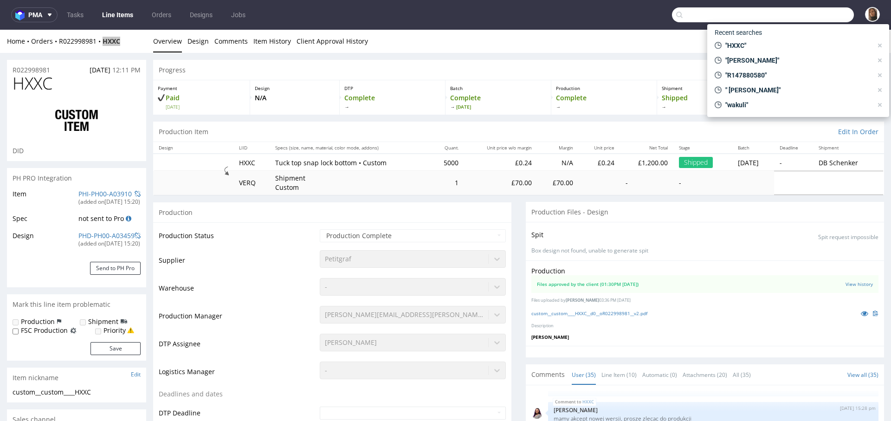
click at [809, 17] on input "text" at bounding box center [763, 14] width 182 height 15
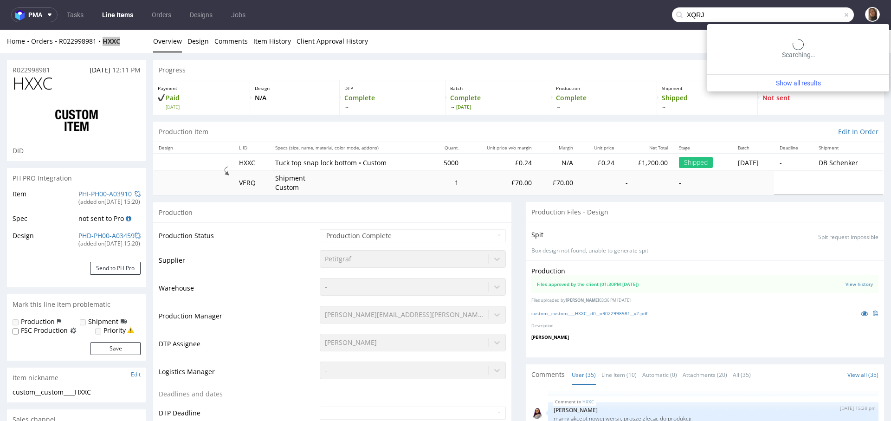
type input "XQRJ"
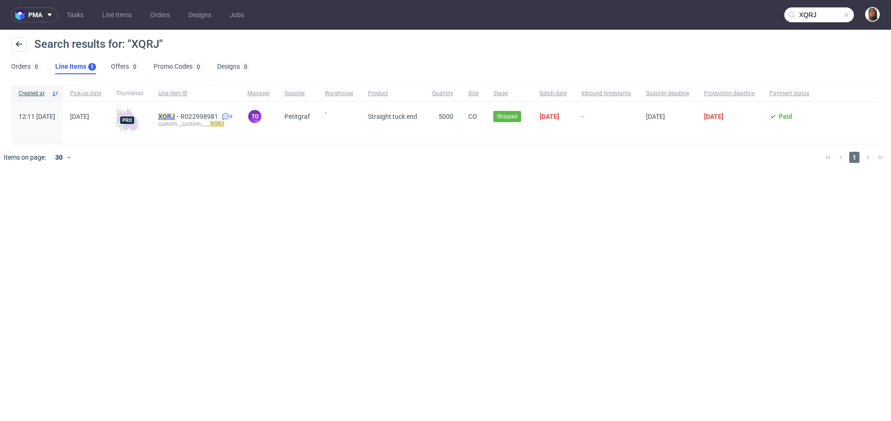
click at [175, 115] on mark "XQRJ" at bounding box center [166, 116] width 17 height 7
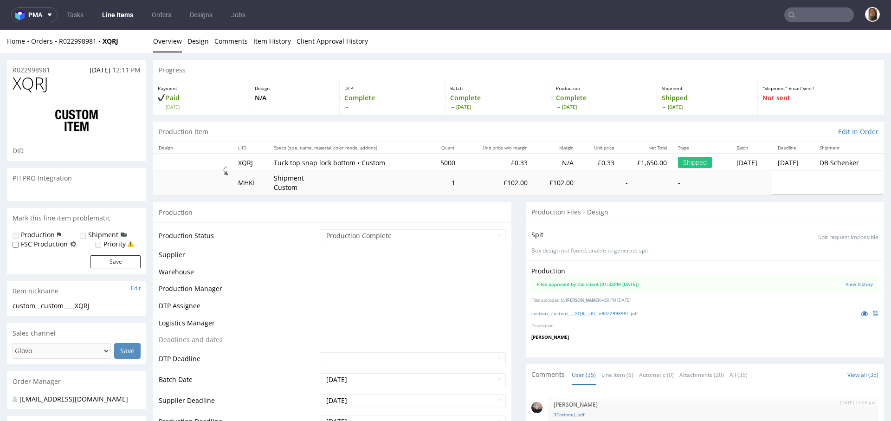
scroll to position [1229, 0]
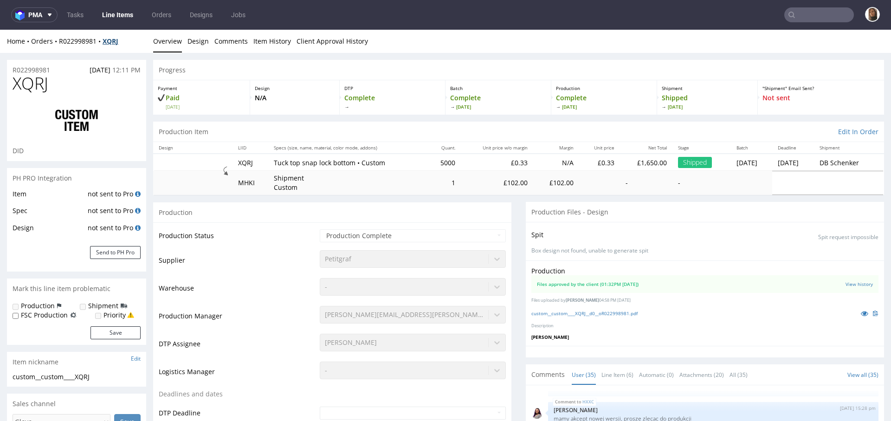
select select "in_progress"
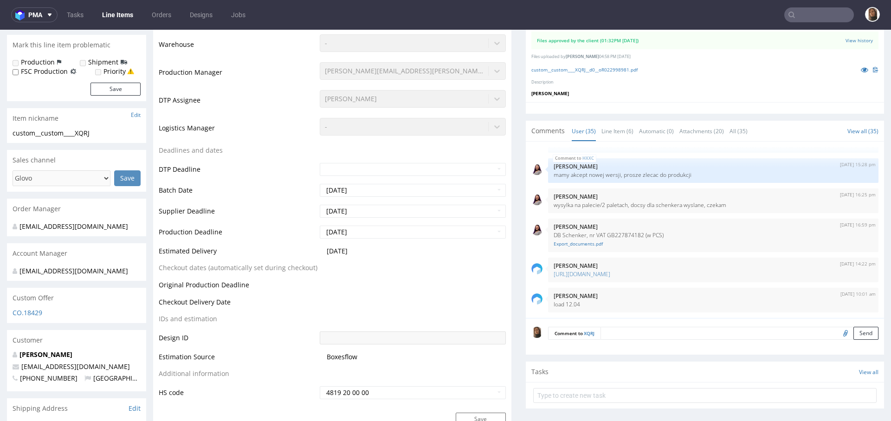
scroll to position [407, 0]
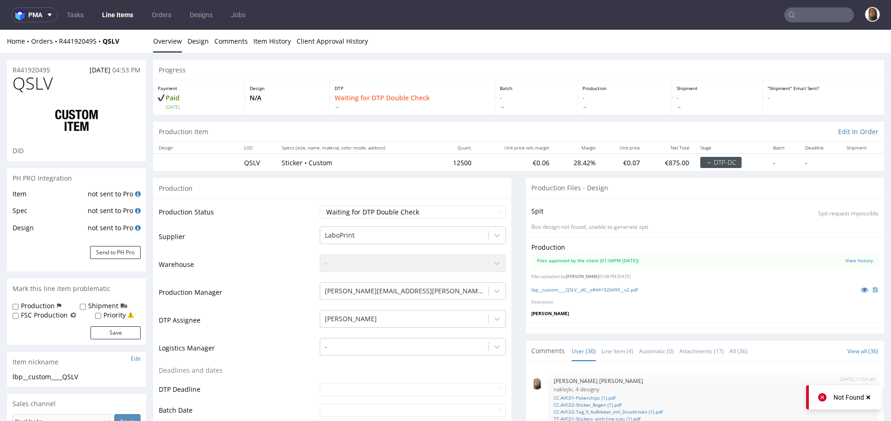
scroll to position [1231, 0]
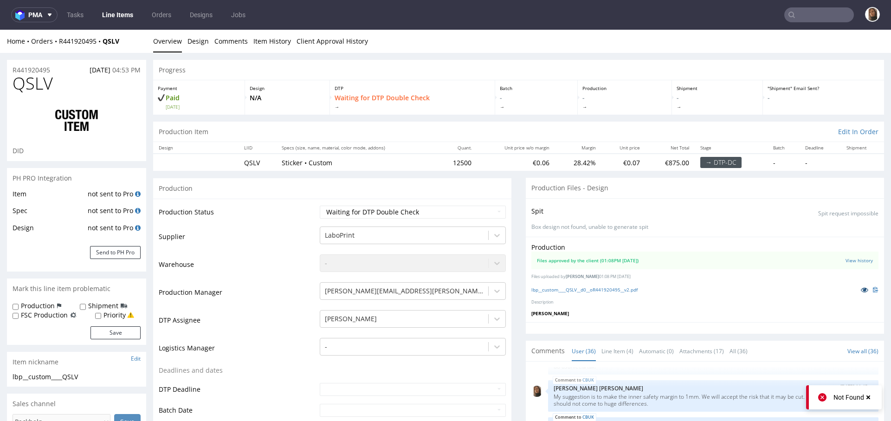
click at [861, 289] on icon at bounding box center [864, 289] width 7 height 6
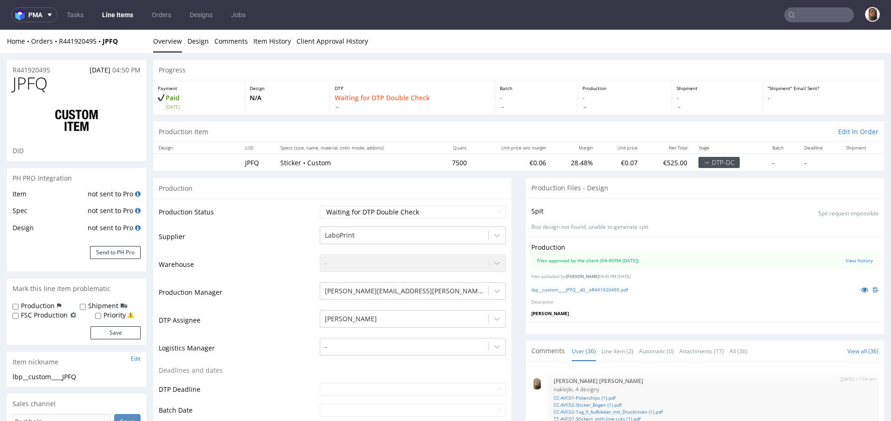
scroll to position [1231, 0]
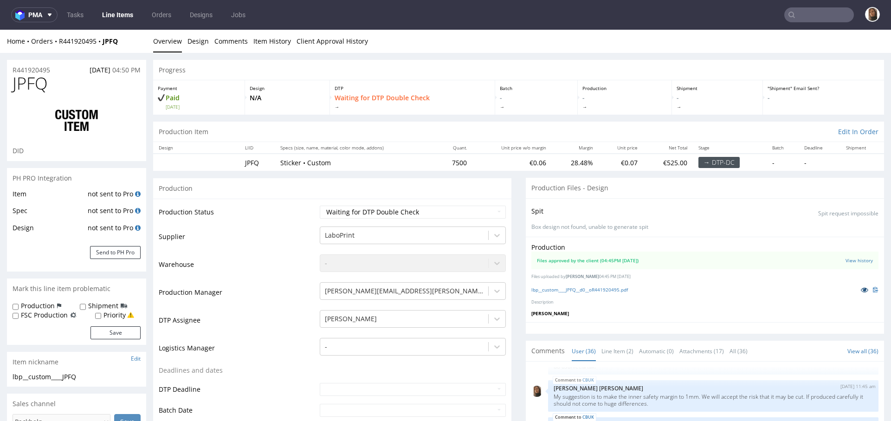
click at [861, 288] on icon at bounding box center [864, 289] width 7 height 6
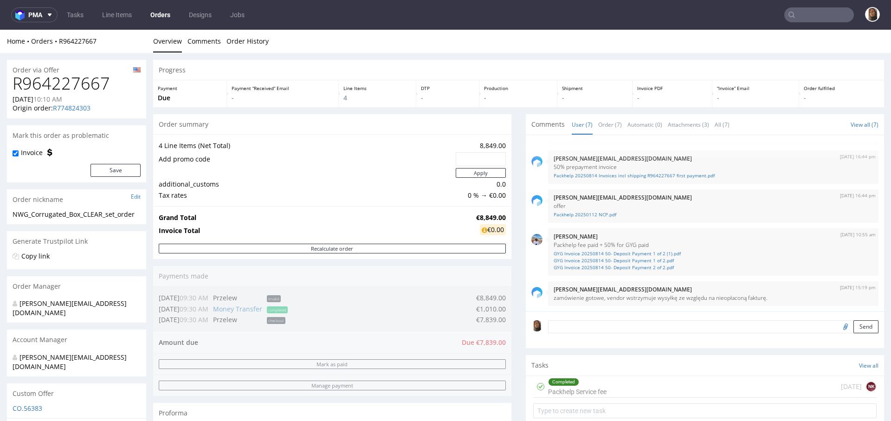
click at [58, 79] on h1 "R964227667" at bounding box center [77, 83] width 128 height 19
copy h1 "R964227667"
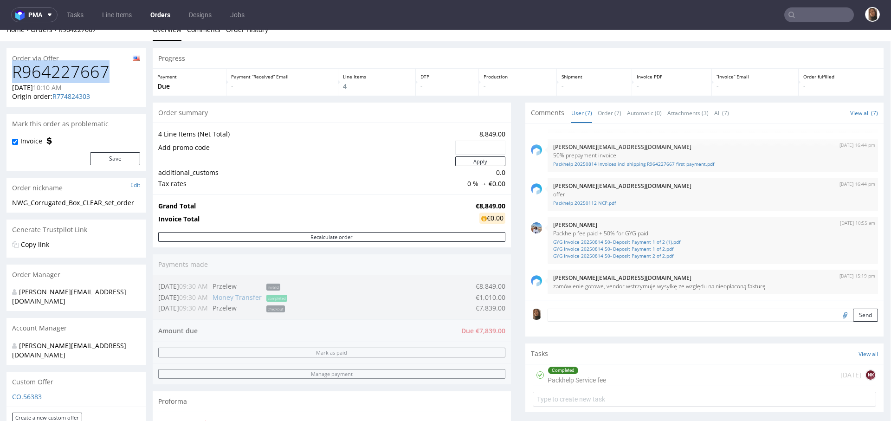
scroll to position [10, 0]
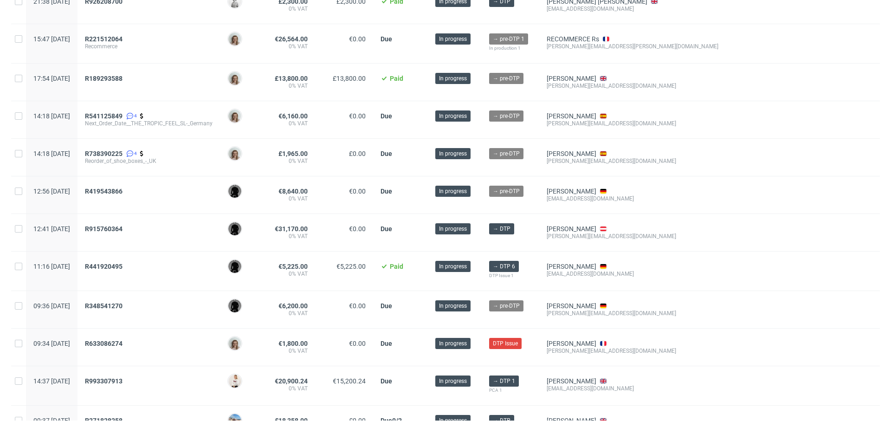
scroll to position [605, 0]
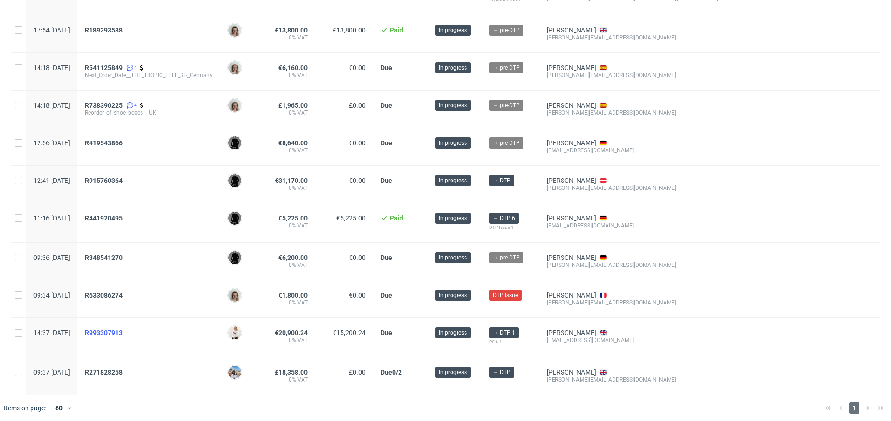
click at [123, 329] on span "R993307913" at bounding box center [104, 332] width 38 height 7
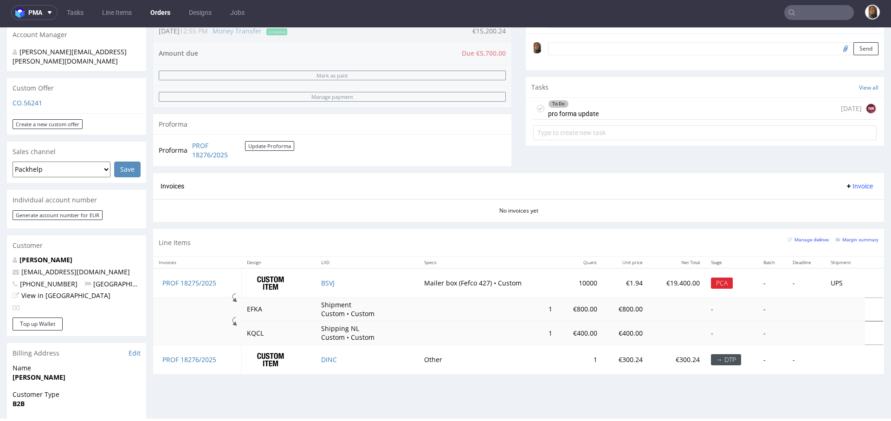
scroll to position [346, 0]
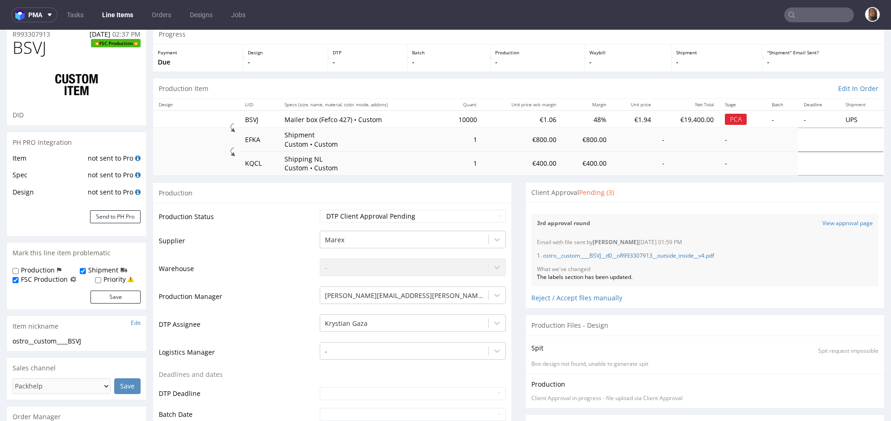
scroll to position [38, 0]
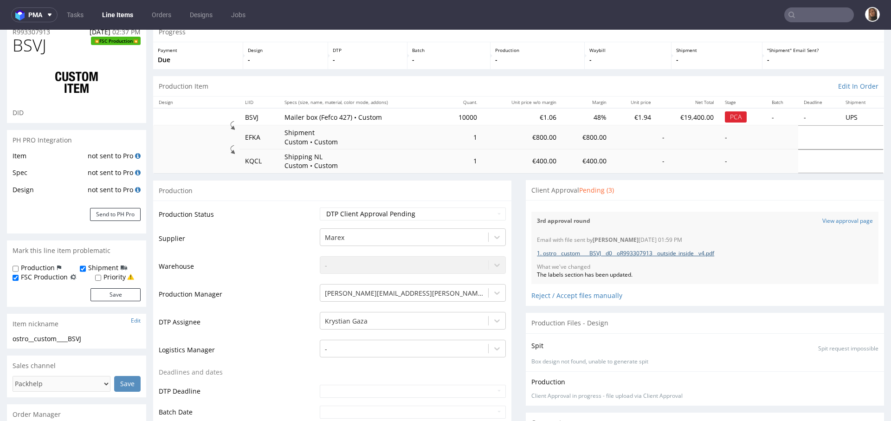
click at [565, 251] on link "1. ostro__custom____BSVJ__d0__oR993307913__outside_inside__v4.pdf" at bounding box center [625, 253] width 177 height 8
click at [562, 301] on div "Files for the Client Choose file What we've changed Create message I know e-mai…" at bounding box center [705, 253] width 358 height 106
click at [561, 294] on div "Reject / Accept files manually" at bounding box center [705, 292] width 347 height 16
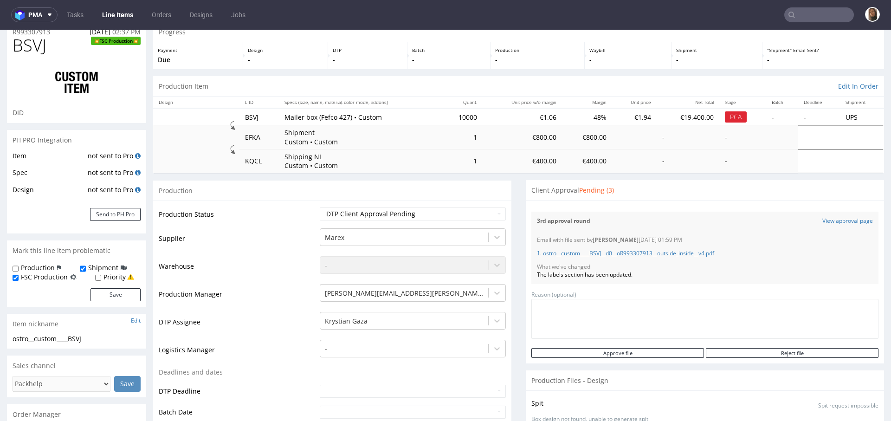
click at [583, 310] on textarea at bounding box center [705, 319] width 347 height 40
paste textarea "The artwork is all perfect. I would just love to refine the green colour (sorry…"
click at [532, 318] on textarea "The artwork is all perfect. I would just love to refine the green colour (sorry…" at bounding box center [705, 319] width 347 height 40
type textarea "The artwork is all perfect. I would just love to refine the green colour (sorry…"
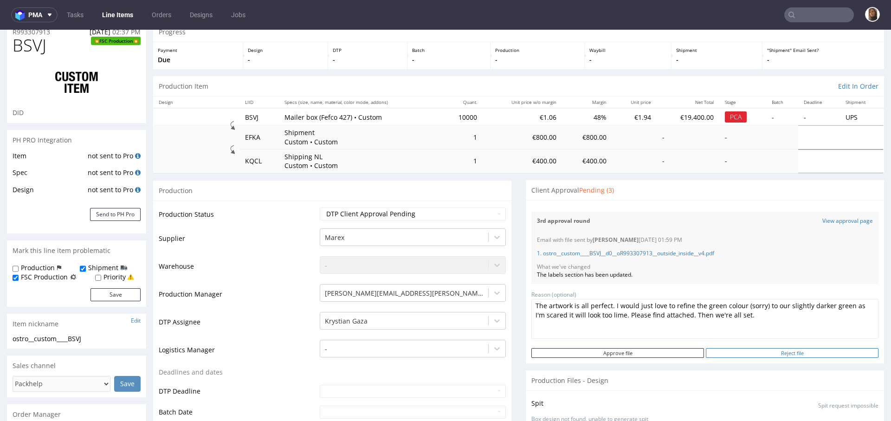
click at [764, 354] on input "Reject file" at bounding box center [792, 353] width 173 height 10
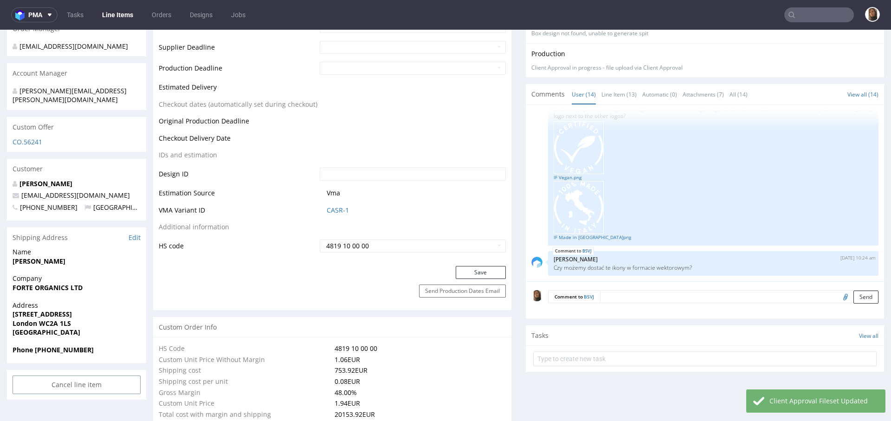
scroll to position [433, 0]
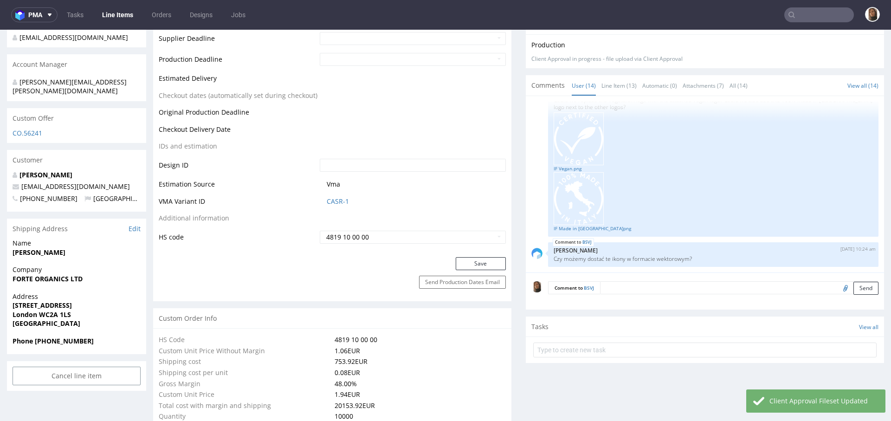
click at [617, 285] on textarea at bounding box center [739, 287] width 279 height 13
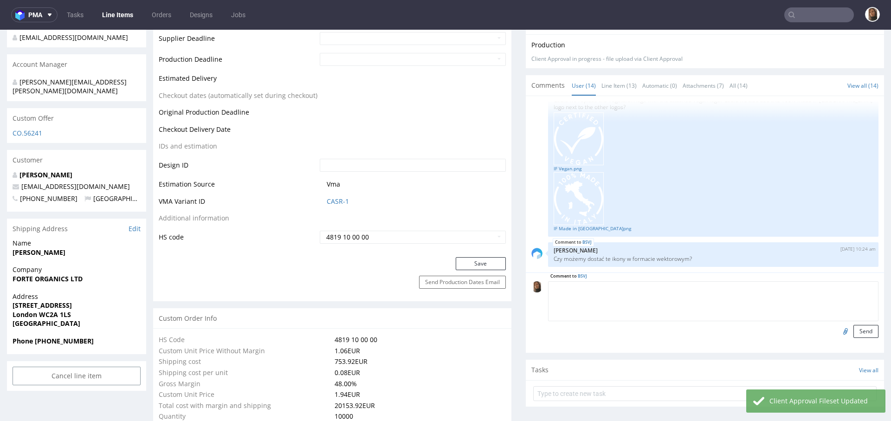
paste textarea "The artwork is all perfect. I would just love to refine the green colour (sorry…"
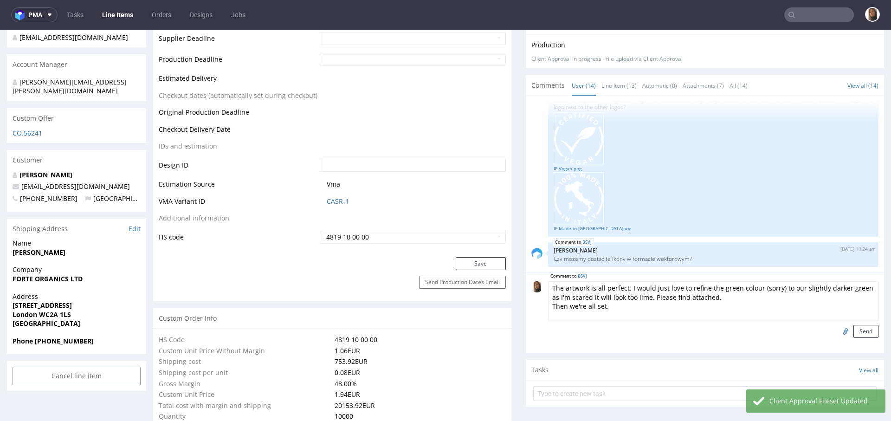
type textarea "The artwork is all perfect. I would just love to refine the green colour (sorry…"
click at [838, 327] on input "file" at bounding box center [844, 331] width 13 height 12
type input "C:\fakepath\Screenshot [DATE] 13.07.00.png"
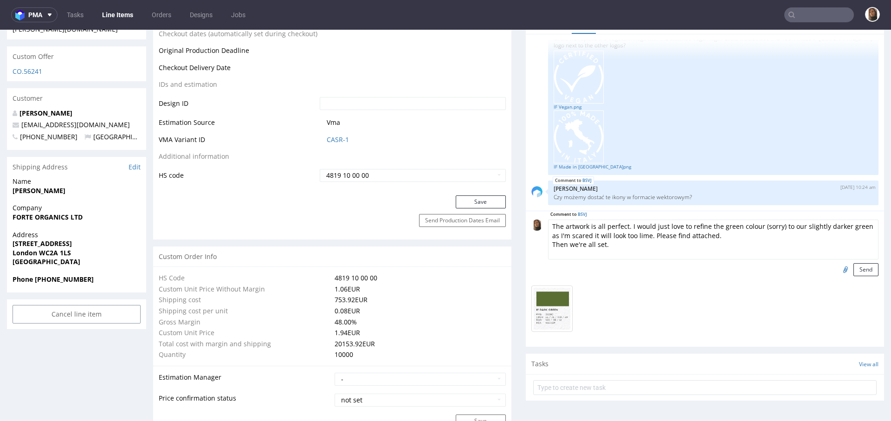
scroll to position [504, 0]
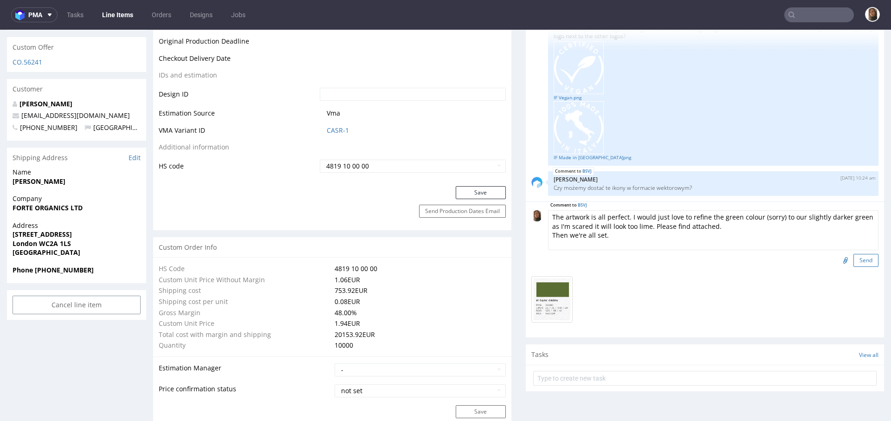
click at [854, 259] on button "Send" at bounding box center [866, 260] width 25 height 13
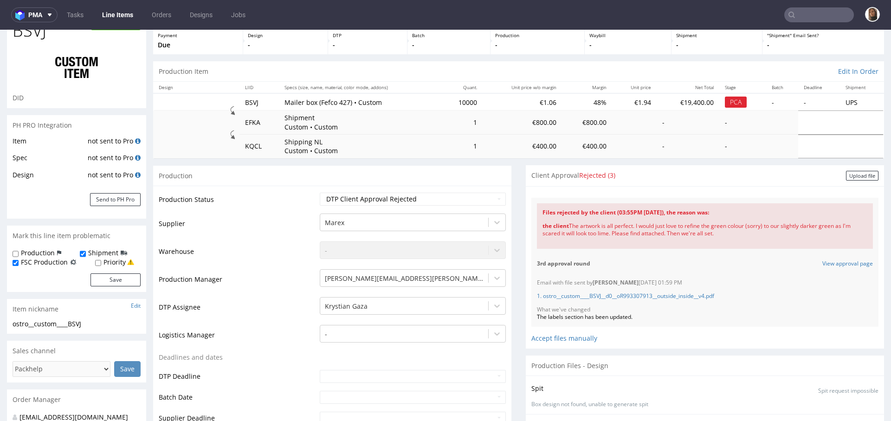
scroll to position [115, 0]
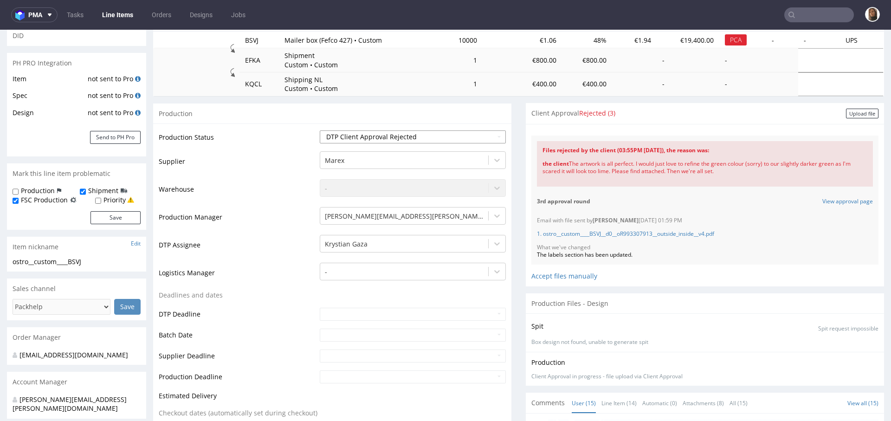
click at [390, 139] on select "Waiting for Artwork Waiting for Diecut Waiting for Mockup Waiting for DTP Waiti…" at bounding box center [413, 136] width 186 height 13
select select "back_for_dtp"
click at [320, 130] on select "Waiting for Artwork Waiting for Diecut Waiting for Mockup Waiting for DTP Waiti…" at bounding box center [413, 136] width 186 height 13
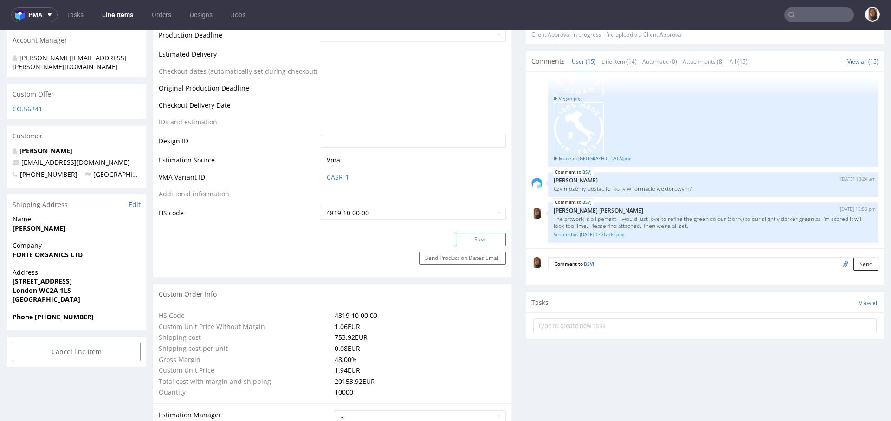
click at [466, 242] on button "Save" at bounding box center [481, 239] width 50 height 13
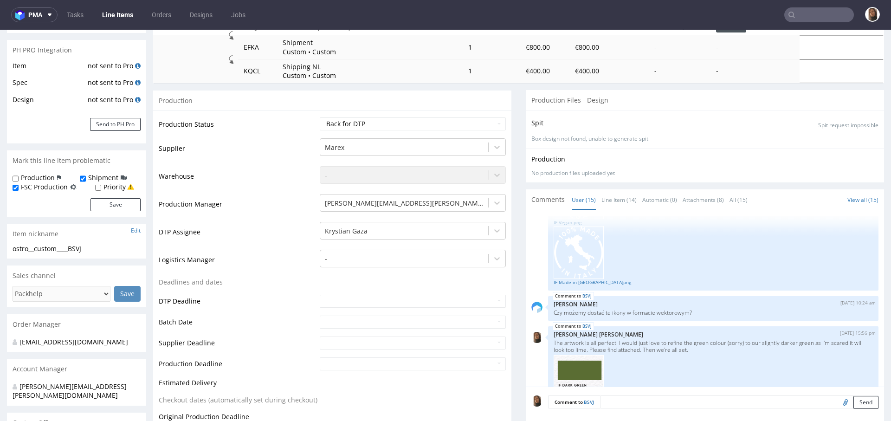
scroll to position [0, 0]
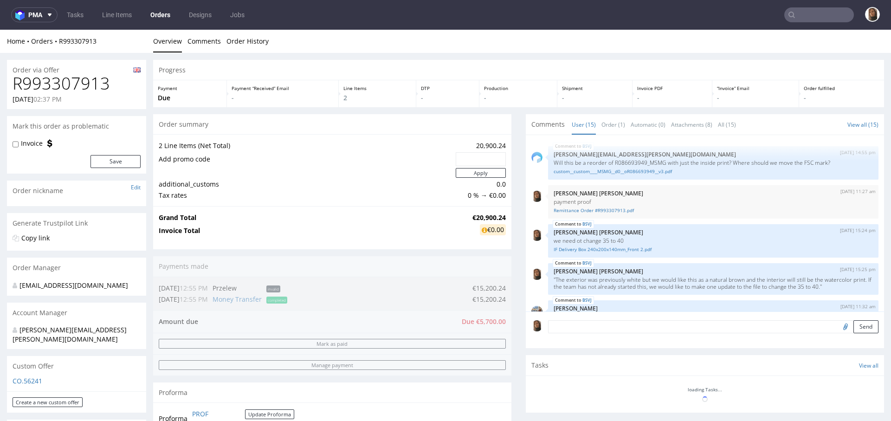
scroll to position [576, 0]
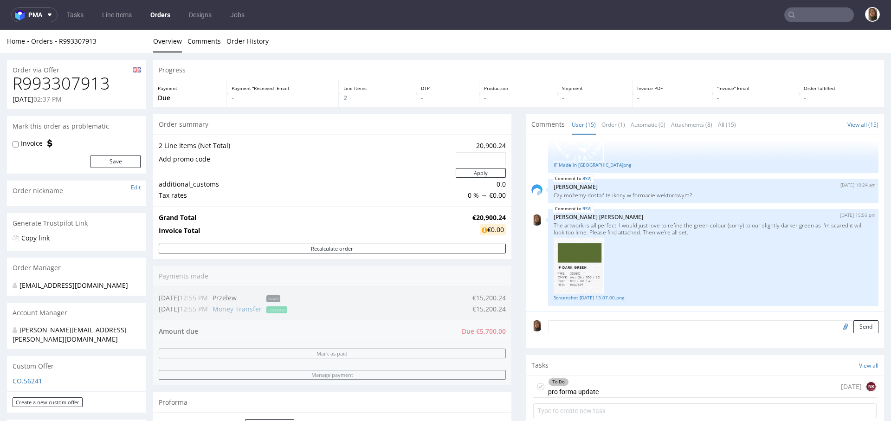
click at [814, 22] on input "text" at bounding box center [819, 14] width 70 height 15
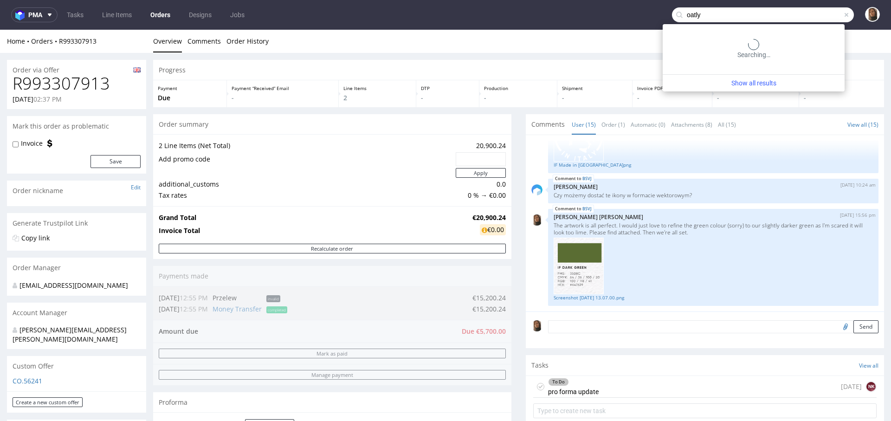
type input "oatly"
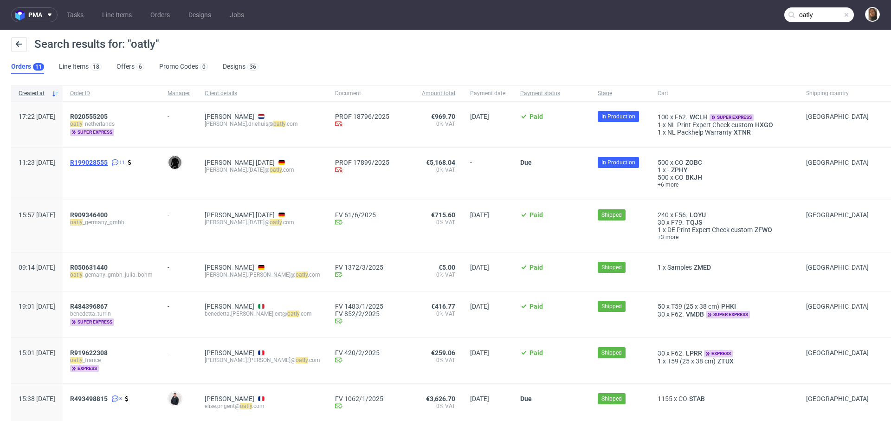
click at [108, 161] on span "R199028555" at bounding box center [89, 162] width 38 height 7
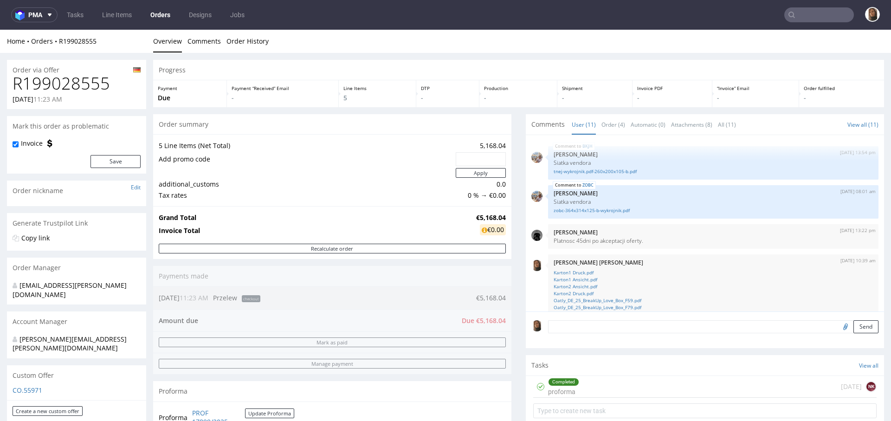
scroll to position [230, 0]
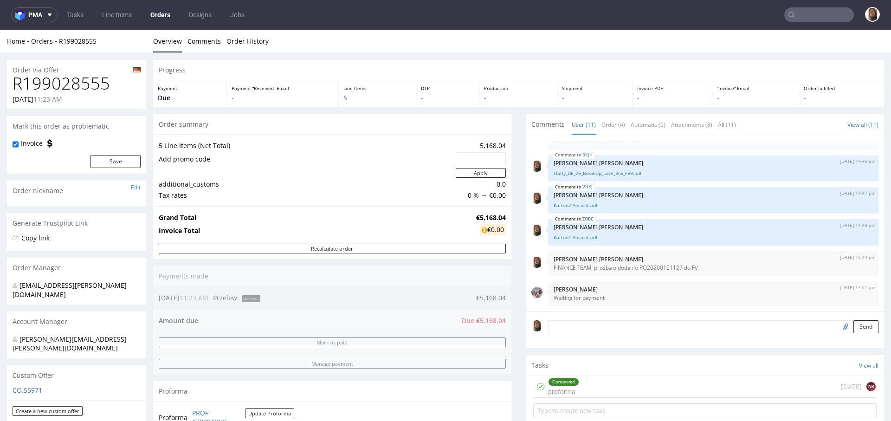
click at [164, 18] on link "Orders" at bounding box center [160, 14] width 31 height 15
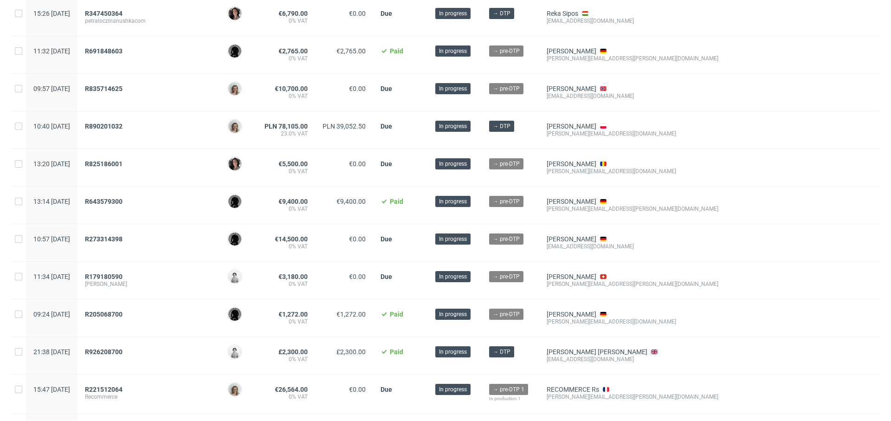
scroll to position [204, 0]
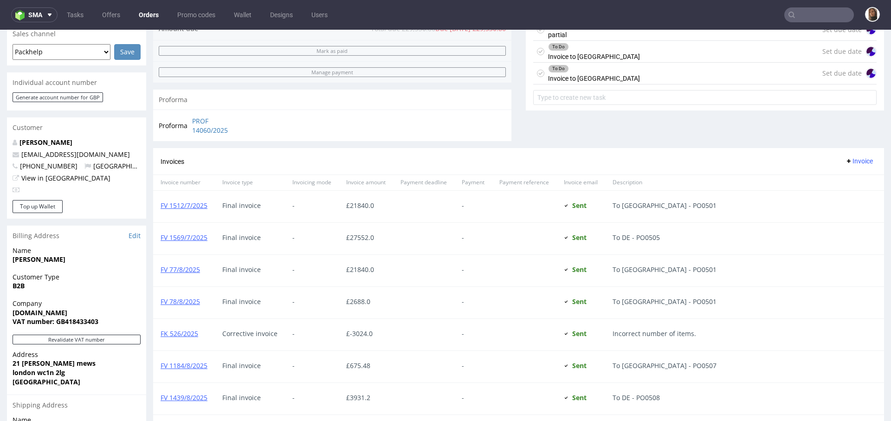
scroll to position [550, 0]
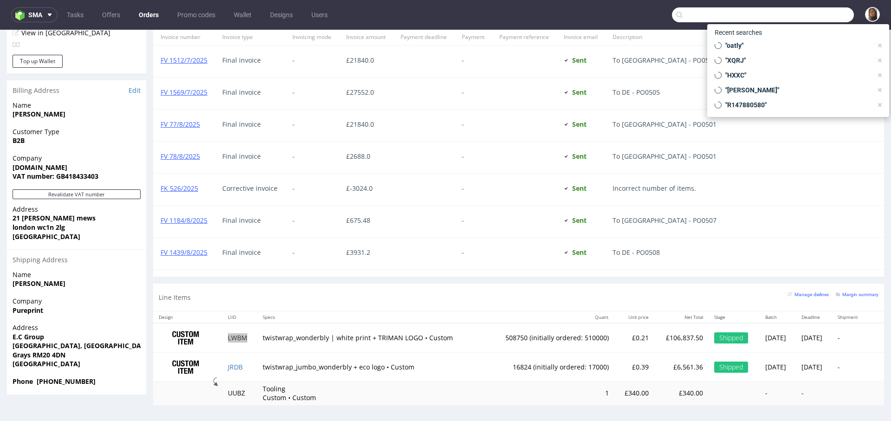
click at [793, 12] on input "text" at bounding box center [763, 14] width 182 height 15
type input "FV 1439/8/2025"
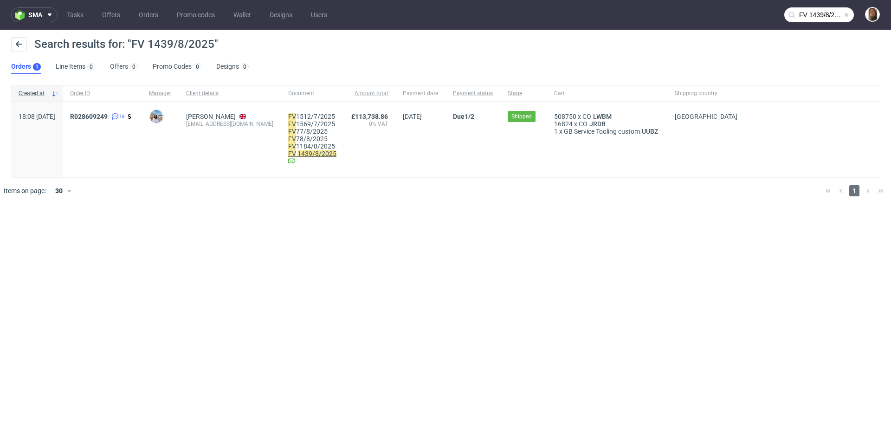
click at [337, 154] on mark "1439/8/2025" at bounding box center [317, 153] width 39 height 7
click at [108, 117] on span "R028609249" at bounding box center [89, 116] width 38 height 7
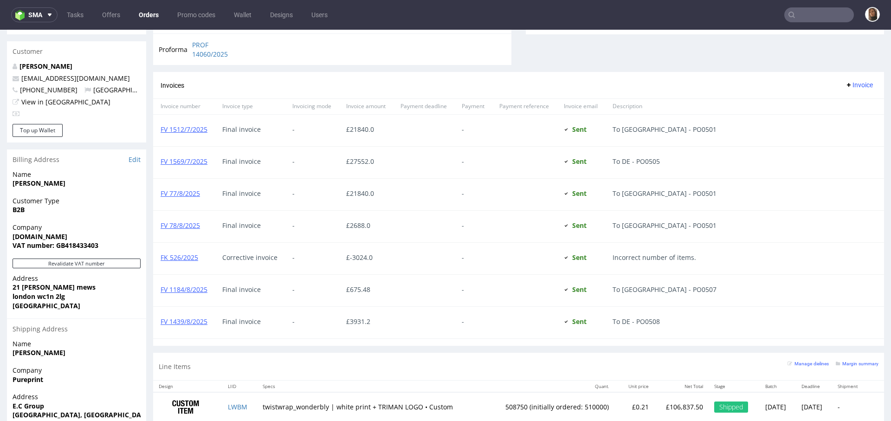
scroll to position [467, 0]
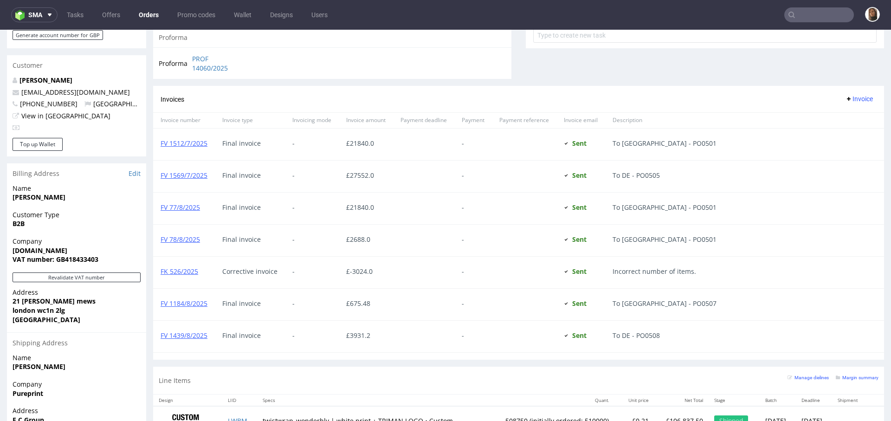
click at [820, 19] on input "text" at bounding box center [819, 14] width 70 height 15
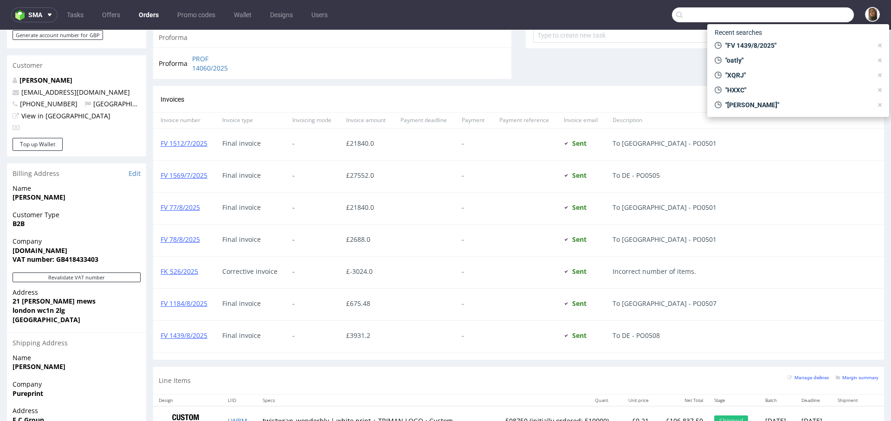
paste input "R147880580"
type input "R147880580"
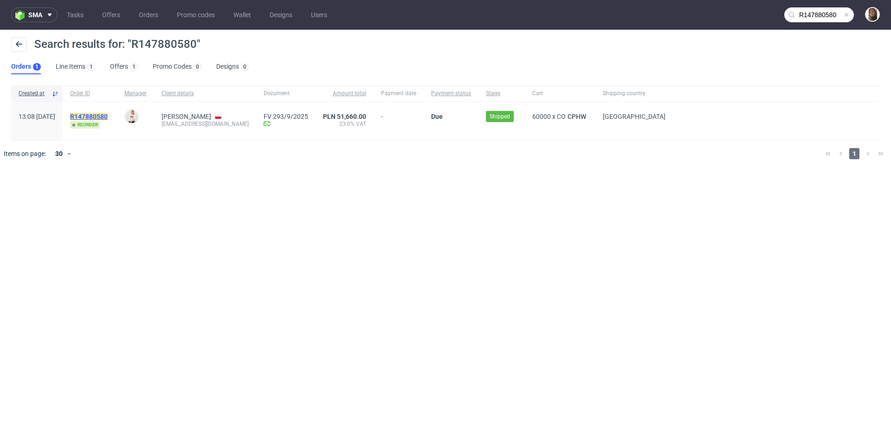
click at [108, 116] on mark "R147880580" at bounding box center [89, 116] width 38 height 7
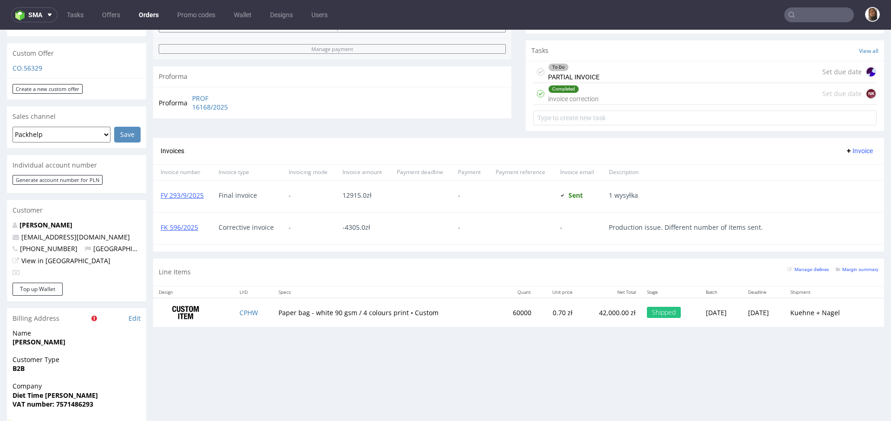
scroll to position [363, 0]
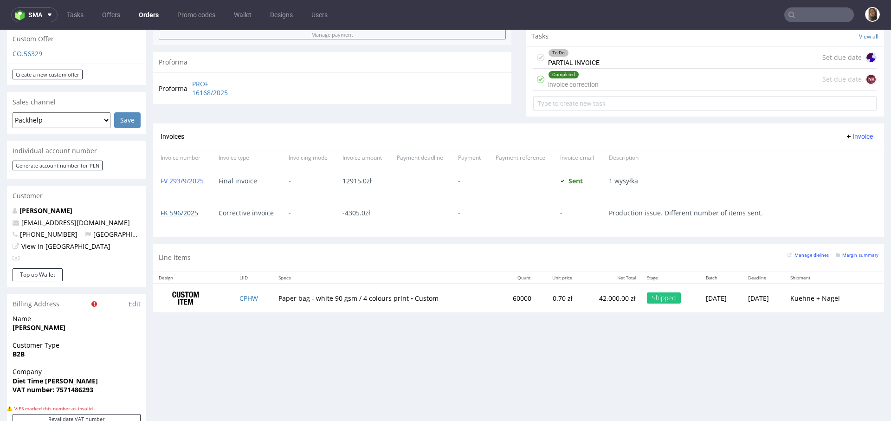
click at [187, 212] on link "FK 596/2025" at bounding box center [180, 212] width 38 height 9
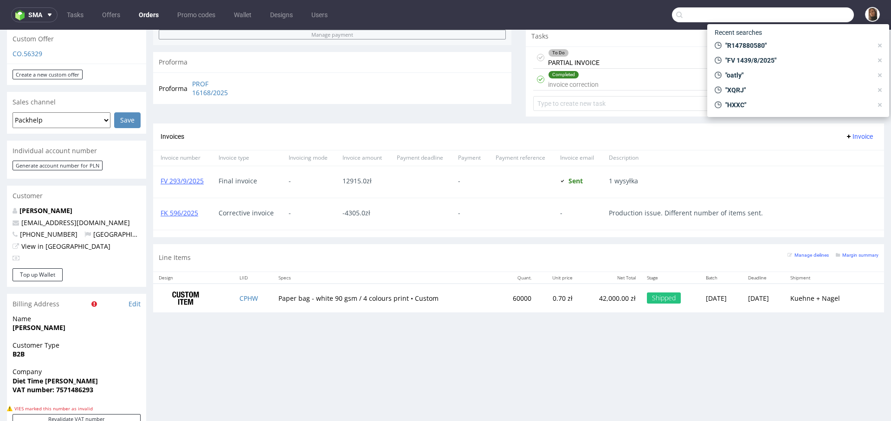
click at [814, 20] on input "text" at bounding box center [763, 14] width 182 height 15
type input "R113811173"
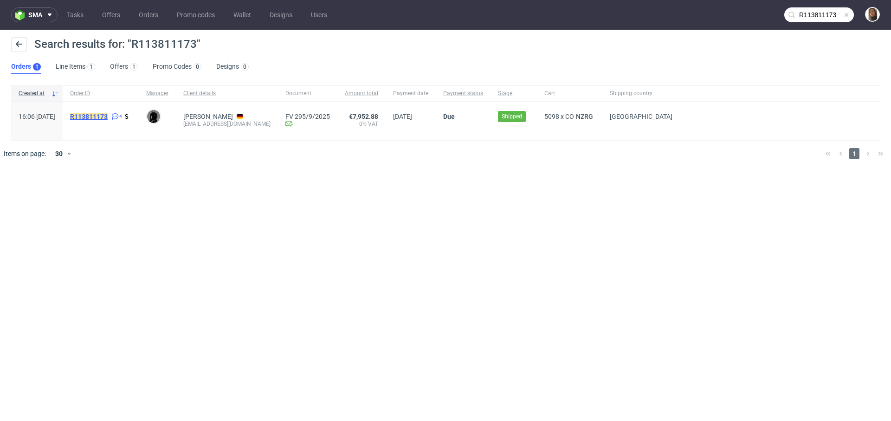
click at [108, 114] on mark "R113811173" at bounding box center [89, 116] width 38 height 7
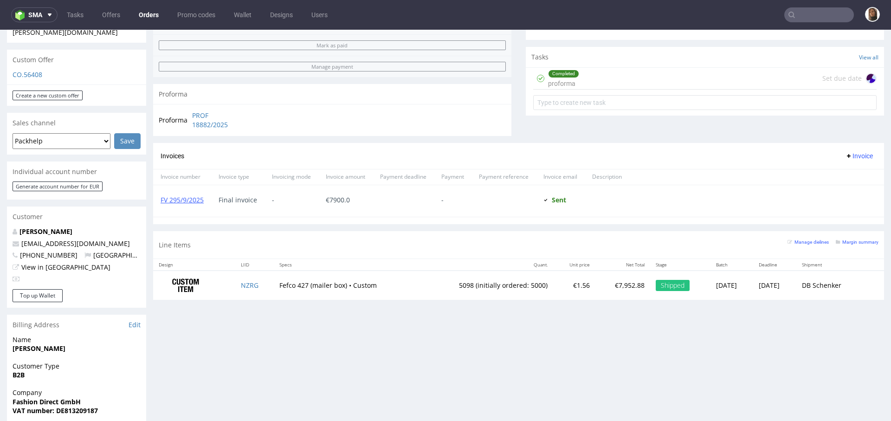
scroll to position [253, 0]
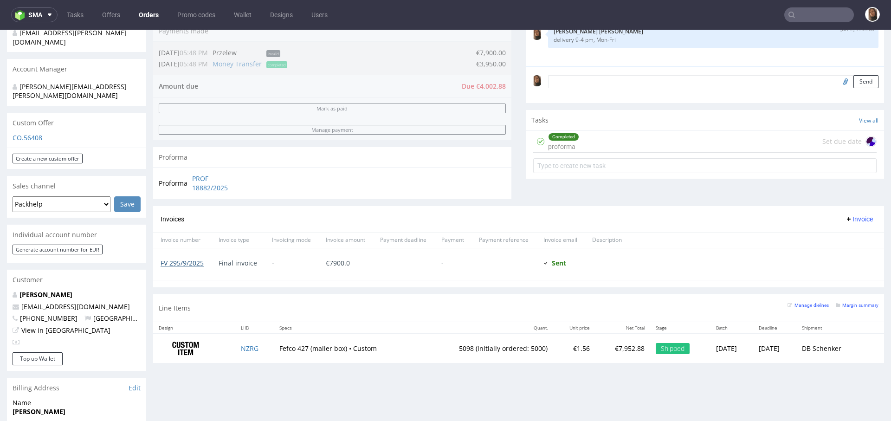
click at [193, 263] on link "FV 295/9/2025" at bounding box center [182, 263] width 43 height 9
drag, startPoint x: 120, startPoint y: 287, endPoint x: 0, endPoint y: 287, distance: 119.8
click at [0, 287] on div "Order via Offer R113811173 05.08.2025 04:06 PM Mark this order as problematic I…" at bounding box center [445, 244] width 891 height 889
copy span "valeriakind@0039italy.com"
click at [200, 263] on link "FV 295/9/2025" at bounding box center [182, 263] width 43 height 9
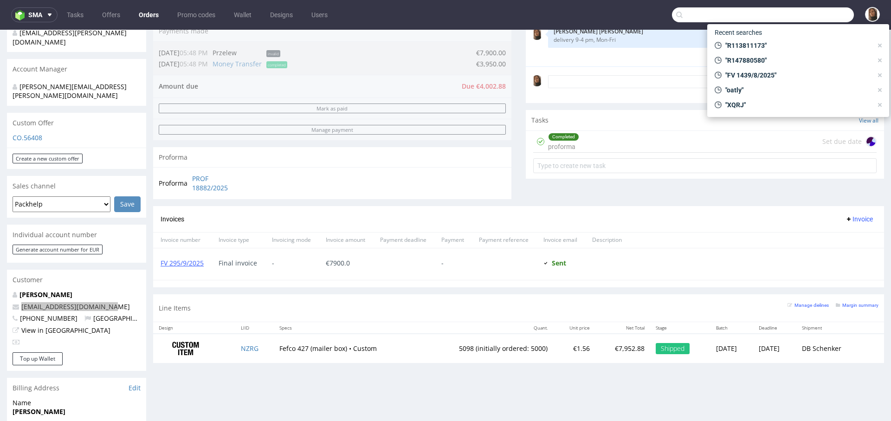
click at [797, 12] on input "text" at bounding box center [763, 14] width 182 height 15
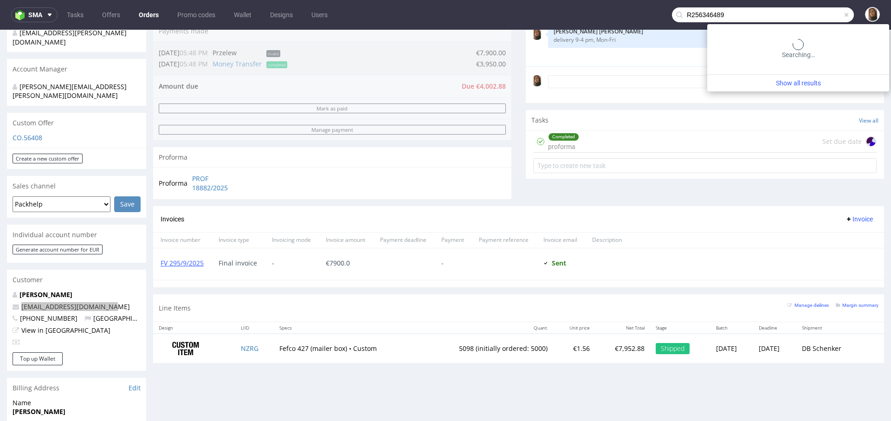
type input "R256346489"
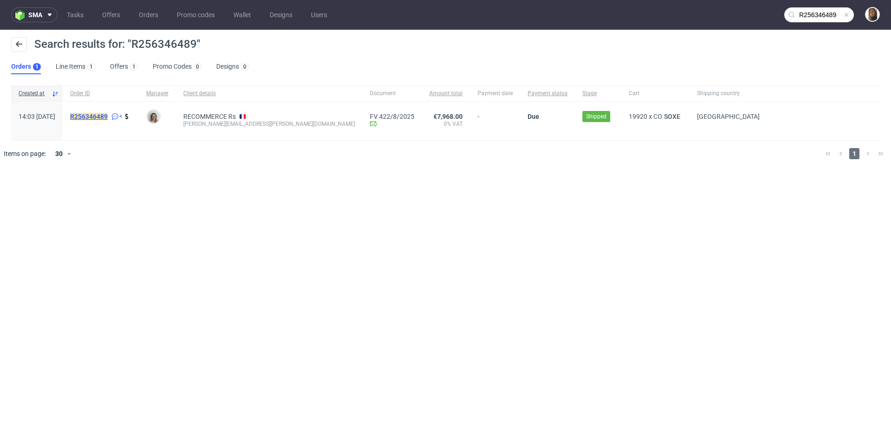
click at [108, 116] on mark "R256346489" at bounding box center [89, 116] width 38 height 7
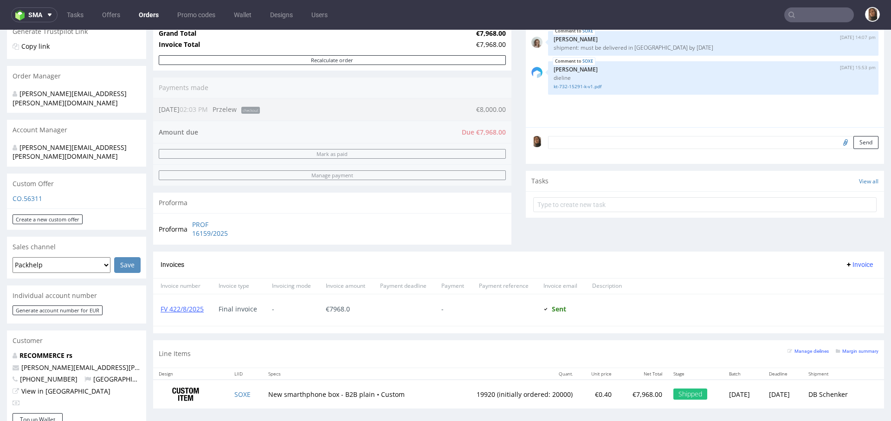
scroll to position [230, 0]
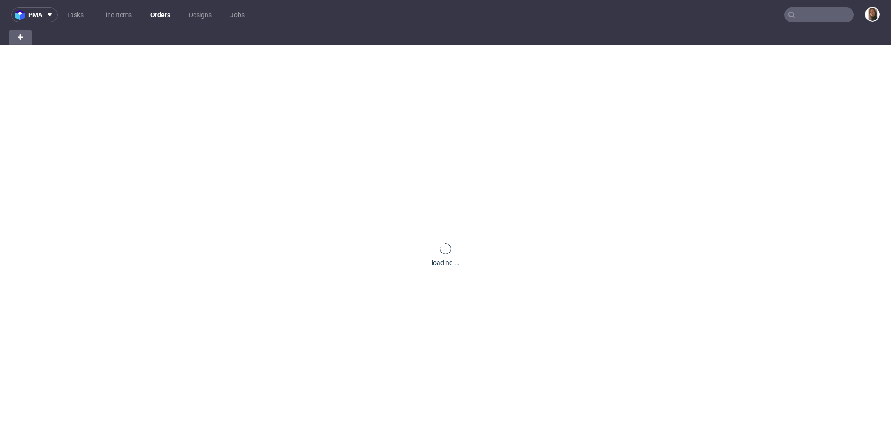
click at [810, 15] on input "text" at bounding box center [819, 14] width 70 height 15
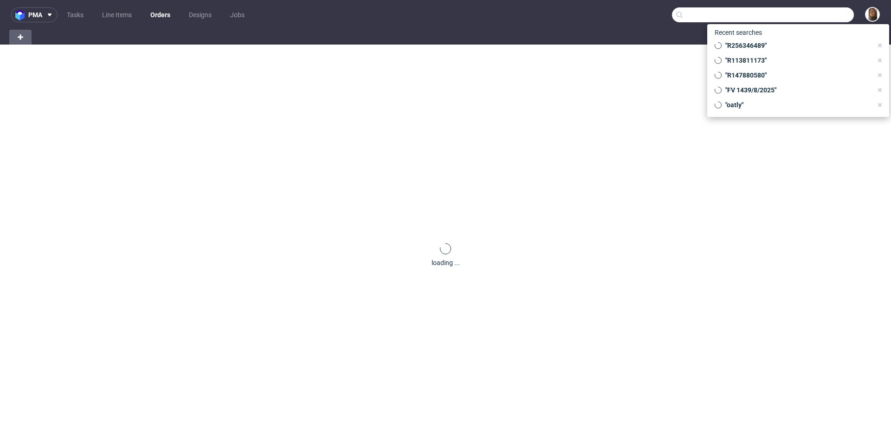
paste input "[PERSON_NAME]"
type input "[PERSON_NAME]"
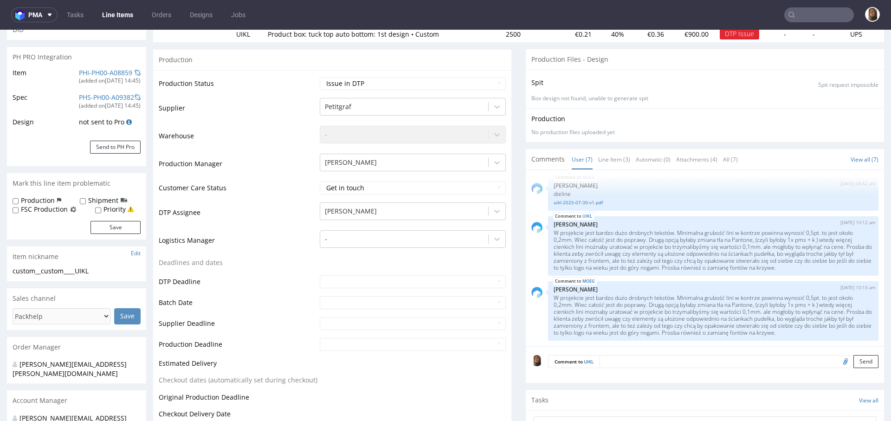
scroll to position [147, 0]
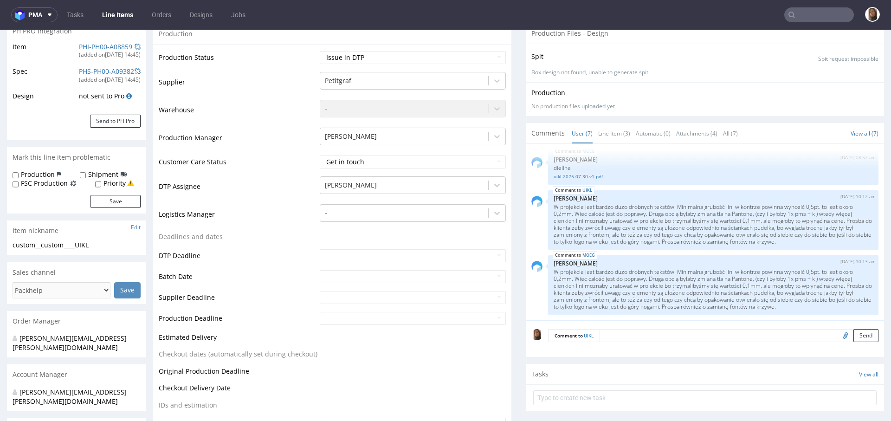
click at [838, 333] on input "file" at bounding box center [844, 335] width 13 height 12
type input "C:\fakepath\[URL]"
click at [854, 332] on button "Send" at bounding box center [866, 335] width 25 height 13
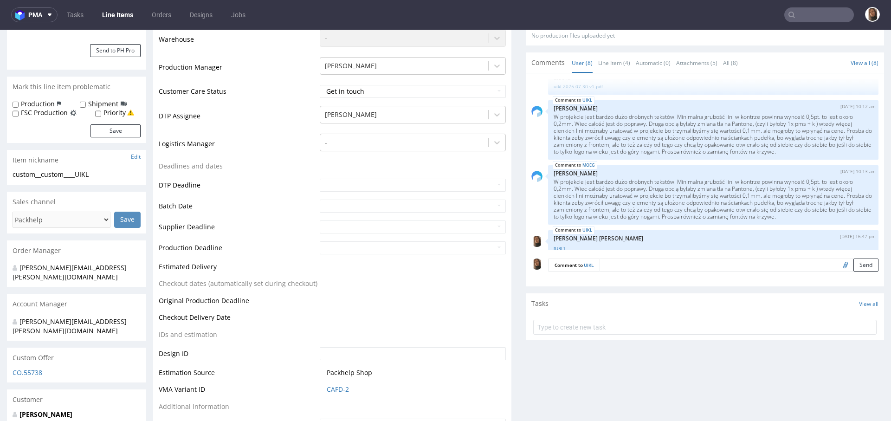
scroll to position [0, 0]
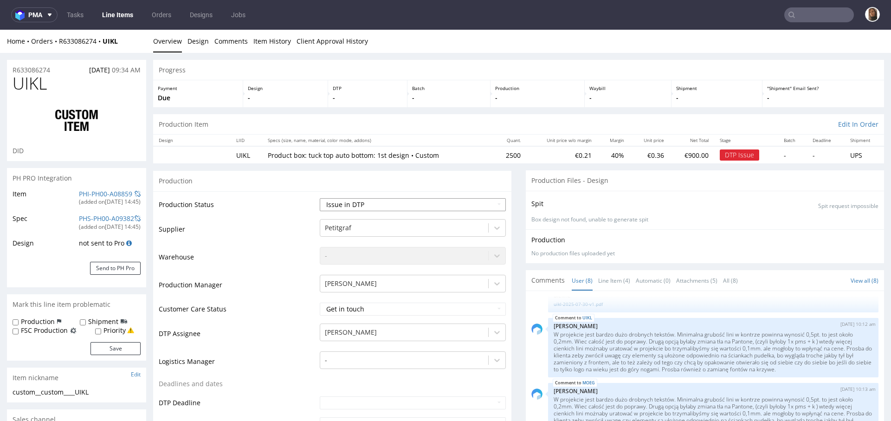
click at [338, 205] on select "Waiting for Artwork Waiting for Diecut Waiting for Mockup Waiting for DTP Waiti…" at bounding box center [413, 204] width 186 height 13
select select "back_for_dtp"
click at [320, 198] on select "Waiting for Artwork Waiting for Diecut Waiting for Mockup Waiting for DTP Waiti…" at bounding box center [413, 204] width 186 height 13
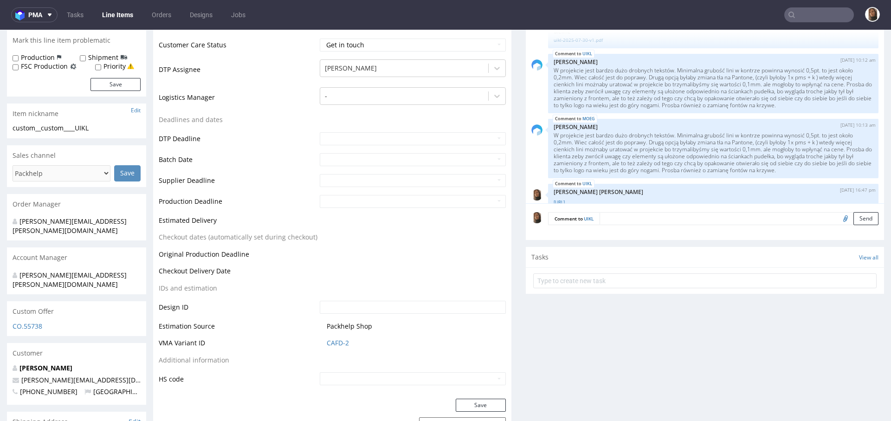
scroll to position [305, 0]
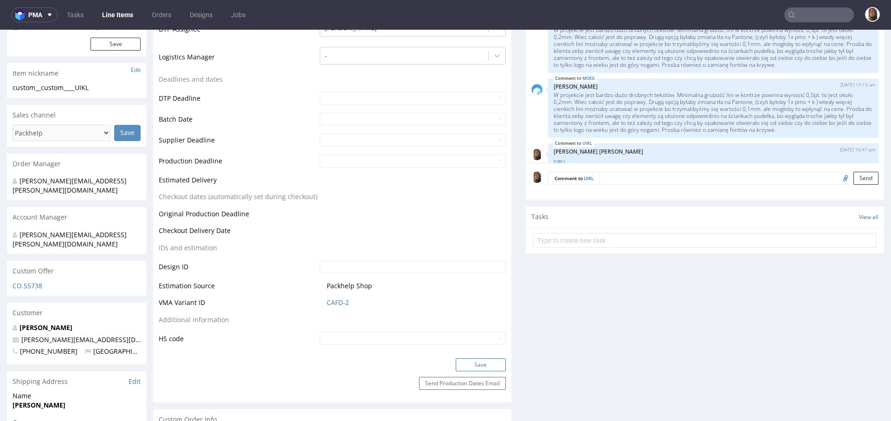
click at [483, 365] on button "Save" at bounding box center [481, 364] width 50 height 13
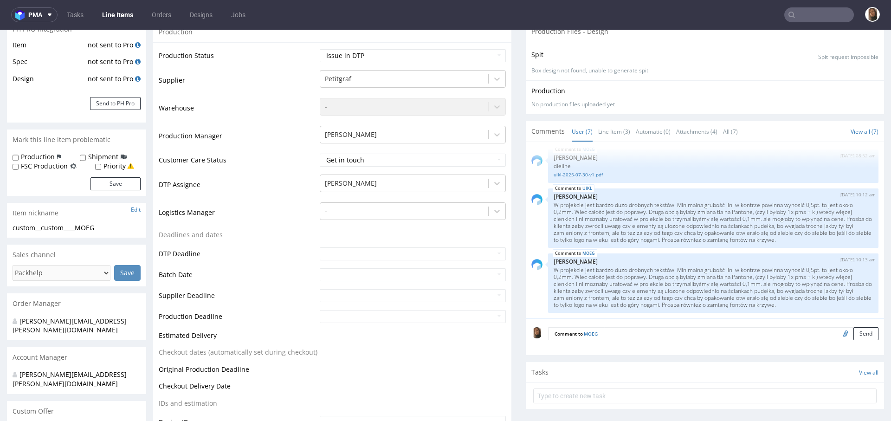
scroll to position [199, 0]
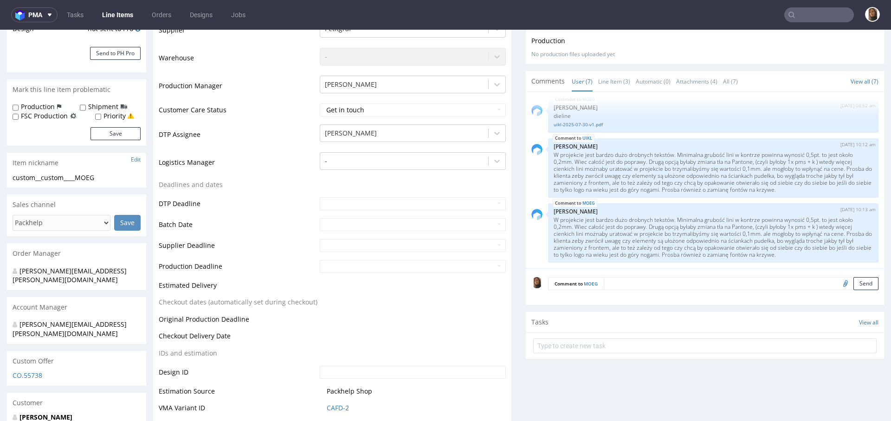
click at [838, 284] on input "file" at bounding box center [844, 283] width 13 height 12
type input "C:\fakepath\[URL]"
click at [854, 285] on button "Send" at bounding box center [866, 283] width 25 height 13
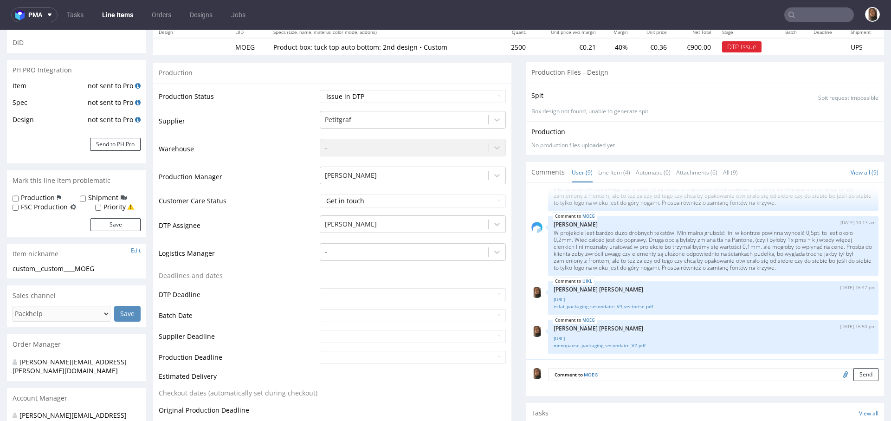
scroll to position [12, 0]
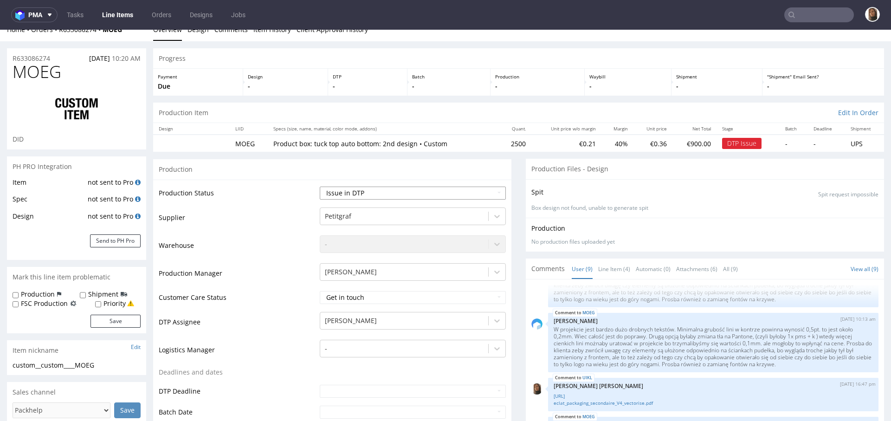
click at [362, 188] on select "Waiting for Artwork Waiting for Diecut Waiting for Mockup Waiting for DTP Waiti…" at bounding box center [413, 193] width 186 height 13
select select "back_for_dtp"
click at [320, 187] on select "Waiting for Artwork Waiting for Diecut Waiting for Mockup Waiting for DTP Waiti…" at bounding box center [413, 193] width 186 height 13
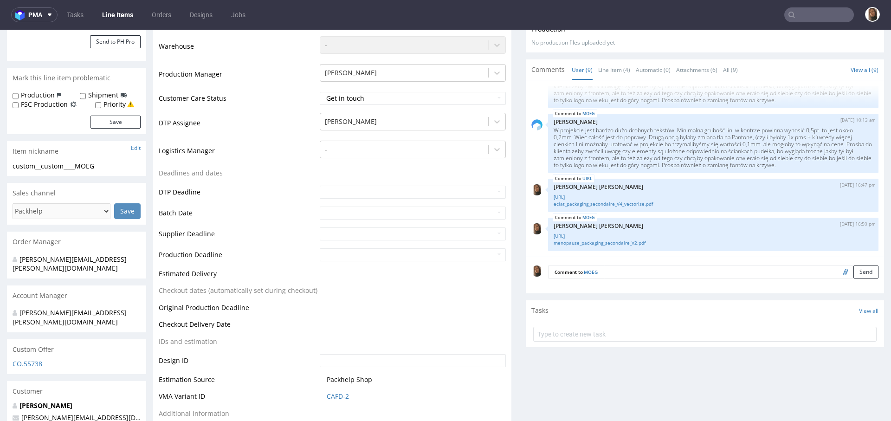
scroll to position [307, 0]
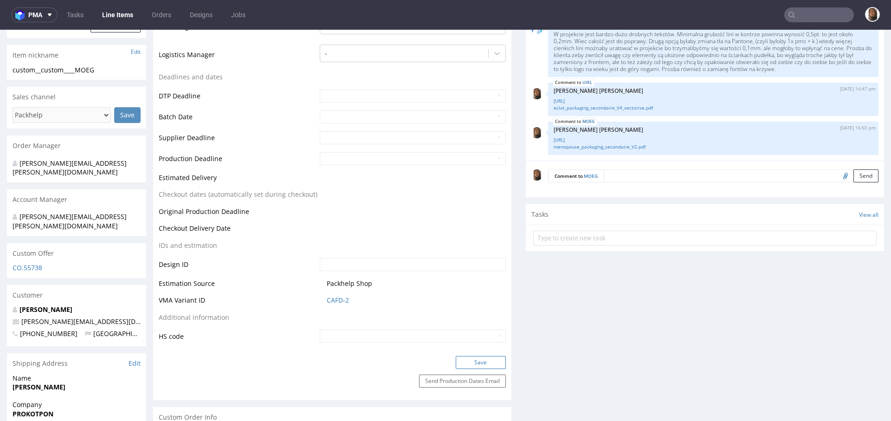
click at [485, 360] on button "Save" at bounding box center [481, 362] width 50 height 13
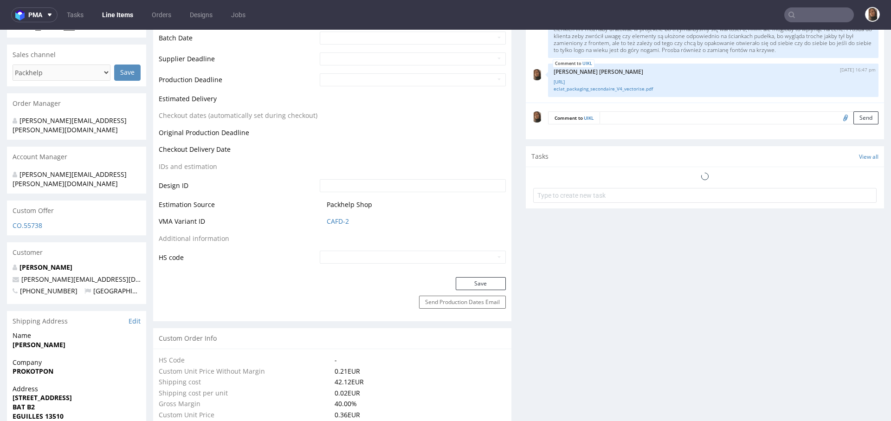
scroll to position [342, 0]
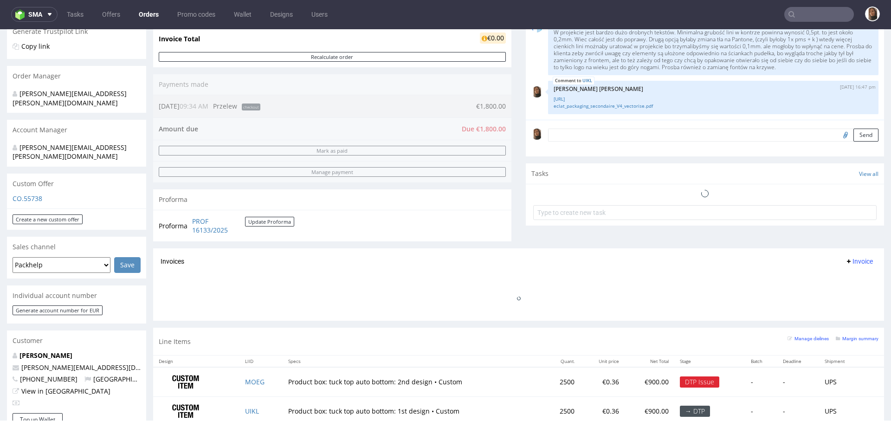
scroll to position [197, 0]
